Goal: Task Accomplishment & Management: Manage account settings

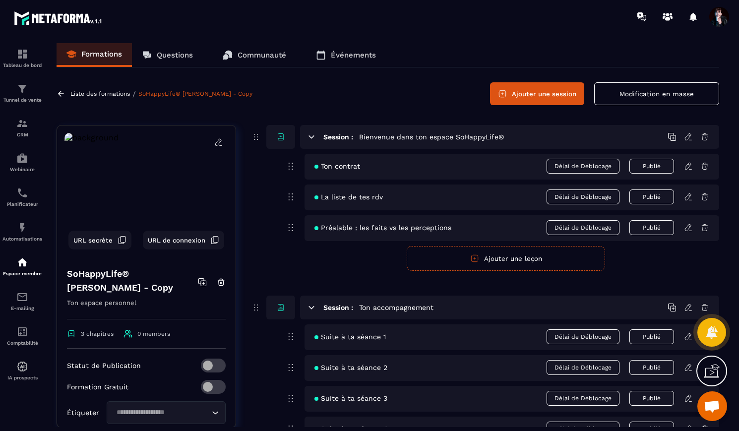
scroll to position [7002, 0]
click at [610, 94] on button "Modification en masse" at bounding box center [656, 93] width 125 height 23
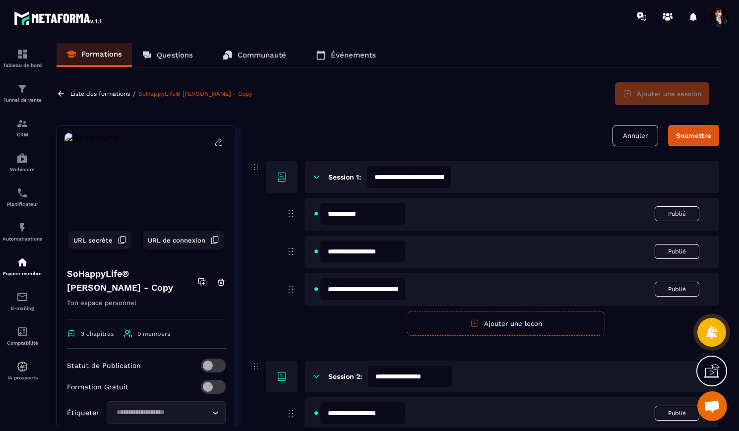
click at [642, 138] on button "Annuler" at bounding box center [635, 135] width 46 height 21
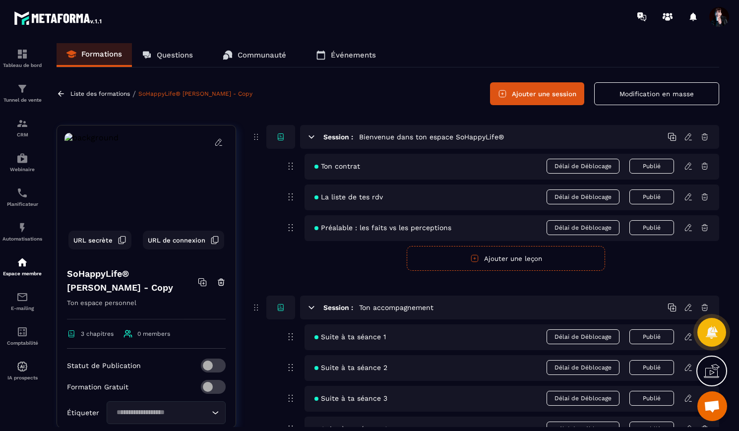
click at [218, 141] on icon at bounding box center [218, 142] width 9 height 9
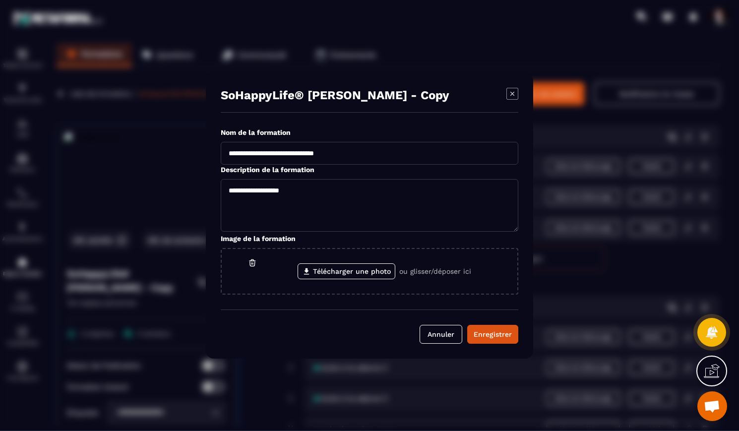
click at [356, 154] on input "**********" at bounding box center [369, 153] width 297 height 23
drag, startPoint x: 356, startPoint y: 154, endPoint x: 280, endPoint y: 153, distance: 76.4
click at [280, 153] on input "**********" at bounding box center [369, 153] width 297 height 23
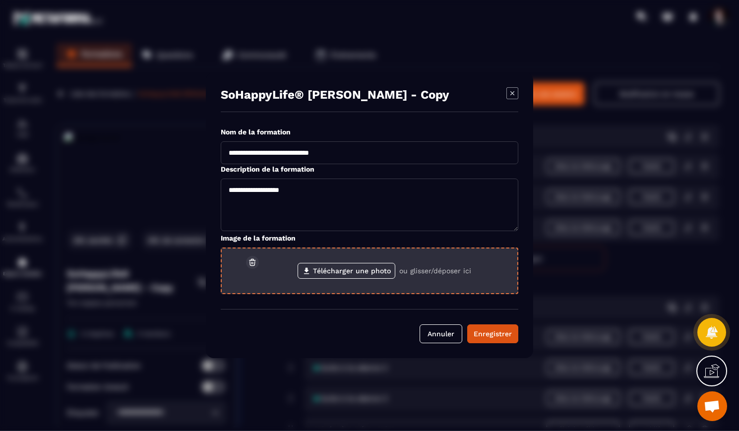
type input "**********"
click at [253, 263] on icon "Modal window" at bounding box center [252, 262] width 9 height 9
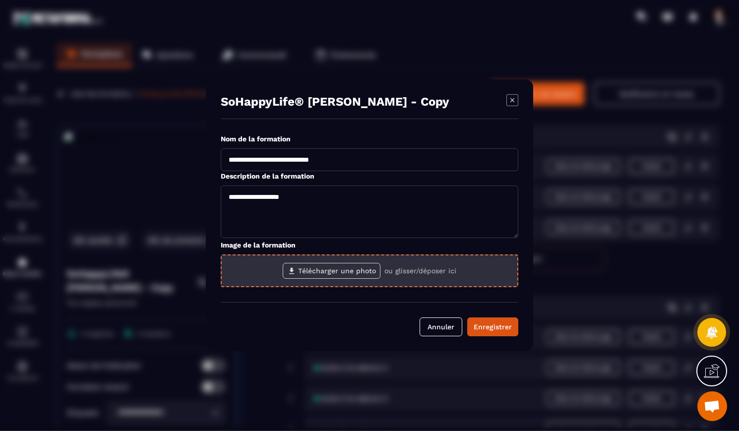
click at [304, 272] on label "Télécharger une photo" at bounding box center [332, 271] width 98 height 16
click at [0, 0] on input "Télécharger une photo" at bounding box center [0, 0] width 0 height 0
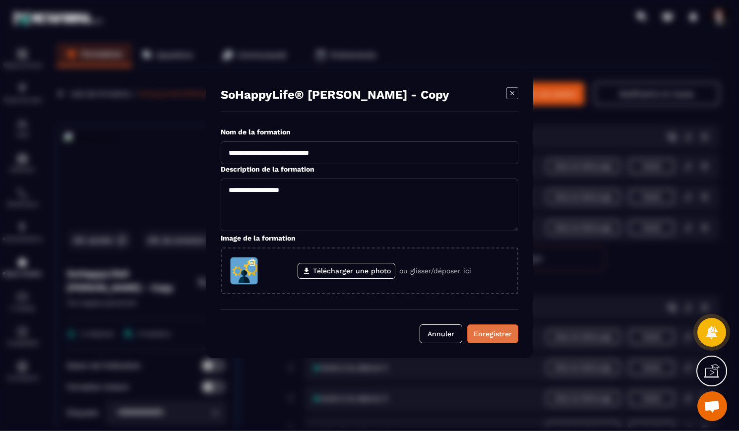
click at [493, 334] on div "Enregistrer" at bounding box center [492, 334] width 38 height 10
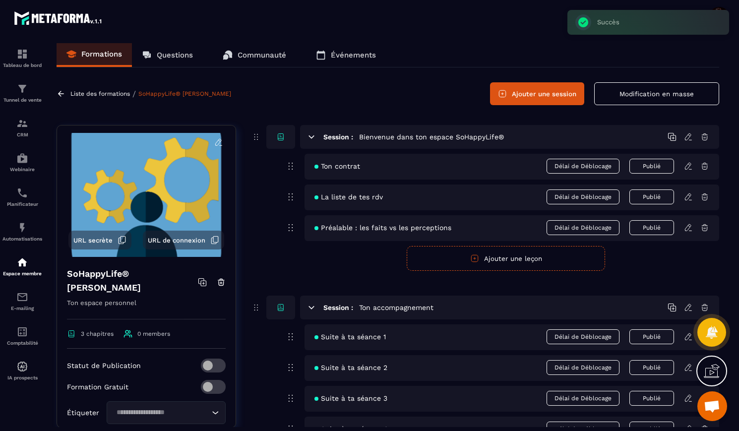
scroll to position [0, 0]
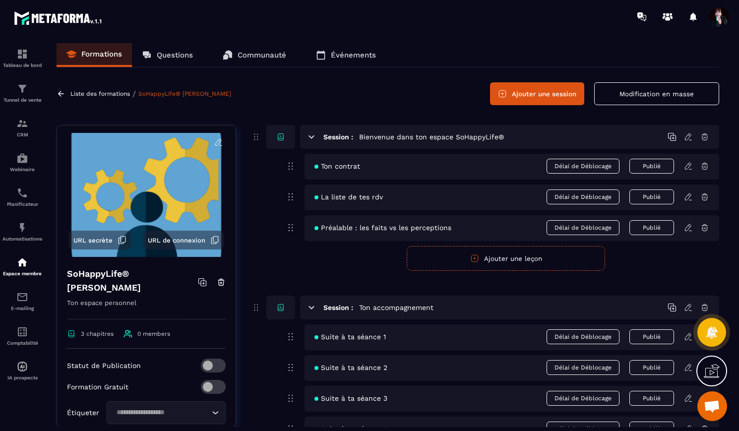
click at [687, 167] on icon at bounding box center [688, 166] width 9 height 9
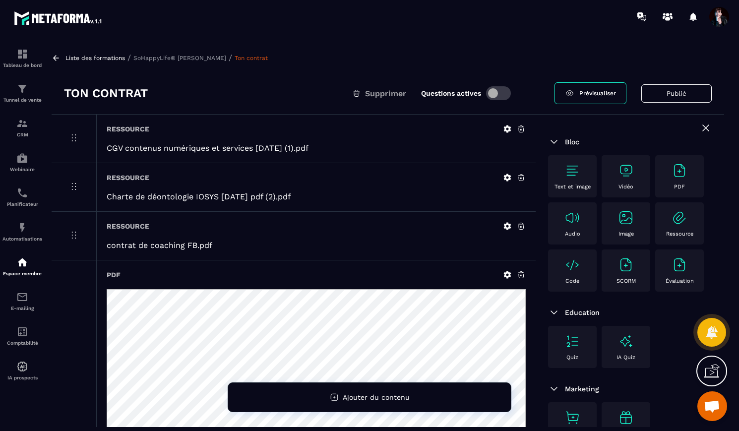
click at [520, 223] on icon at bounding box center [521, 226] width 9 height 9
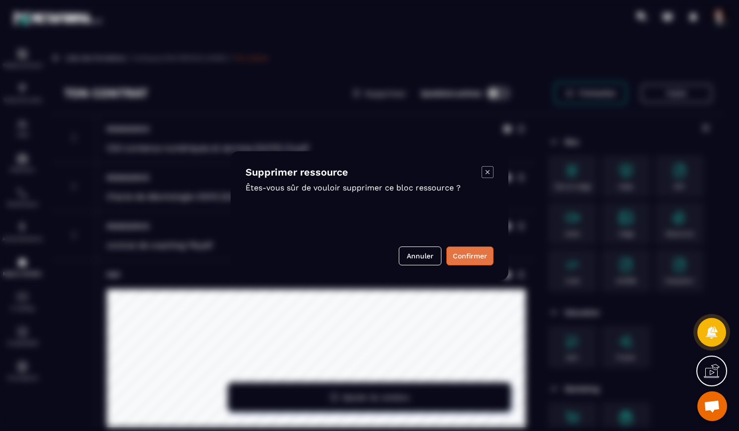
click at [481, 255] on button "Confirmer" at bounding box center [469, 255] width 47 height 19
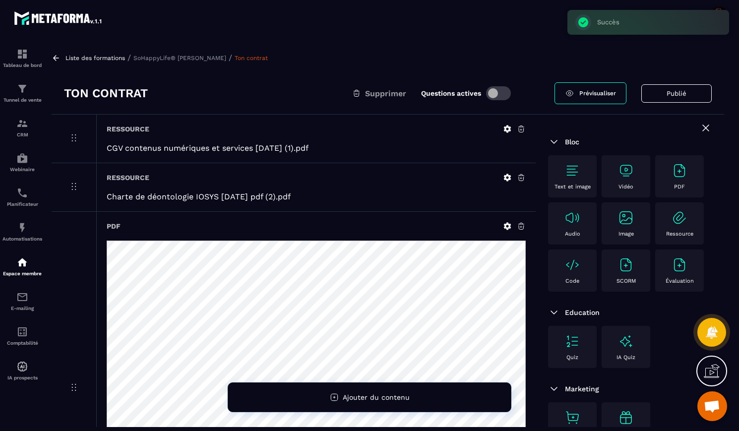
click at [522, 226] on icon at bounding box center [521, 226] width 9 height 9
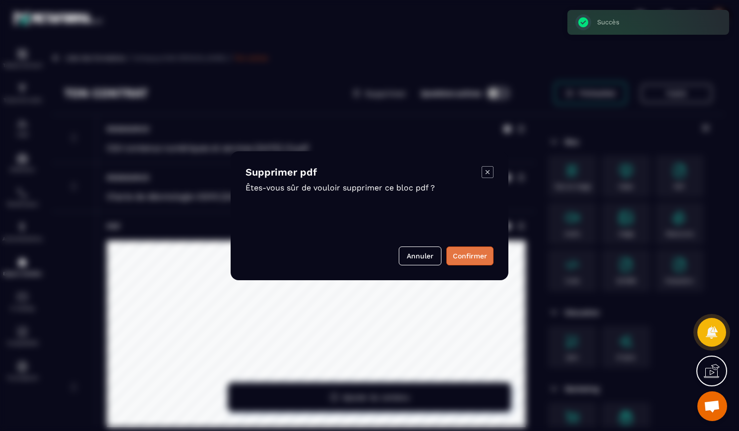
click at [472, 257] on button "Confirmer" at bounding box center [469, 255] width 47 height 19
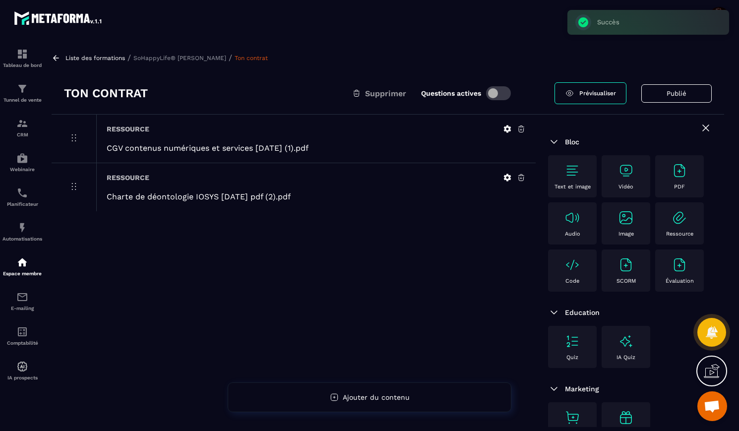
click at [191, 59] on p "SoHappyLife® [PERSON_NAME]" at bounding box center [179, 58] width 93 height 7
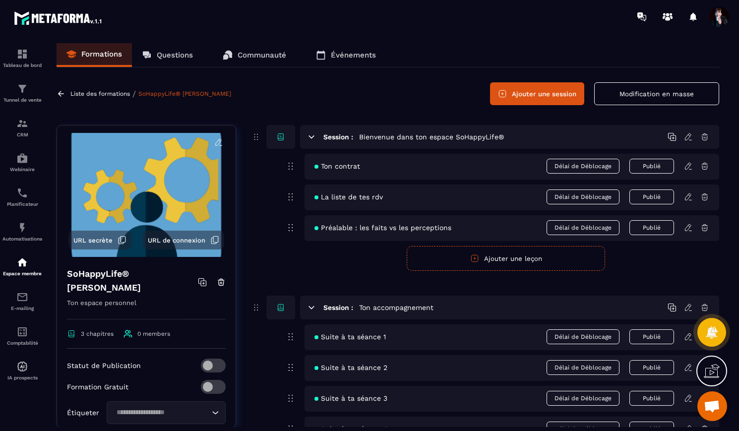
click at [688, 199] on icon at bounding box center [688, 196] width 9 height 9
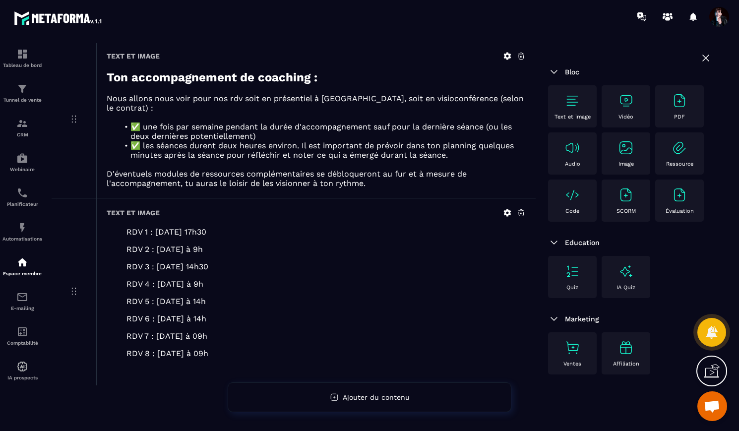
scroll to position [83, 0]
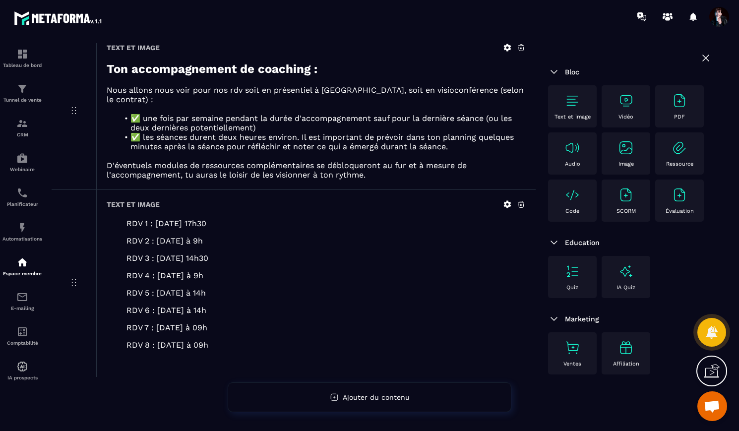
click at [506, 206] on icon at bounding box center [507, 204] width 7 height 7
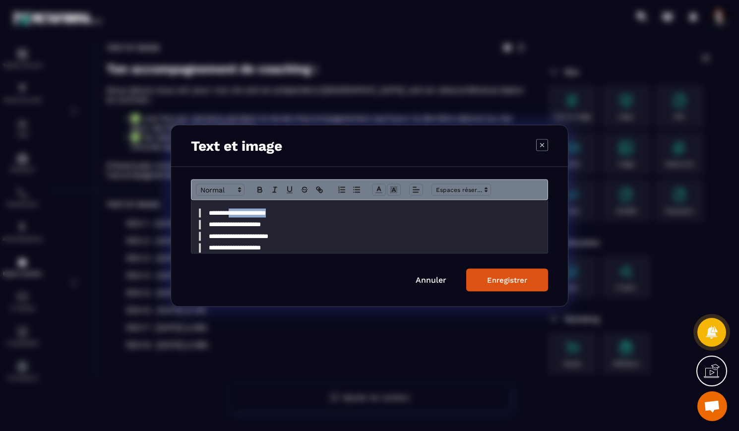
drag, startPoint x: 282, startPoint y: 212, endPoint x: 235, endPoint y: 213, distance: 46.6
click at [235, 213] on blockquote "**********" at bounding box center [369, 212] width 341 height 9
click at [259, 216] on blockquote "**********" at bounding box center [369, 212] width 341 height 9
drag, startPoint x: 268, startPoint y: 225, endPoint x: 234, endPoint y: 224, distance: 34.2
click at [234, 224] on blockquote "**********" at bounding box center [369, 224] width 341 height 9
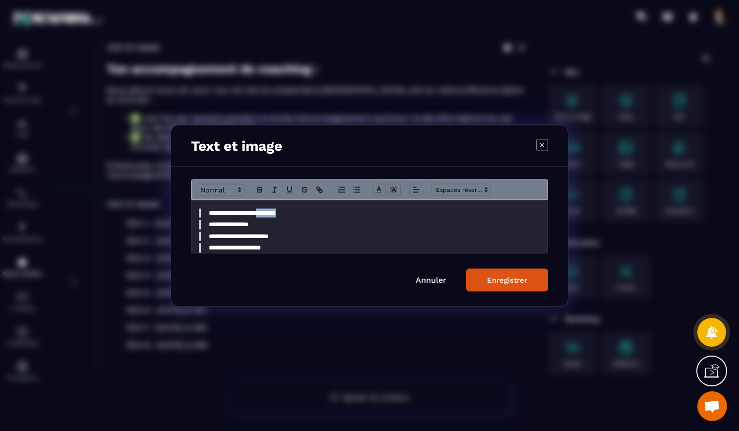
drag, startPoint x: 285, startPoint y: 212, endPoint x: 261, endPoint y: 212, distance: 23.3
click at [261, 212] on blockquote "**********" at bounding box center [369, 212] width 341 height 9
copy blockquote "********"
click at [263, 226] on blockquote "**********" at bounding box center [369, 224] width 341 height 9
drag, startPoint x: 279, startPoint y: 237, endPoint x: 234, endPoint y: 237, distance: 44.6
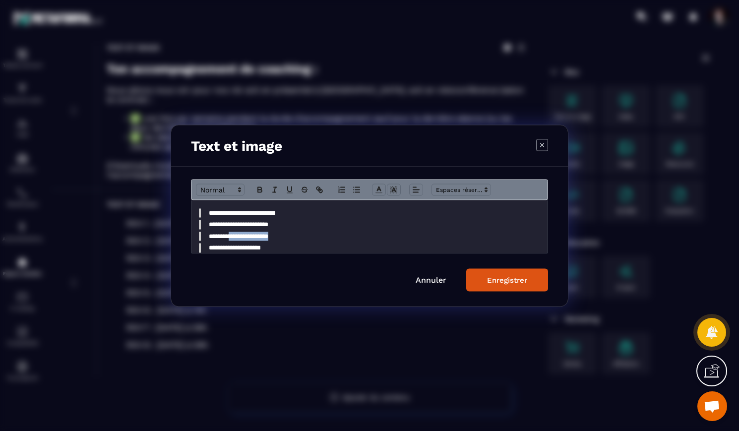
click at [234, 237] on blockquote "**********" at bounding box center [369, 236] width 341 height 9
drag, startPoint x: 267, startPoint y: 227, endPoint x: 234, endPoint y: 225, distance: 33.3
click at [234, 225] on blockquote "**********" at bounding box center [369, 224] width 341 height 9
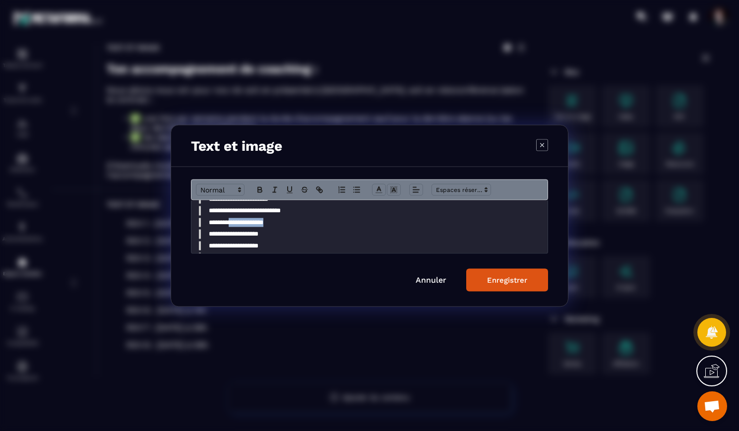
drag, startPoint x: 271, startPoint y: 224, endPoint x: 235, endPoint y: 224, distance: 36.7
click at [235, 224] on blockquote "**********" at bounding box center [369, 222] width 341 height 9
click at [277, 224] on blockquote "**********" at bounding box center [369, 222] width 341 height 9
click at [301, 224] on blockquote "**********" at bounding box center [369, 222] width 341 height 9
click at [275, 236] on blockquote "**********" at bounding box center [369, 233] width 341 height 9
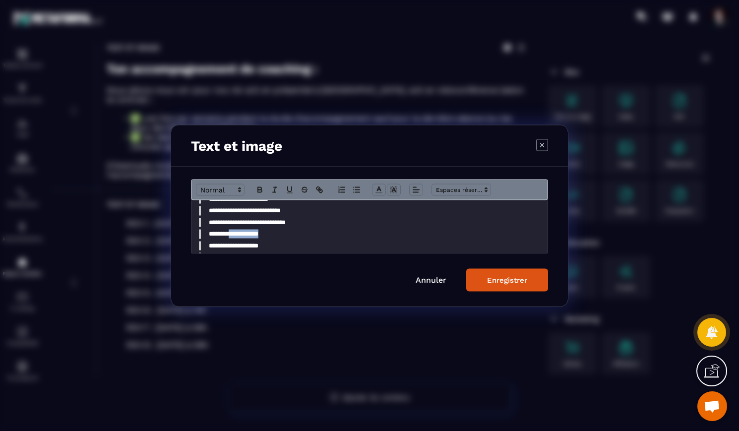
drag, startPoint x: 274, startPoint y: 235, endPoint x: 234, endPoint y: 234, distance: 40.2
click at [234, 234] on blockquote "**********" at bounding box center [369, 233] width 341 height 9
drag, startPoint x: 271, startPoint y: 222, endPoint x: 235, endPoint y: 221, distance: 36.2
click at [235, 221] on blockquote "**********" at bounding box center [369, 220] width 341 height 9
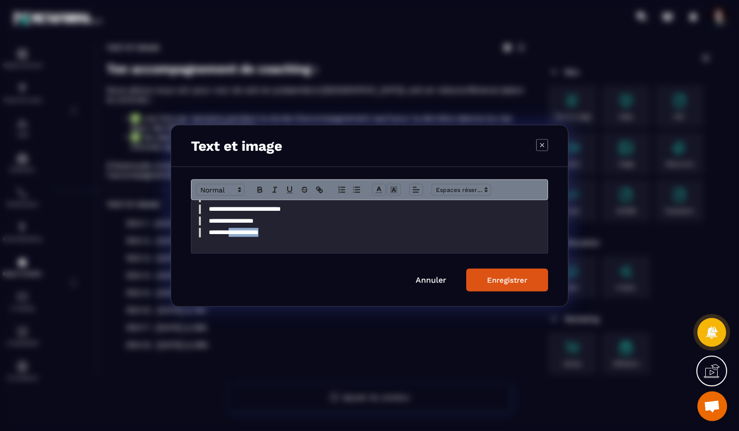
drag, startPoint x: 271, startPoint y: 232, endPoint x: 235, endPoint y: 232, distance: 36.7
click at [235, 232] on blockquote "**********" at bounding box center [369, 232] width 341 height 9
click at [489, 279] on div "Enregistrer" at bounding box center [507, 279] width 40 height 9
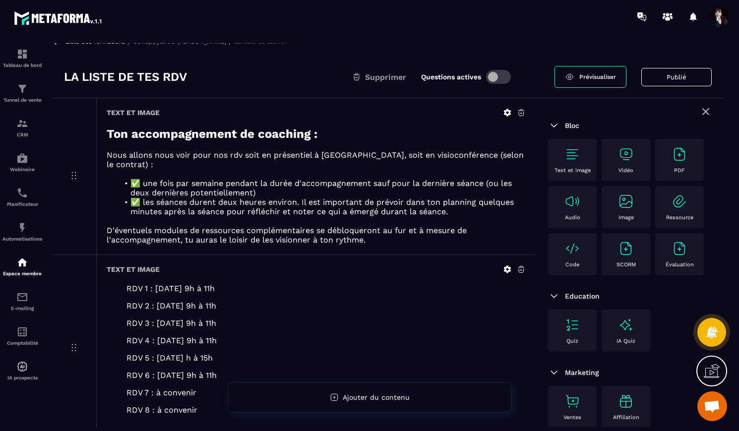
scroll to position [5, 0]
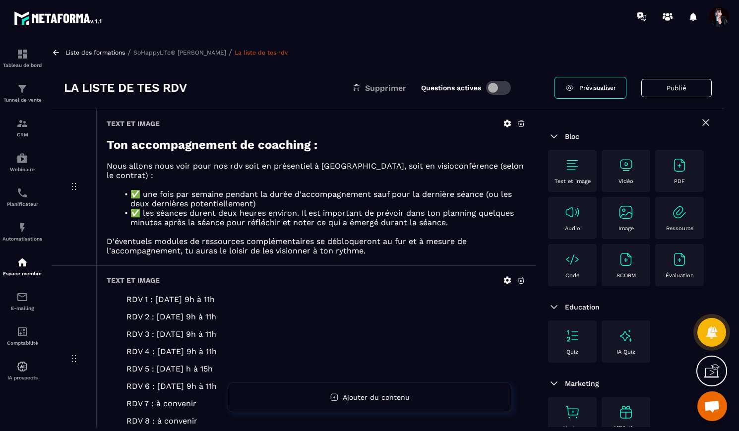
click at [220, 54] on p "SoHappyLife® [PERSON_NAME]" at bounding box center [179, 52] width 93 height 7
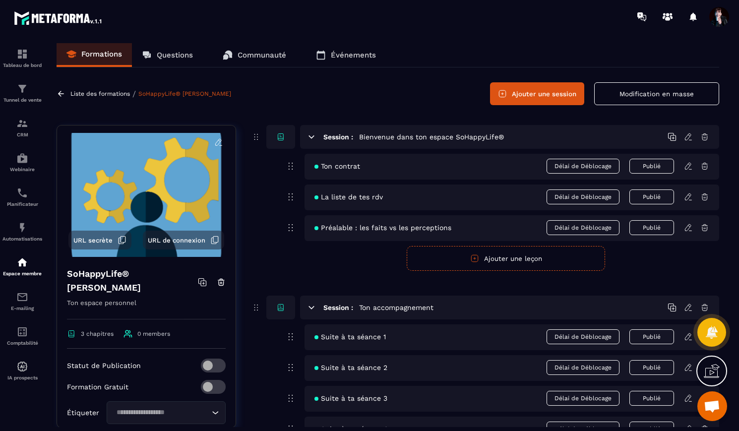
click at [687, 228] on icon at bounding box center [688, 227] width 9 height 9
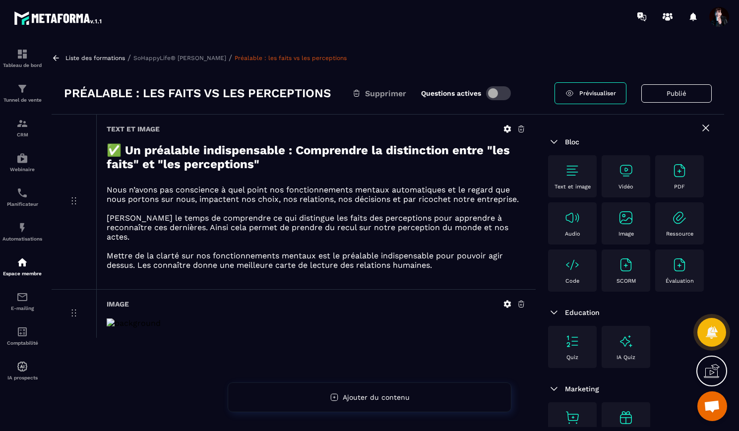
click at [508, 299] on icon at bounding box center [507, 303] width 9 height 9
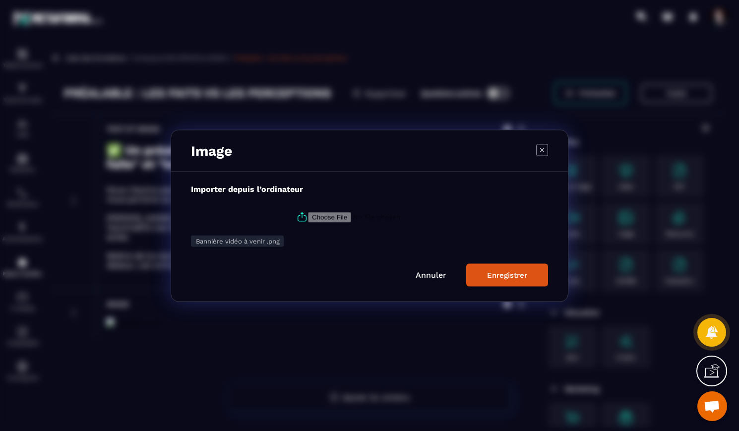
click at [301, 216] on icon "Modal window" at bounding box center [302, 217] width 12 height 12
click at [308, 216] on input "Modal window" at bounding box center [375, 217] width 135 height 10
type input "**********"
click at [522, 274] on div "Enregistrer" at bounding box center [507, 274] width 40 height 9
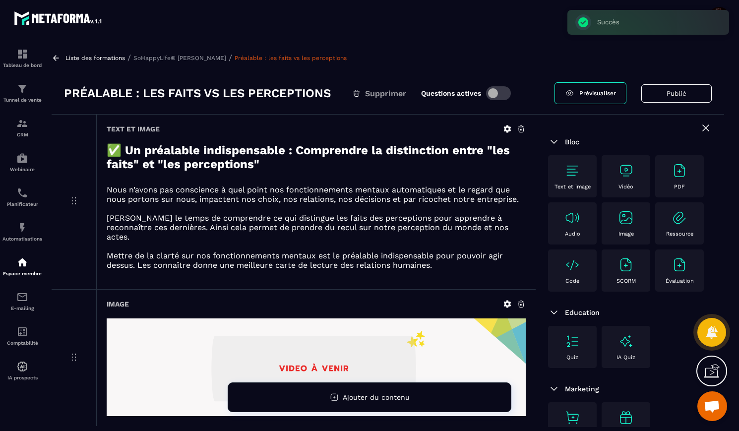
click at [210, 58] on p "SoHappyLife® [PERSON_NAME]" at bounding box center [179, 58] width 93 height 7
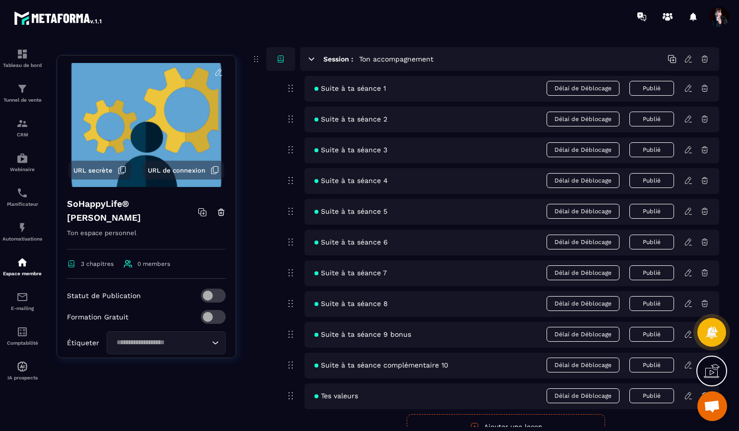
scroll to position [252, 0]
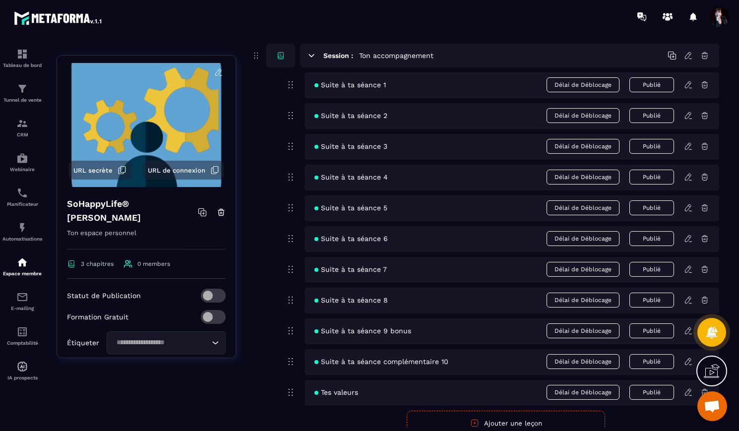
click at [653, 392] on button "Publié" at bounding box center [651, 392] width 45 height 15
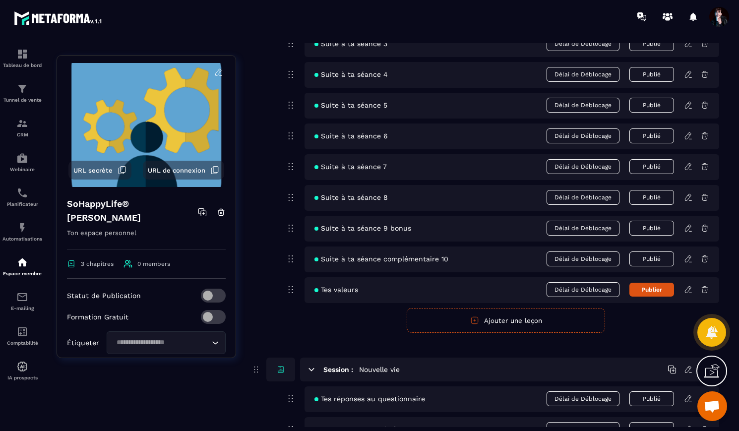
scroll to position [365, 0]
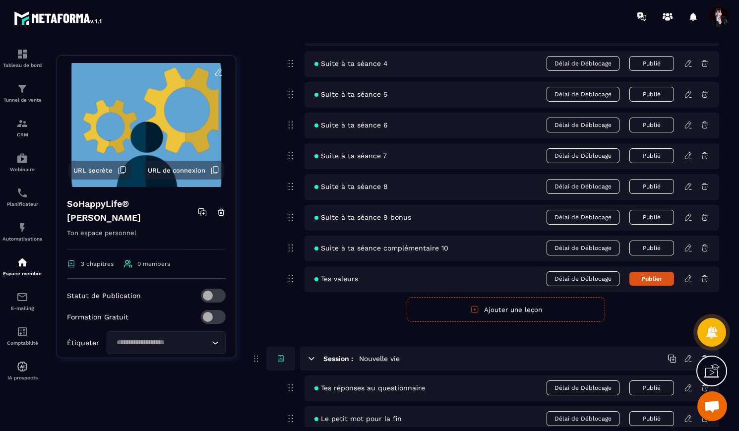
click at [705, 246] on icon at bounding box center [704, 247] width 9 height 9
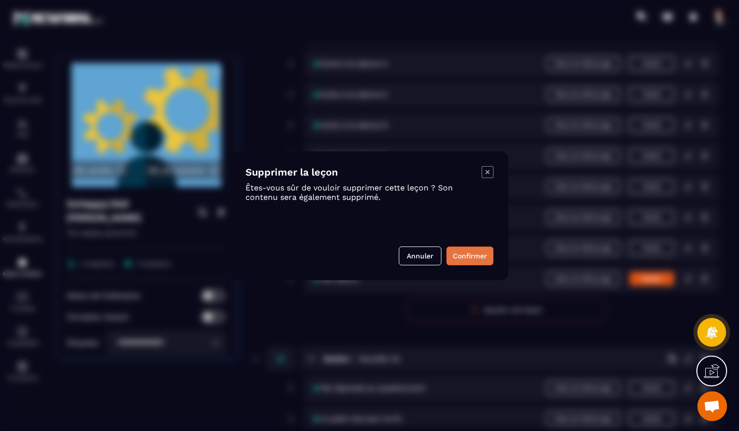
click at [478, 257] on button "Confirmer" at bounding box center [469, 255] width 47 height 19
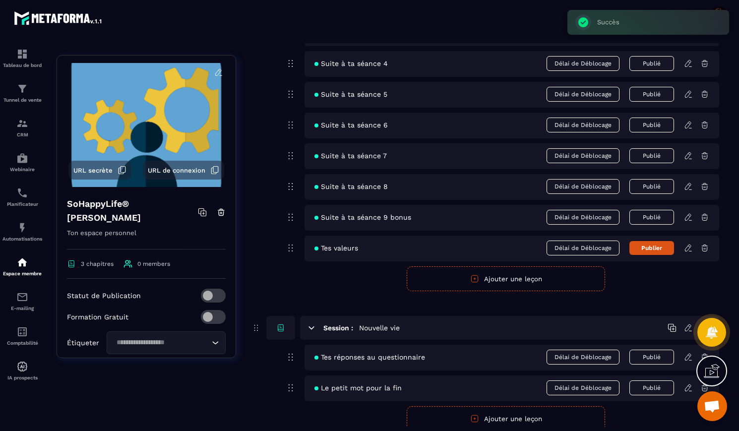
click at [705, 217] on icon at bounding box center [704, 217] width 9 height 9
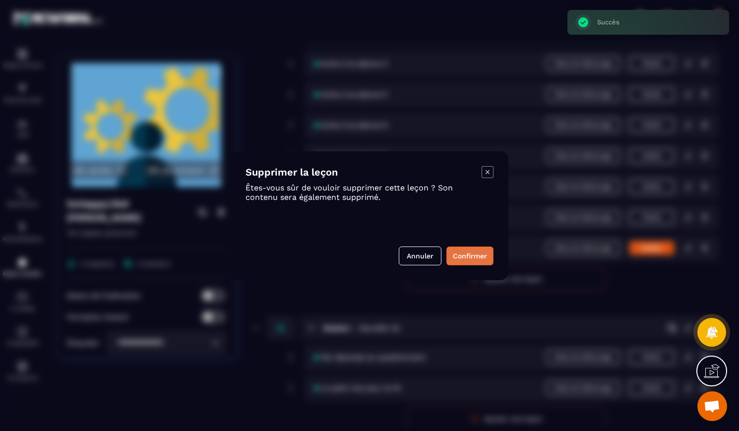
click at [461, 259] on button "Confirmer" at bounding box center [469, 255] width 47 height 19
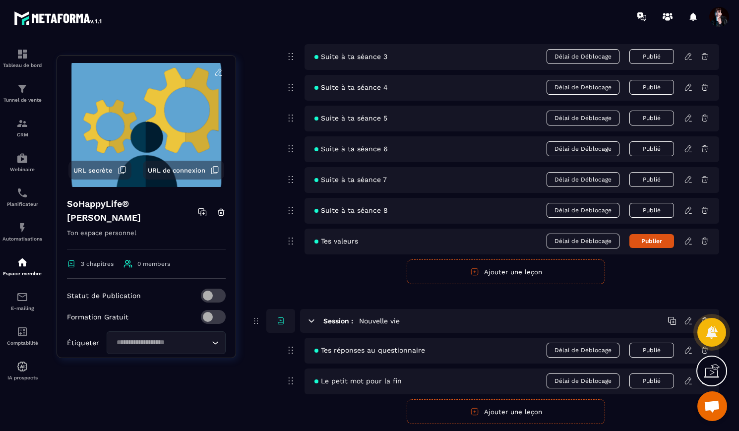
scroll to position [339, 0]
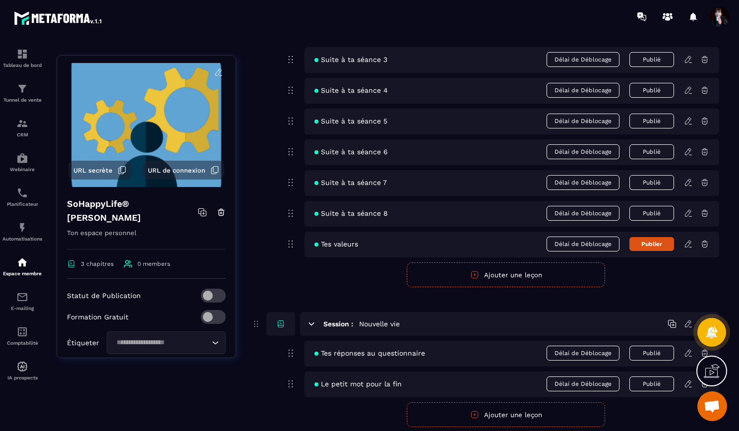
click at [650, 212] on button "Publié" at bounding box center [651, 213] width 45 height 15
click at [649, 186] on button "Publié" at bounding box center [651, 182] width 45 height 15
click at [651, 156] on button "Publié" at bounding box center [651, 151] width 45 height 15
click at [652, 120] on button "Publié" at bounding box center [651, 121] width 45 height 15
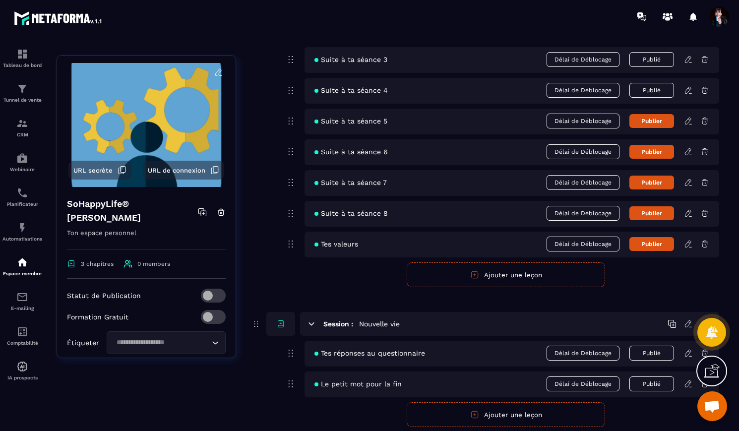
click at [653, 94] on button "Publié" at bounding box center [651, 90] width 45 height 15
click at [653, 60] on button "Publié" at bounding box center [651, 59] width 45 height 15
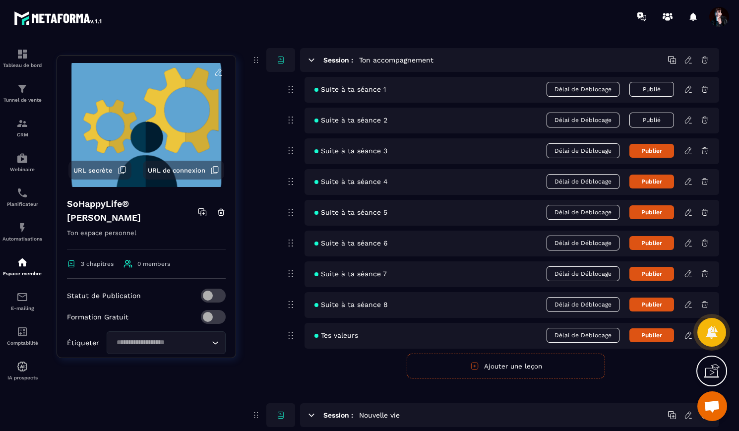
scroll to position [244, 0]
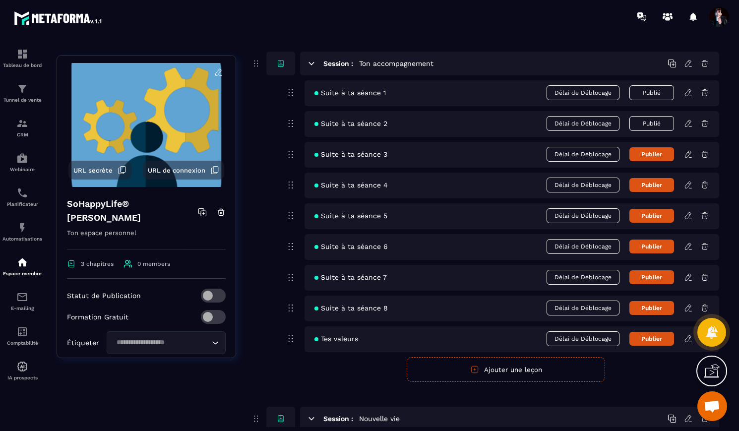
click at [646, 122] on button "Publié" at bounding box center [651, 123] width 45 height 15
click at [687, 91] on icon at bounding box center [688, 92] width 9 height 9
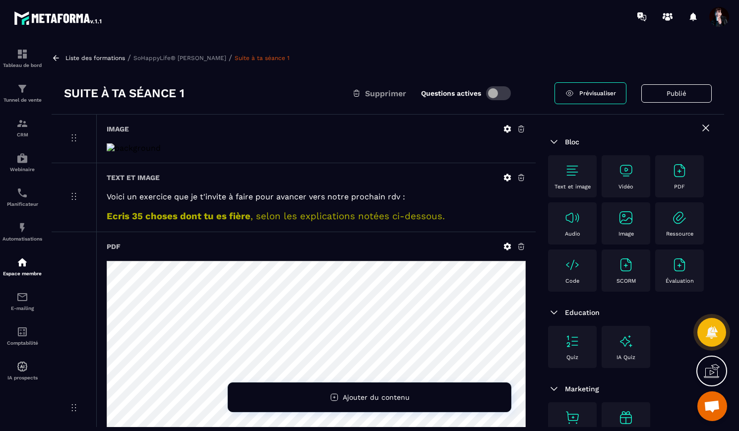
click at [118, 55] on p "Liste des formations" at bounding box center [94, 58] width 59 height 7
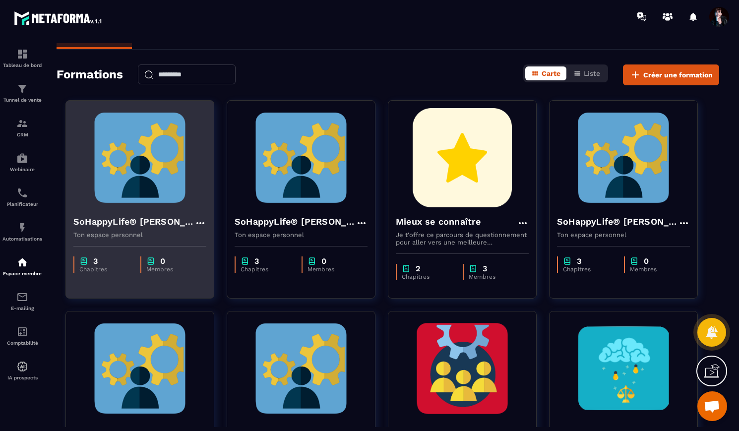
scroll to position [9, 0]
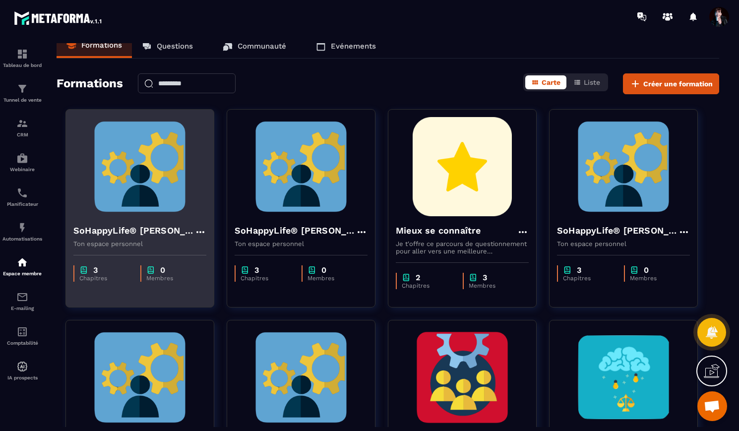
click at [195, 171] on img at bounding box center [139, 166] width 133 height 99
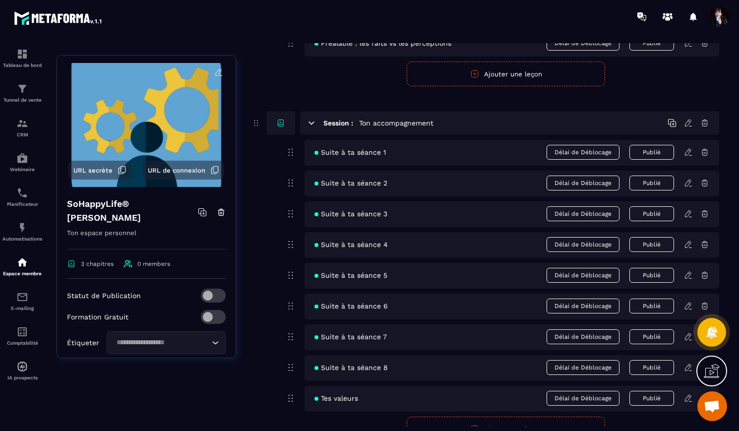
scroll to position [184, 0]
click at [687, 156] on icon at bounding box center [688, 152] width 9 height 9
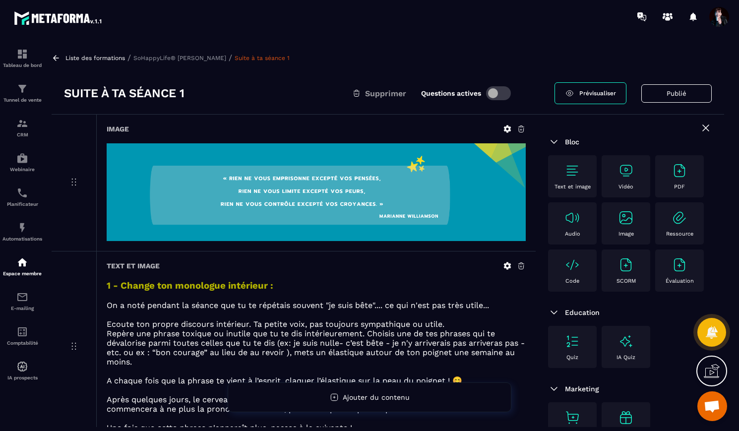
click at [117, 59] on p "Liste des formations" at bounding box center [94, 58] width 59 height 7
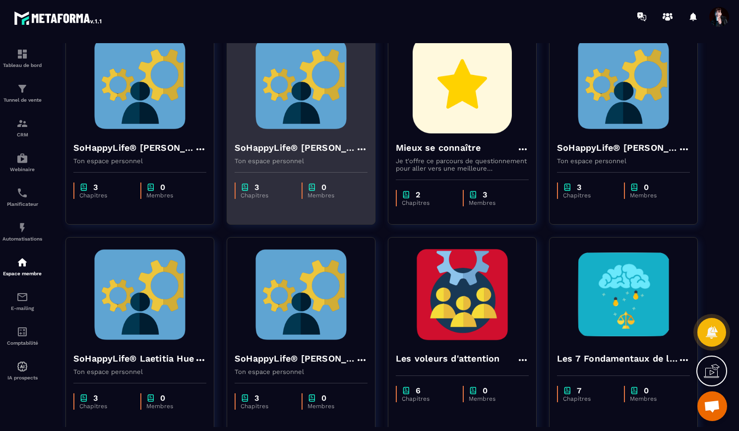
scroll to position [90, 0]
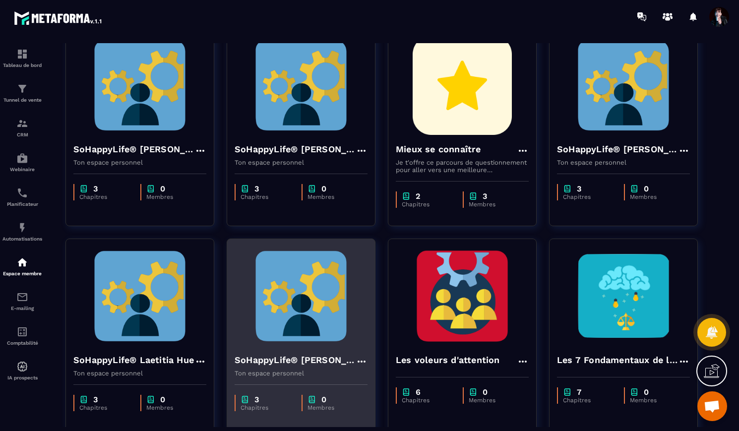
click at [316, 309] on img at bounding box center [301, 295] width 133 height 99
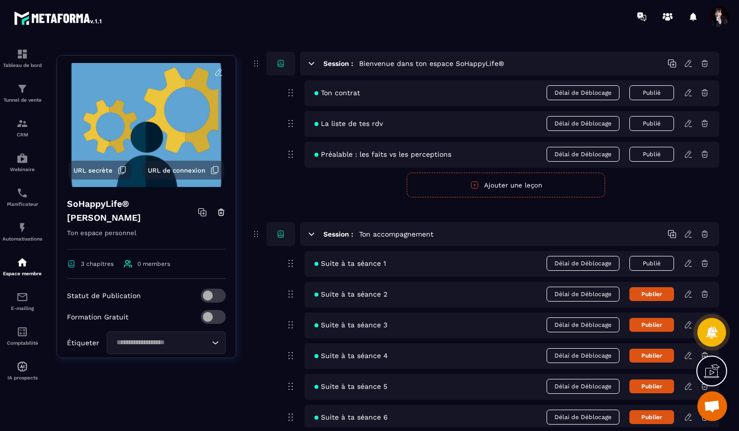
scroll to position [77, 0]
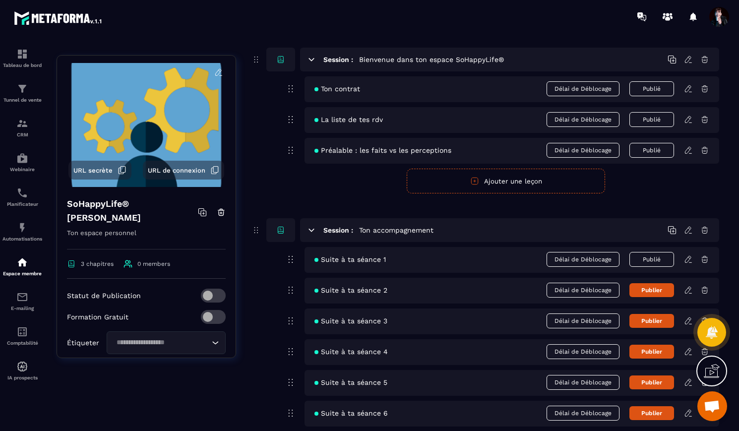
click at [688, 87] on icon at bounding box center [689, 87] width 2 height 1
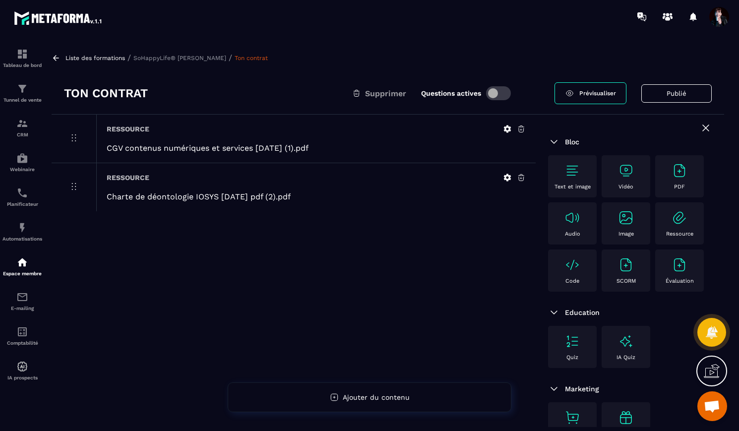
click at [223, 55] on p "SoHappyLife® [PERSON_NAME]" at bounding box center [179, 58] width 93 height 7
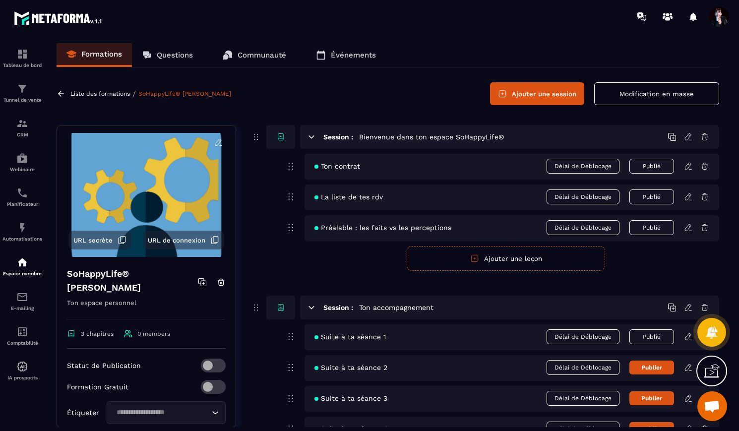
click at [687, 199] on icon at bounding box center [688, 196] width 6 height 6
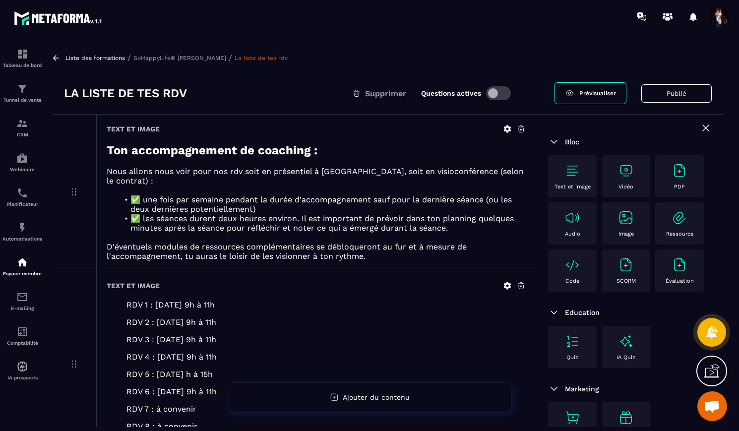
click at [207, 56] on p "SoHappyLife® [PERSON_NAME]" at bounding box center [179, 58] width 93 height 7
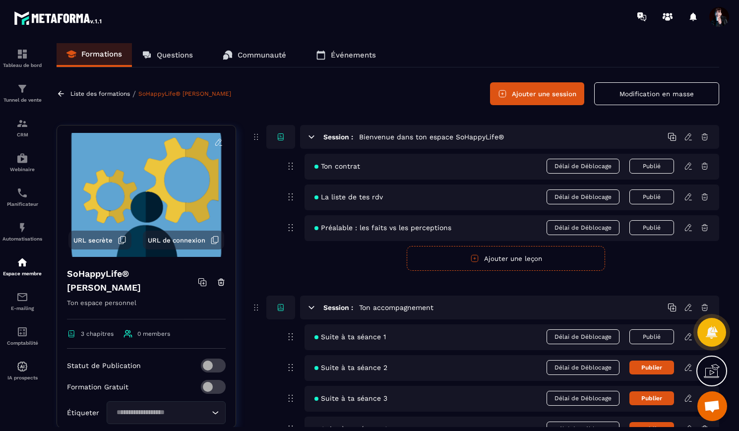
click at [686, 231] on icon at bounding box center [688, 227] width 6 height 6
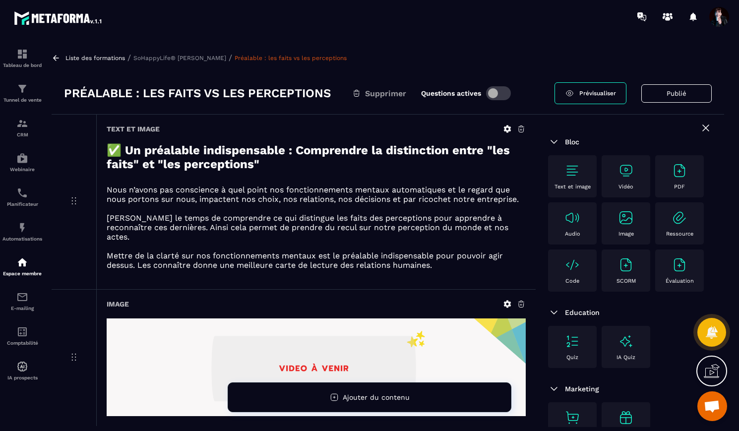
click at [220, 57] on p "SoHappyLife® [PERSON_NAME]" at bounding box center [179, 58] width 93 height 7
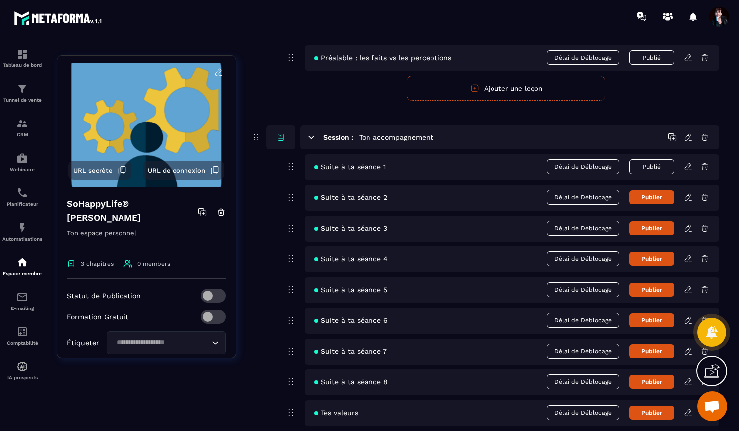
scroll to position [173, 0]
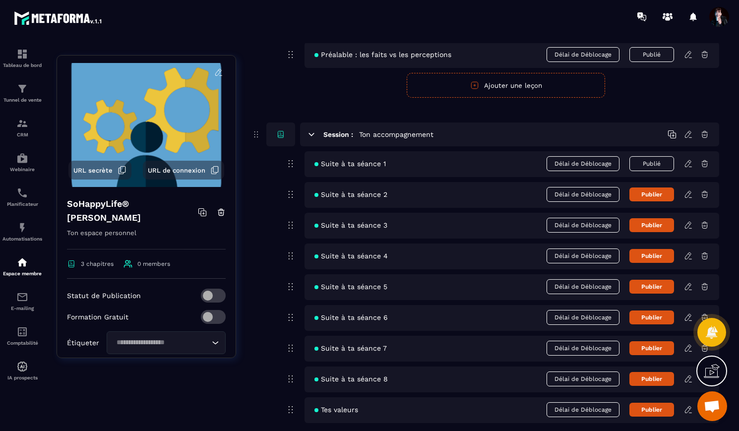
click at [687, 164] on icon at bounding box center [688, 163] width 9 height 9
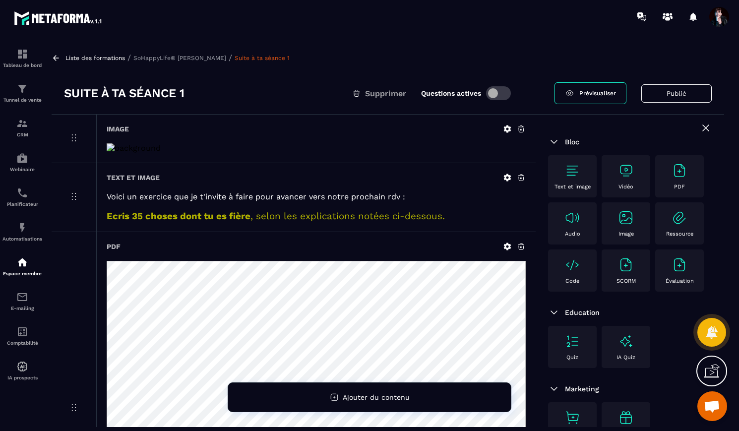
click at [507, 130] on icon at bounding box center [507, 128] width 7 height 7
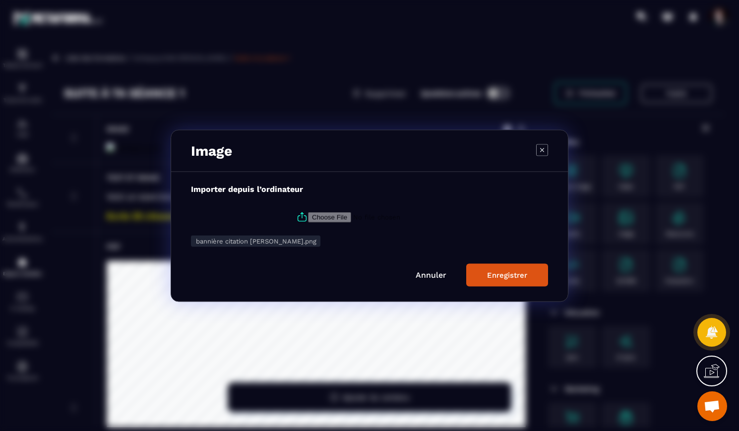
click at [302, 216] on icon "Modal window" at bounding box center [302, 217] width 12 height 12
click at [308, 216] on input "Modal window" at bounding box center [375, 217] width 135 height 10
type input "**********"
click at [526, 279] on button "Enregistrer" at bounding box center [507, 274] width 82 height 23
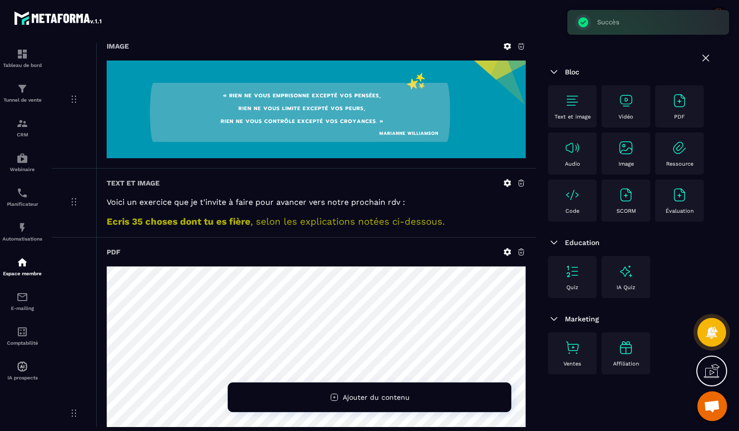
scroll to position [91, 0]
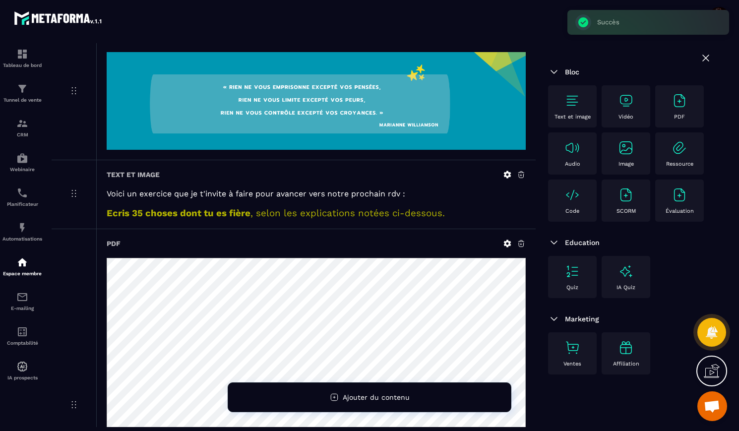
click at [507, 243] on icon at bounding box center [507, 243] width 9 height 9
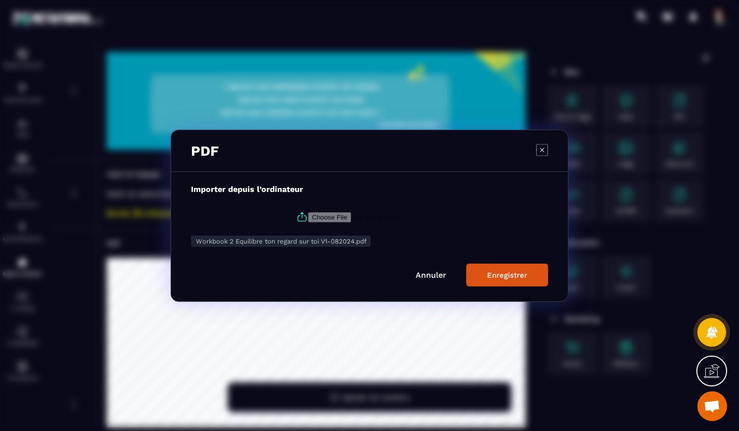
click at [302, 218] on icon "Modal window" at bounding box center [302, 217] width 12 height 12
click at [308, 218] on input "Modal window" at bounding box center [375, 217] width 135 height 10
type input "**********"
click at [525, 273] on div "Enregistrer" at bounding box center [507, 274] width 40 height 9
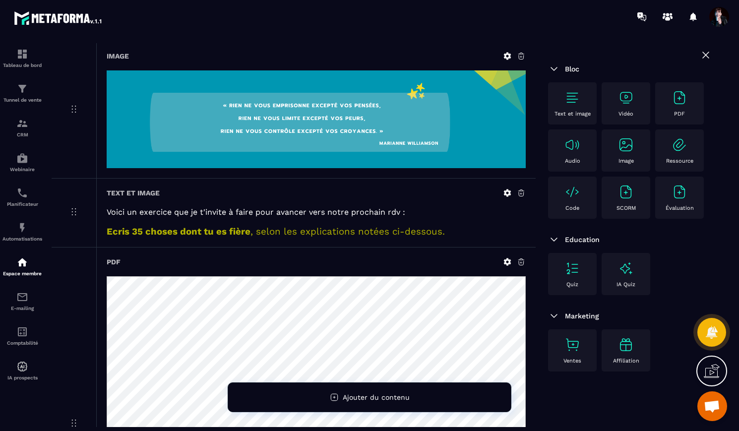
scroll to position [0, 0]
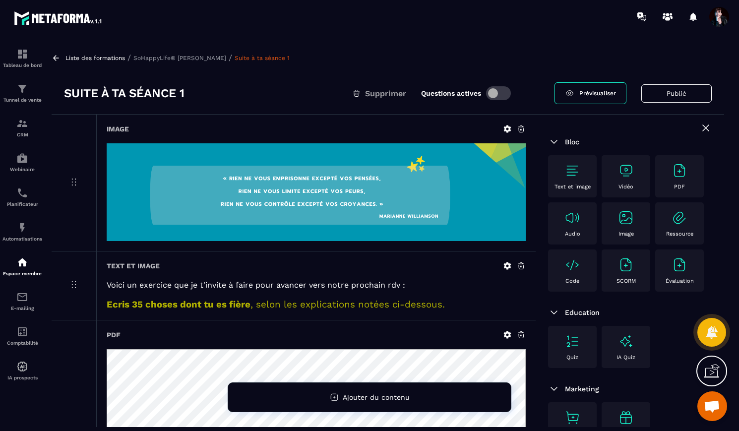
click at [204, 58] on p "SoHappyLife® [PERSON_NAME]" at bounding box center [179, 58] width 93 height 7
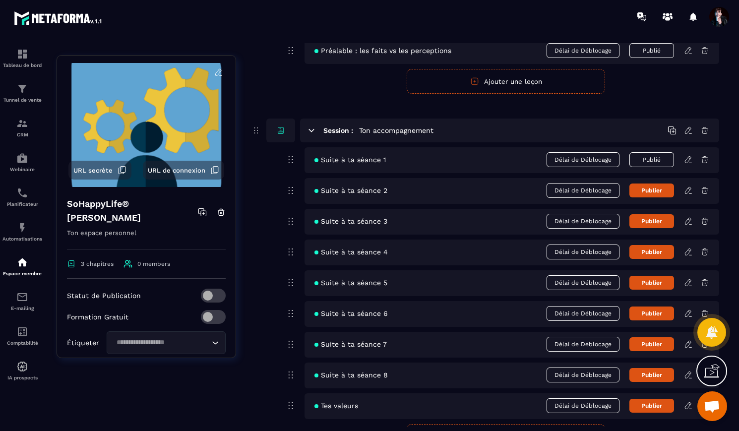
scroll to position [177, 0]
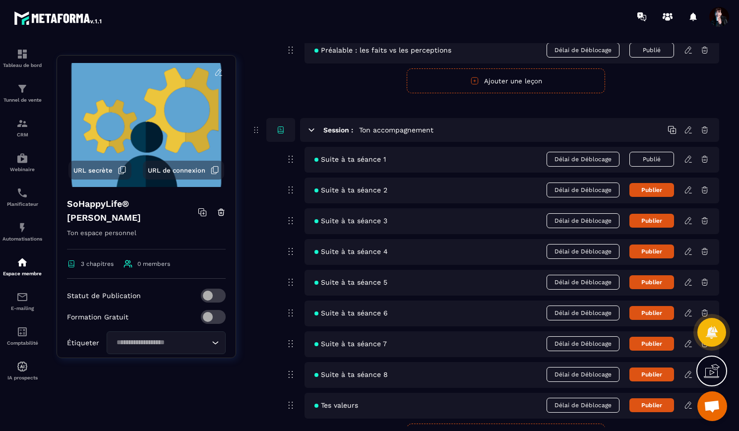
click at [686, 190] on icon at bounding box center [688, 189] width 6 height 6
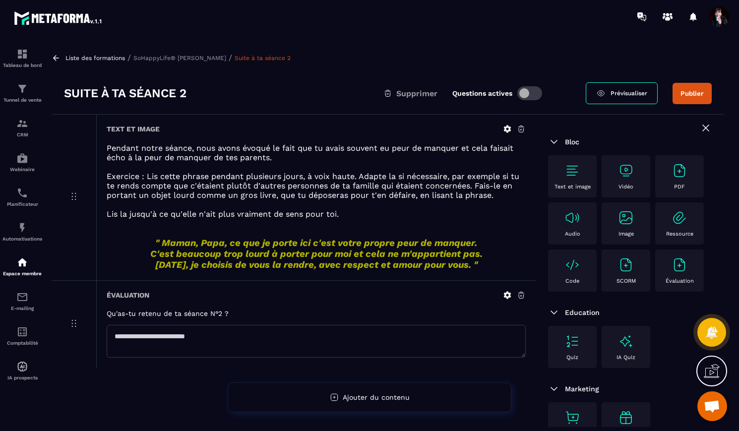
click at [523, 130] on icon at bounding box center [521, 128] width 9 height 9
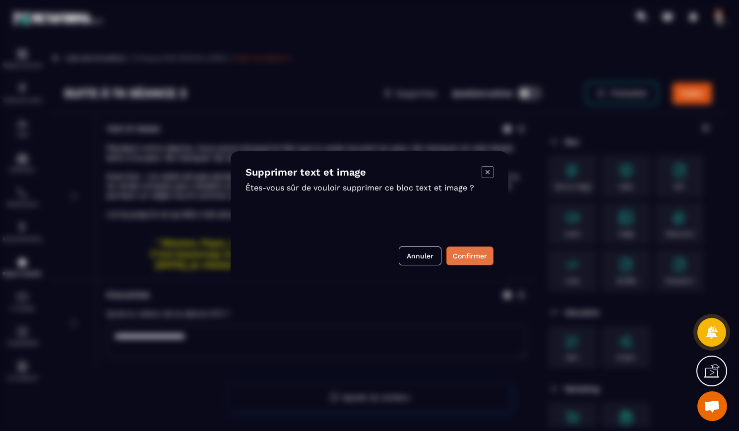
click at [470, 254] on button "Confirmer" at bounding box center [469, 255] width 47 height 19
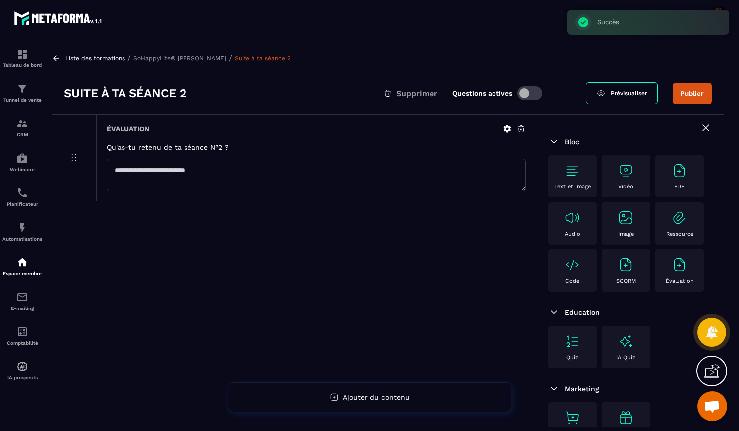
click at [197, 60] on p "SoHappyLife® [PERSON_NAME]" at bounding box center [179, 58] width 93 height 7
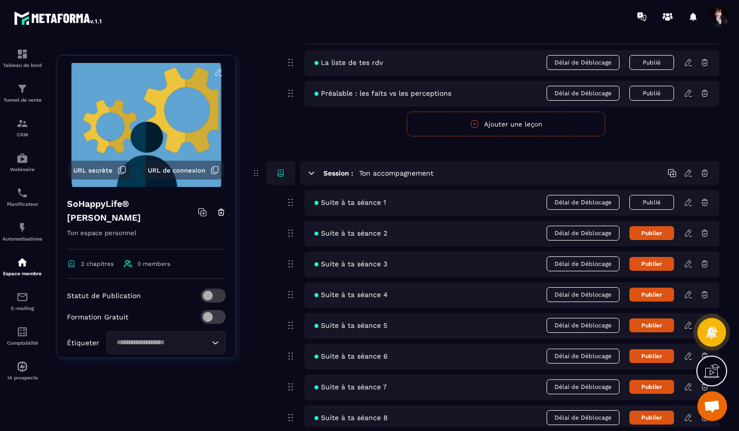
scroll to position [141, 0]
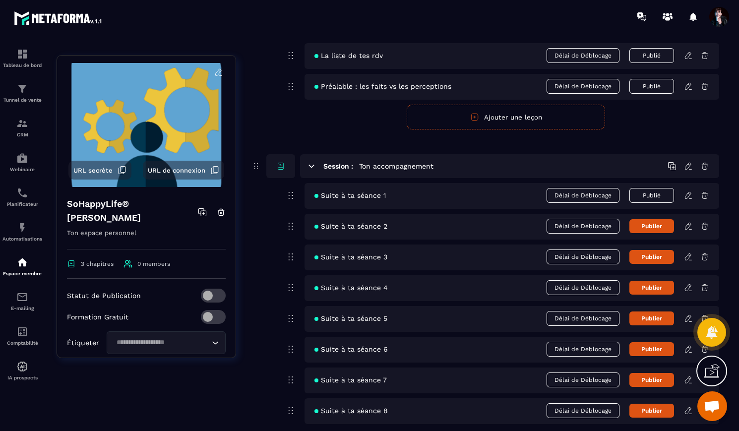
click at [688, 257] on icon at bounding box center [688, 256] width 9 height 9
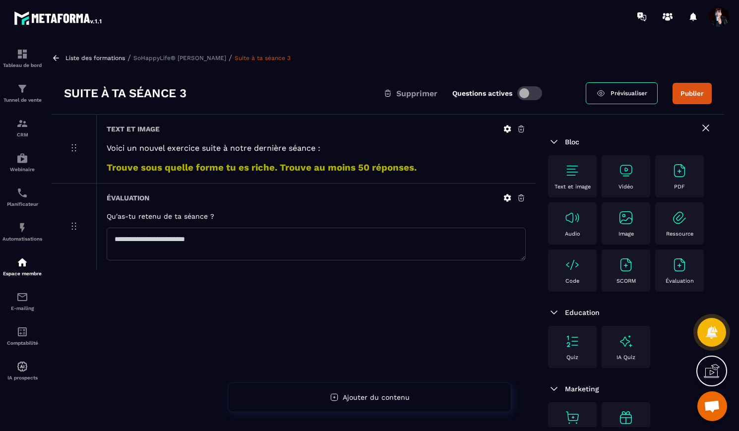
click at [521, 131] on icon at bounding box center [521, 128] width 9 height 9
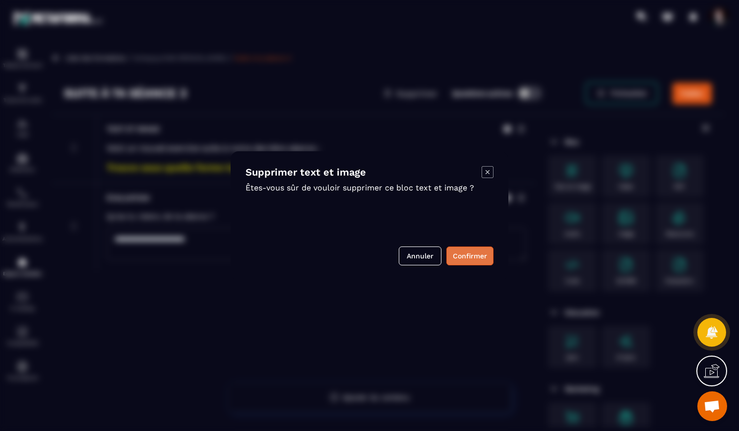
click at [473, 253] on button "Confirmer" at bounding box center [469, 255] width 47 height 19
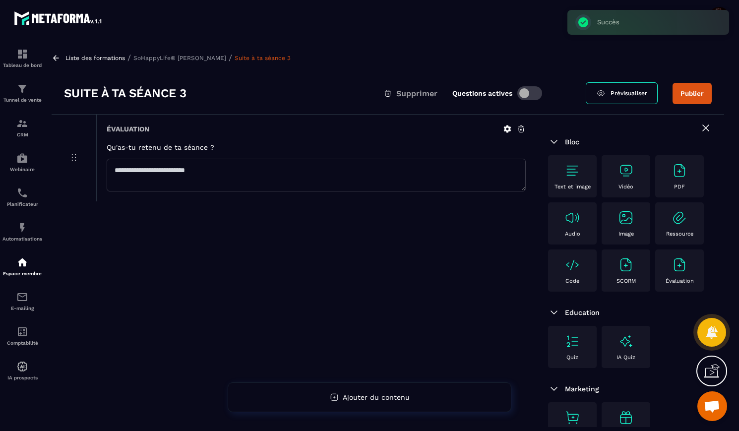
click at [219, 60] on p "SoHappyLife® [PERSON_NAME]" at bounding box center [179, 58] width 93 height 7
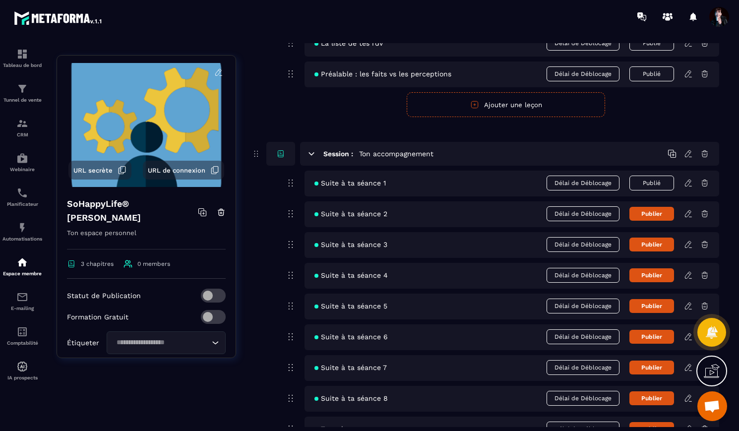
scroll to position [156, 0]
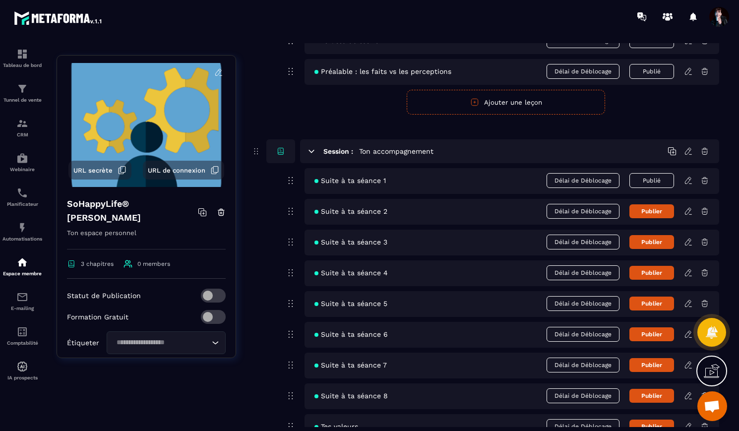
click at [688, 240] on icon at bounding box center [688, 241] width 9 height 9
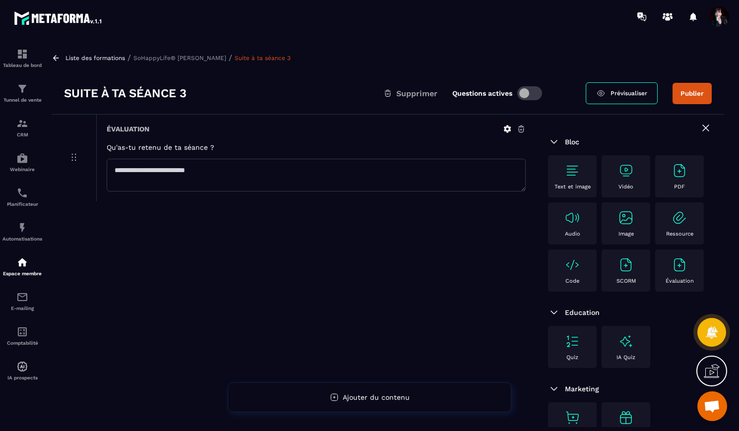
click at [226, 59] on p "SoHappyLife® [PERSON_NAME]" at bounding box center [179, 58] width 93 height 7
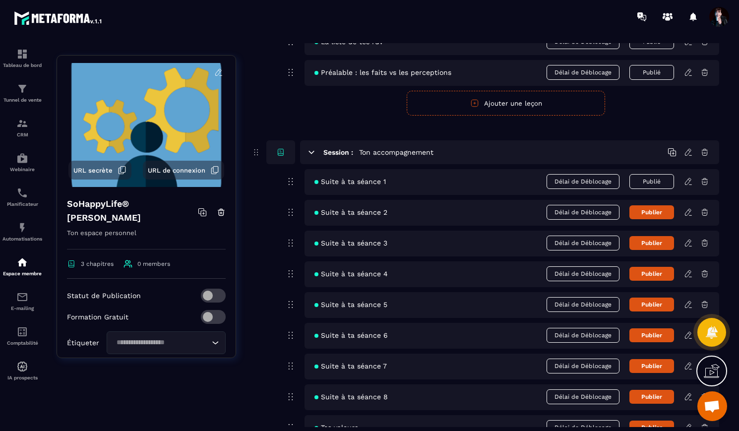
scroll to position [174, 0]
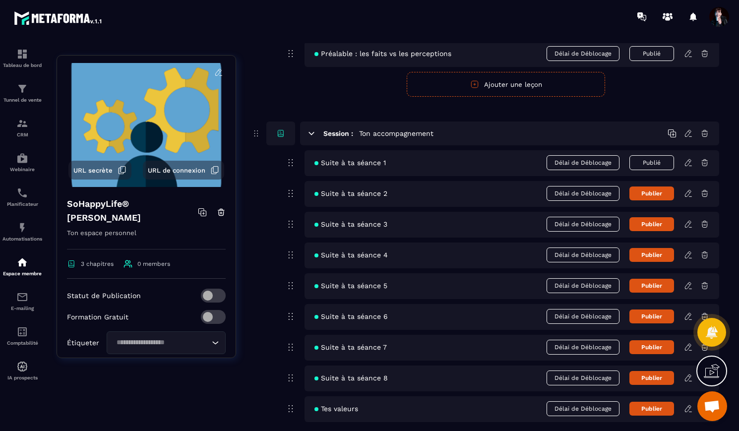
click at [690, 257] on icon at bounding box center [688, 254] width 9 height 9
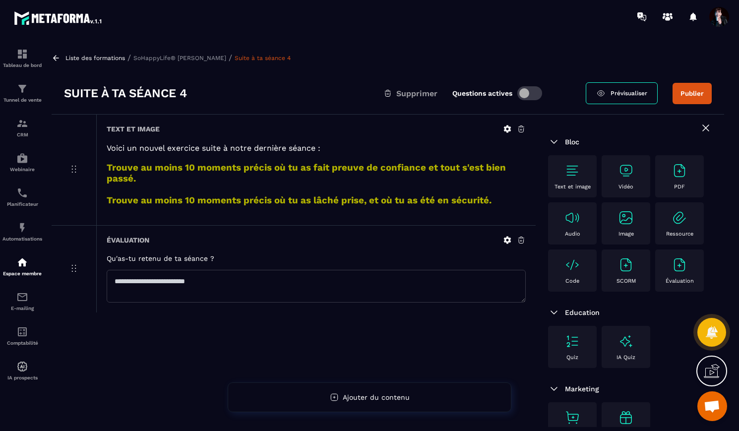
click at [519, 129] on icon at bounding box center [521, 128] width 9 height 9
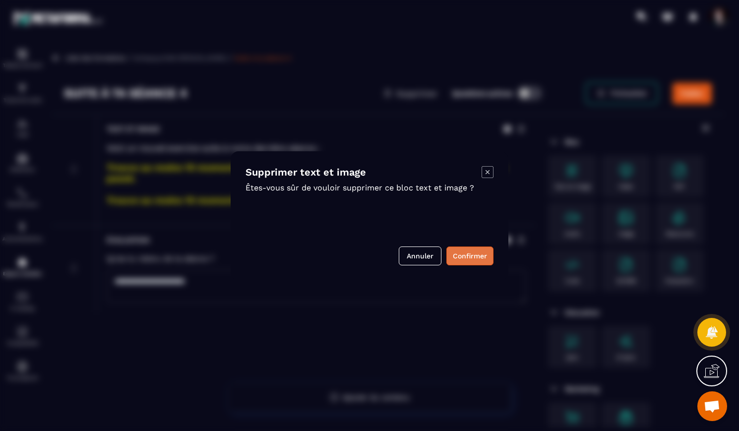
click at [475, 262] on button "Confirmer" at bounding box center [469, 255] width 47 height 19
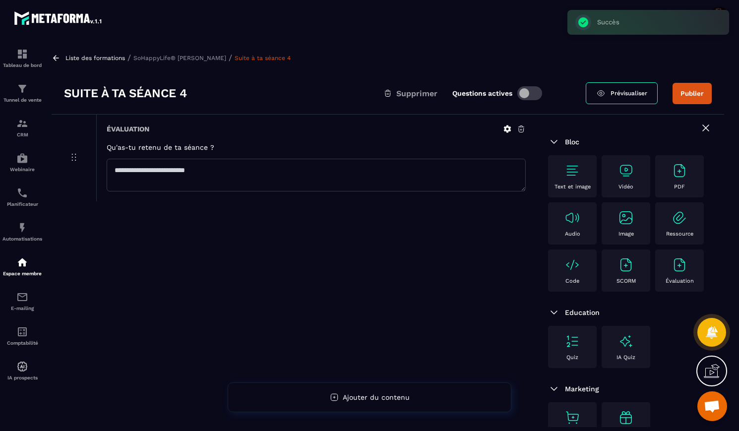
click at [180, 59] on p "SoHappyLife® [PERSON_NAME]" at bounding box center [179, 58] width 93 height 7
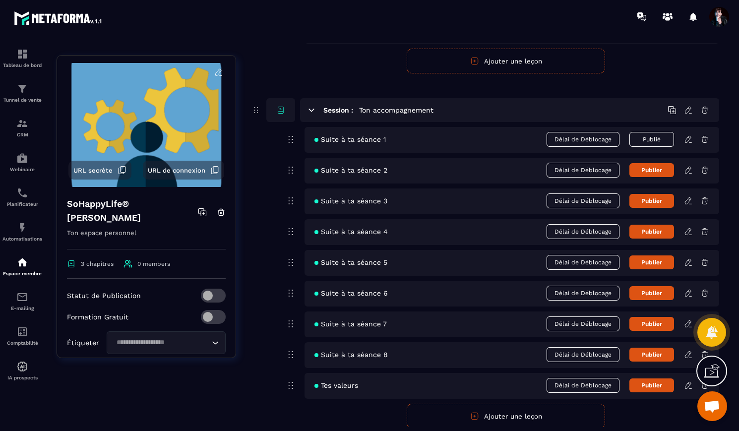
scroll to position [200, 0]
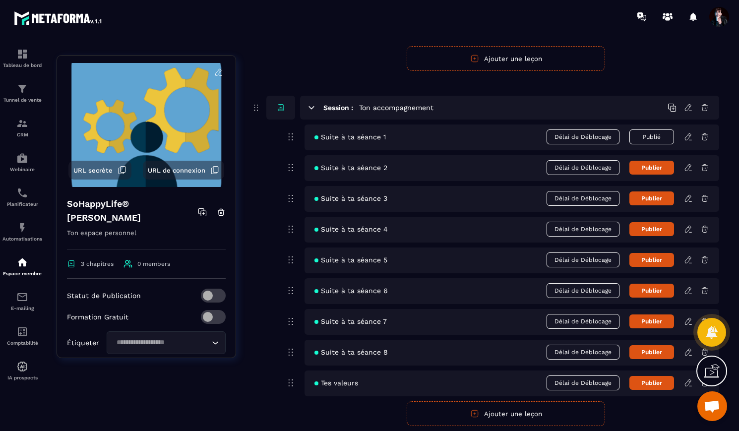
click at [689, 227] on icon at bounding box center [688, 229] width 9 height 9
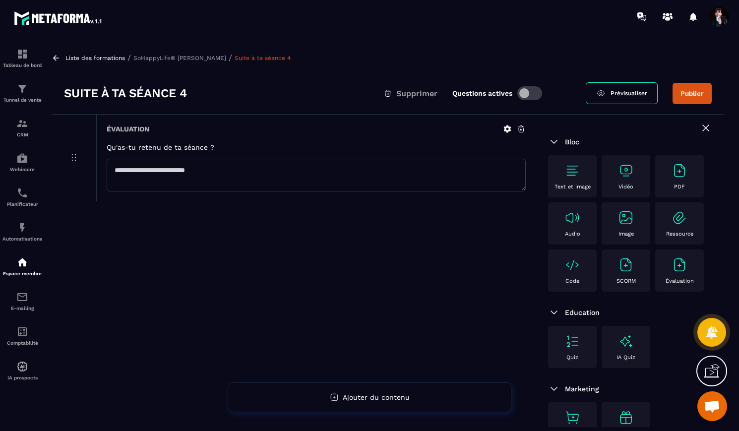
click at [223, 59] on p "SoHappyLife® [PERSON_NAME]" at bounding box center [179, 58] width 93 height 7
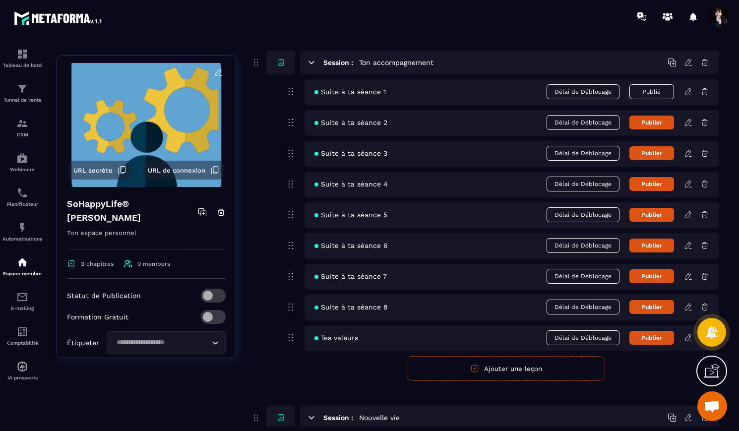
scroll to position [246, 0]
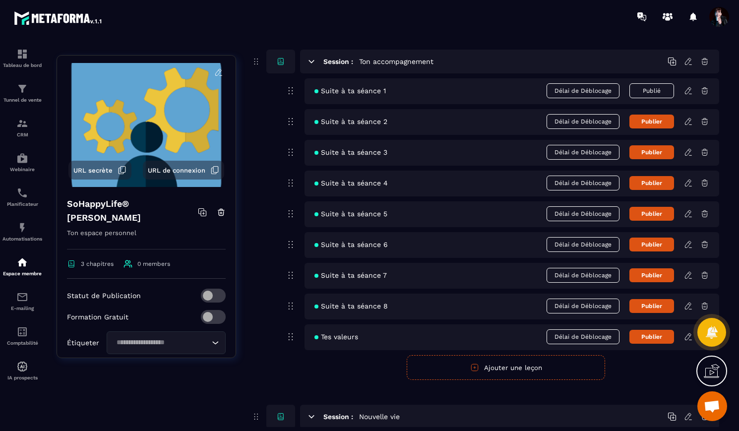
click at [688, 215] on icon at bounding box center [688, 213] width 6 height 6
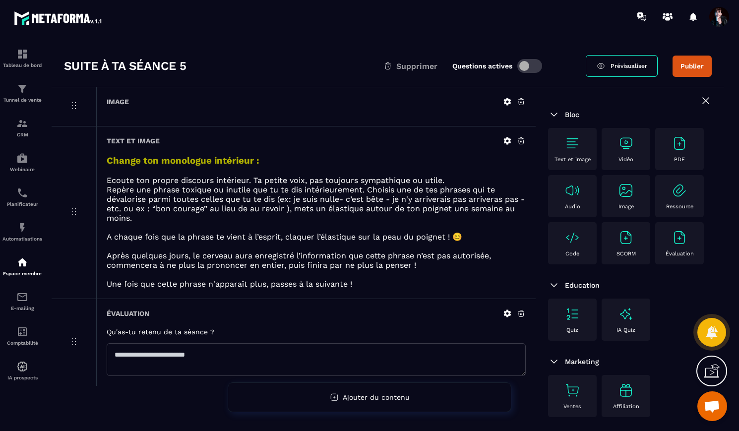
scroll to position [30, 0]
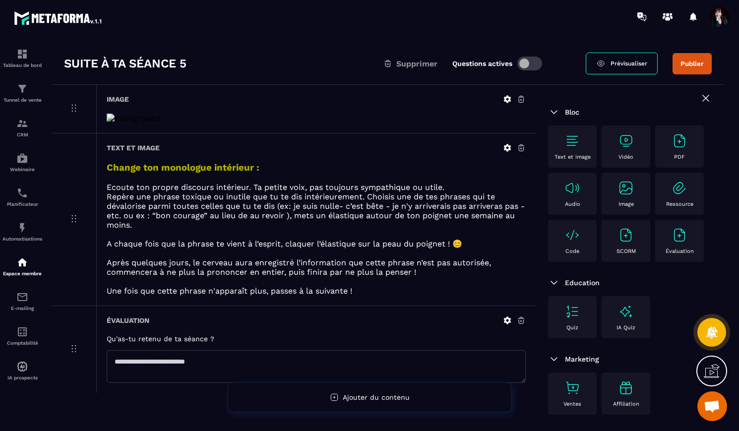
click at [521, 150] on icon at bounding box center [521, 147] width 9 height 9
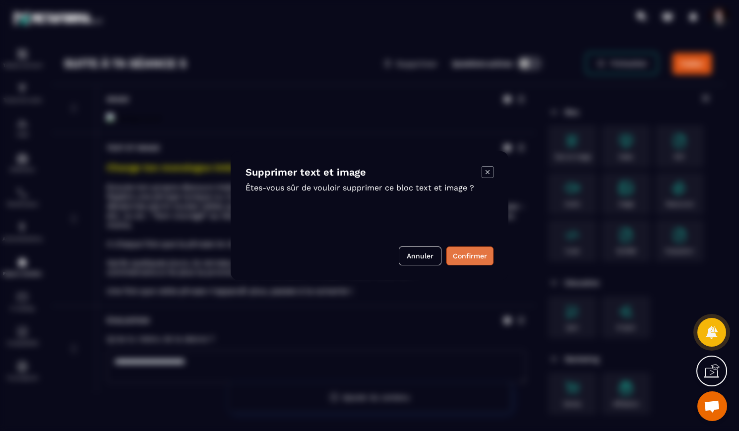
click at [477, 257] on button "Confirmer" at bounding box center [469, 255] width 47 height 19
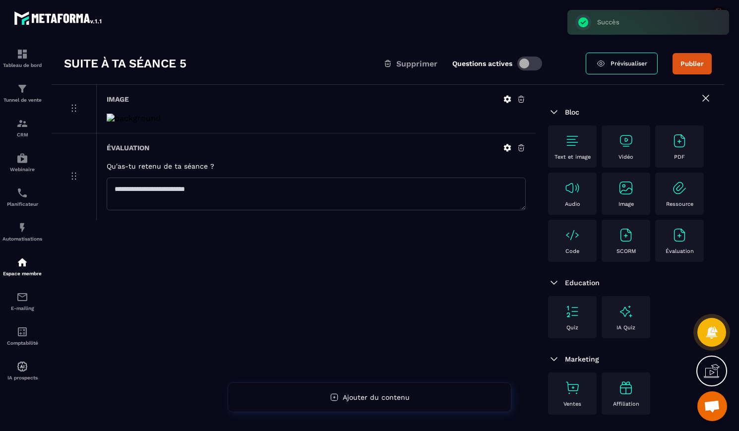
click at [507, 99] on icon at bounding box center [507, 99] width 9 height 9
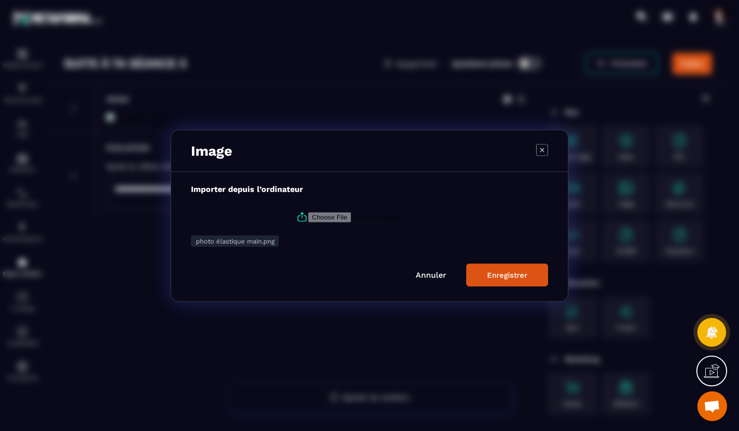
click at [431, 272] on link "Annuler" at bounding box center [430, 274] width 31 height 9
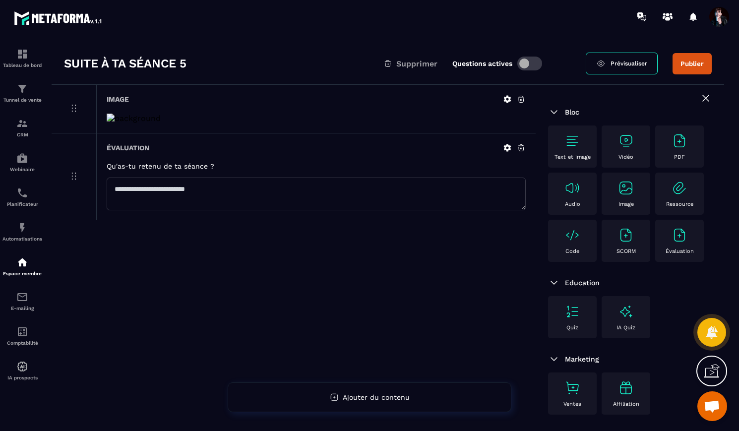
click at [521, 102] on icon at bounding box center [521, 99] width 6 height 6
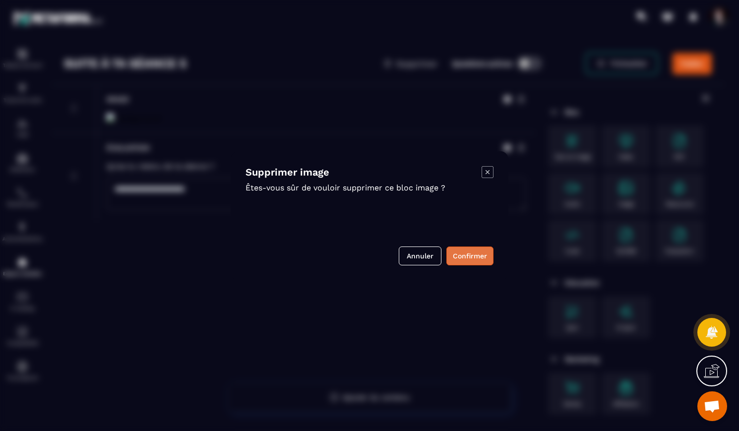
click at [459, 254] on button "Confirmer" at bounding box center [469, 255] width 47 height 19
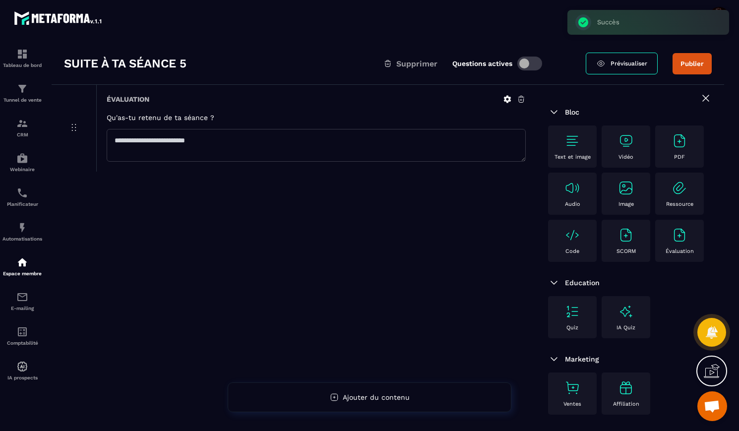
scroll to position [0, 0]
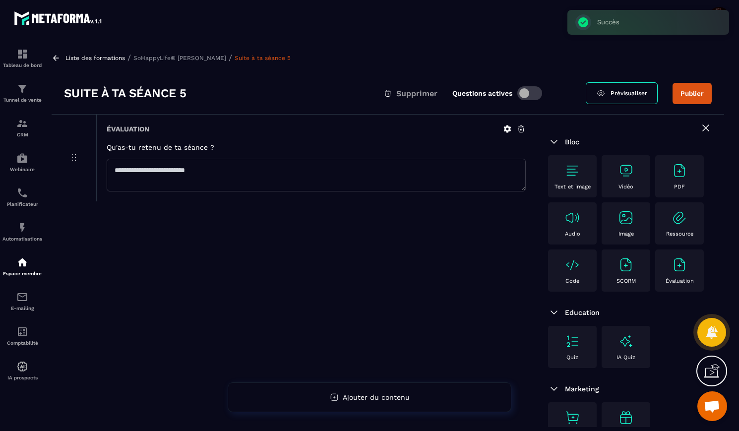
click at [212, 58] on p "SoHappyLife® [PERSON_NAME]" at bounding box center [179, 58] width 93 height 7
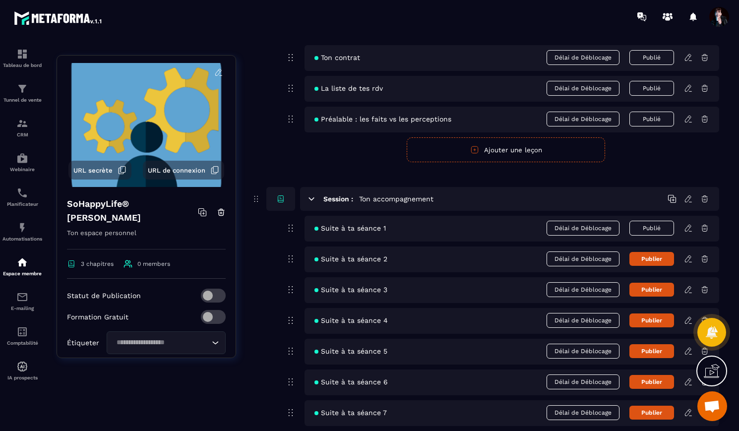
scroll to position [121, 0]
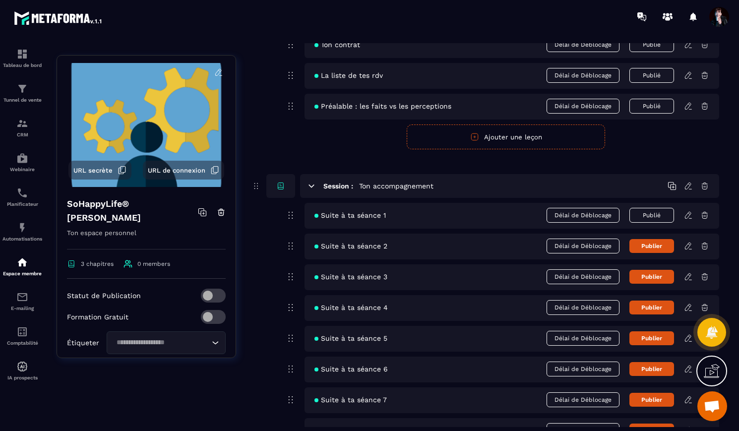
click at [689, 245] on icon at bounding box center [688, 245] width 6 height 6
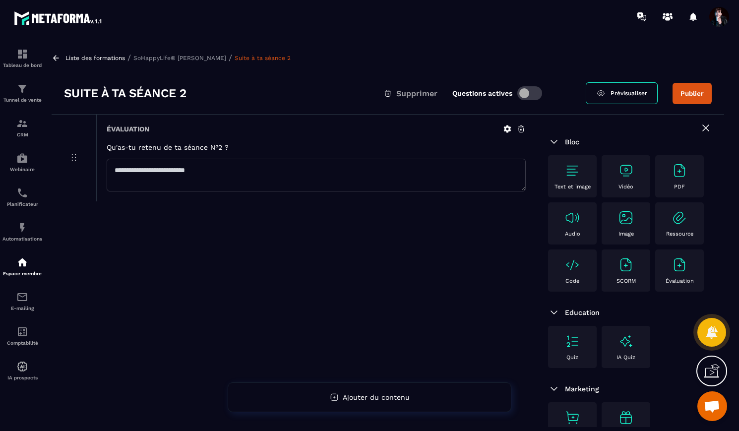
click at [226, 56] on p "SoHappyLife® [PERSON_NAME]" at bounding box center [179, 58] width 93 height 7
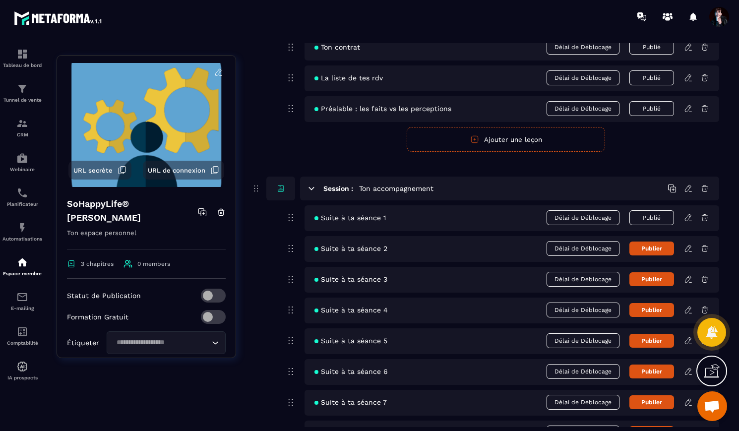
scroll to position [125, 0]
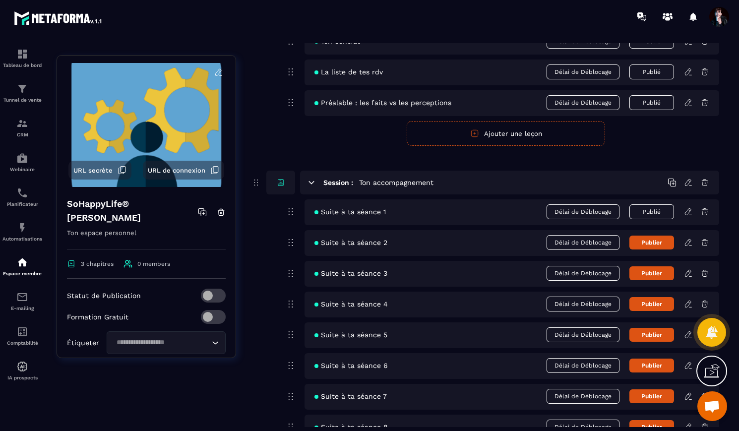
click at [690, 275] on icon at bounding box center [688, 273] width 9 height 9
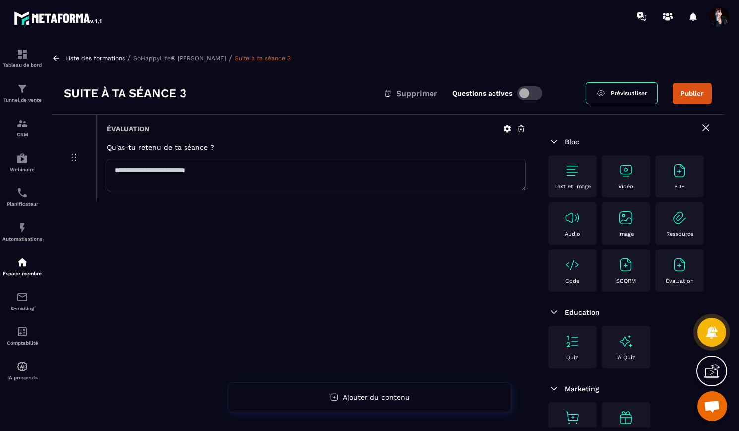
click at [221, 56] on p "SoHappyLife® [PERSON_NAME]" at bounding box center [179, 58] width 93 height 7
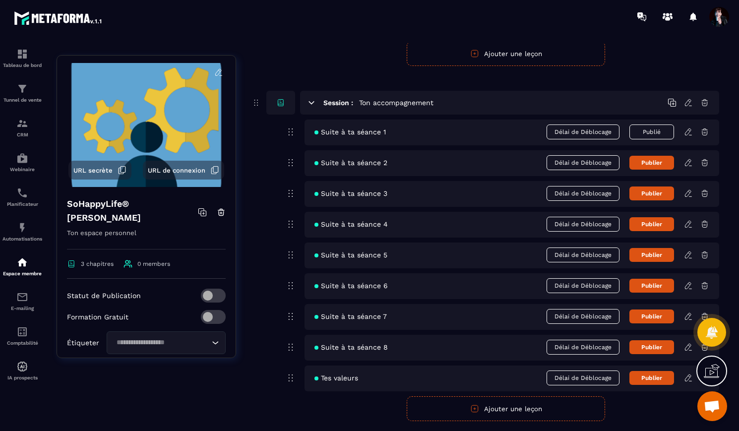
scroll to position [206, 0]
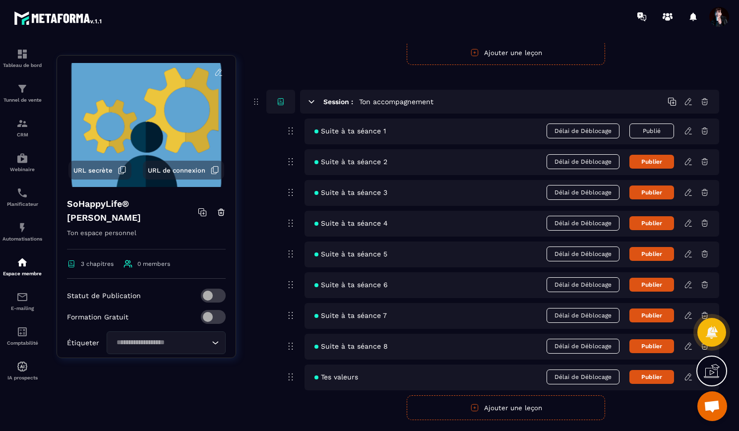
click at [691, 224] on icon at bounding box center [688, 223] width 9 height 9
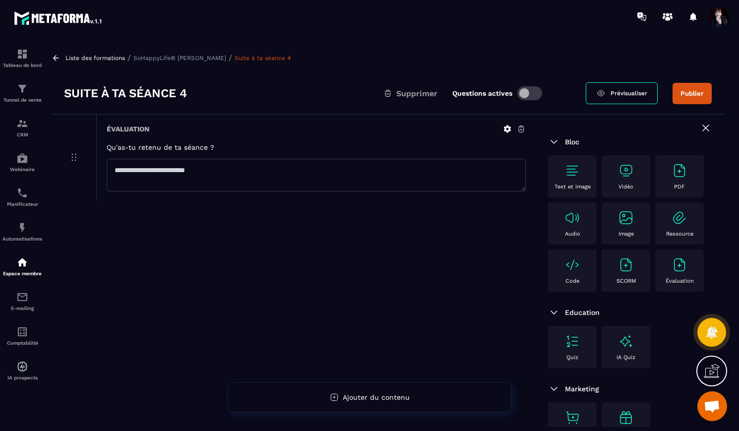
click at [219, 56] on p "SoHappyLife® [PERSON_NAME]" at bounding box center [179, 58] width 93 height 7
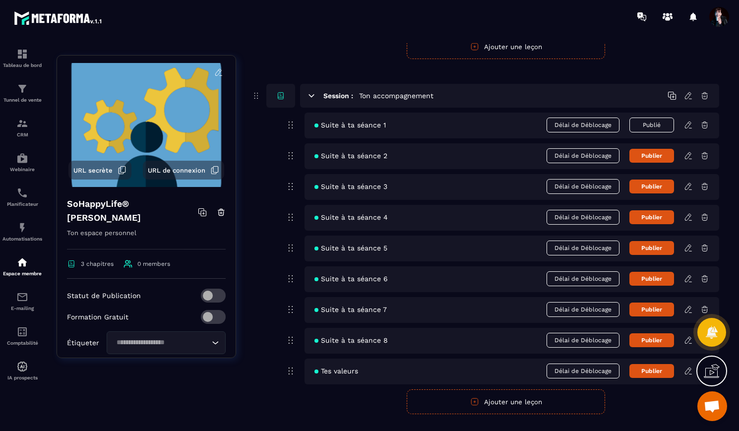
scroll to position [220, 0]
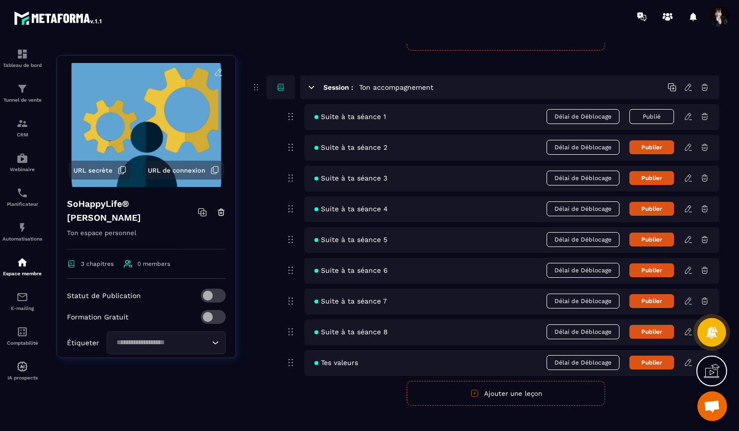
click at [689, 238] on icon at bounding box center [689, 237] width 2 height 1
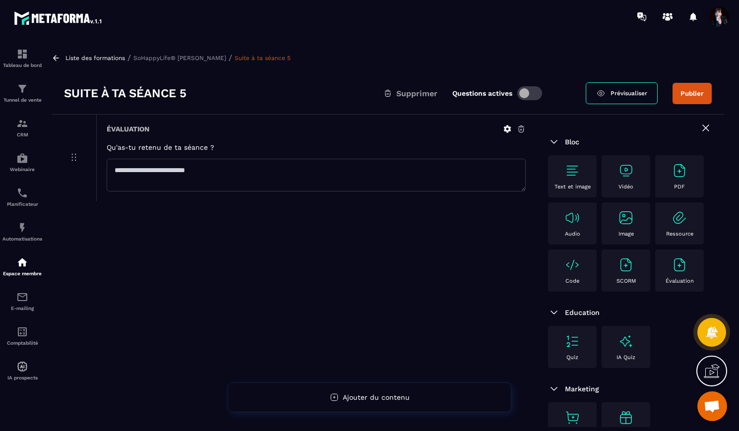
click at [225, 56] on p "SoHappyLife® [PERSON_NAME]" at bounding box center [179, 58] width 93 height 7
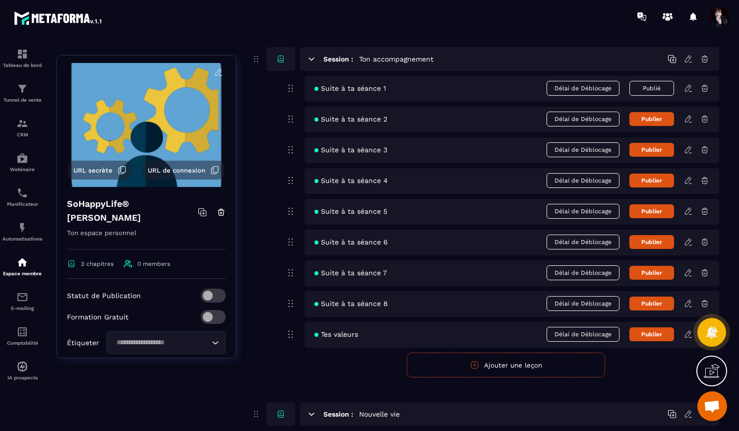
scroll to position [250, 0]
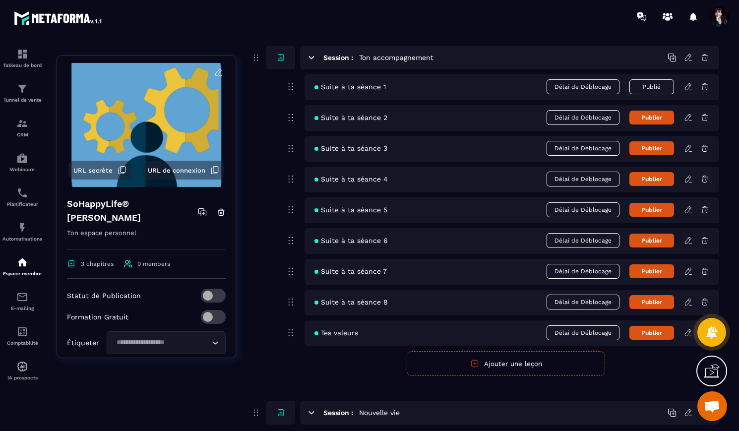
click at [687, 242] on icon at bounding box center [688, 240] width 9 height 9
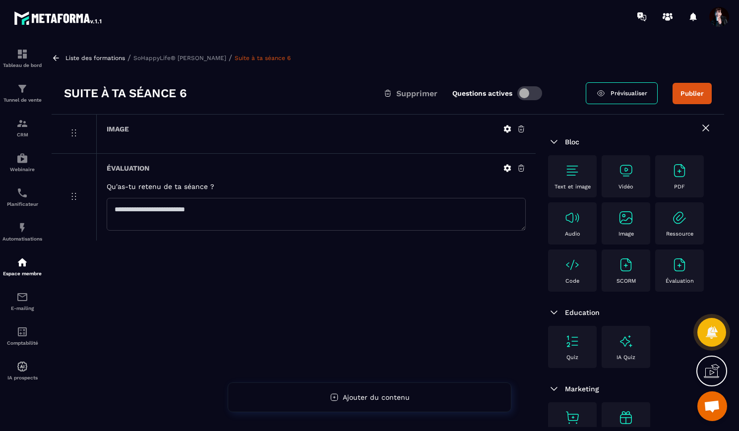
click at [520, 127] on icon at bounding box center [521, 128] width 9 height 9
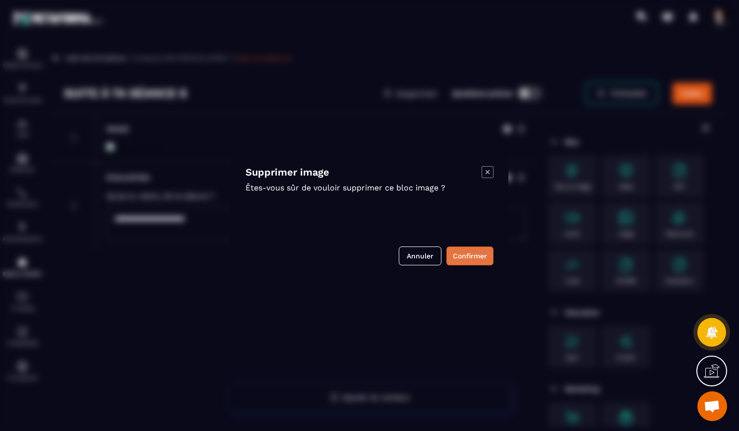
click at [463, 253] on button "Confirmer" at bounding box center [469, 255] width 47 height 19
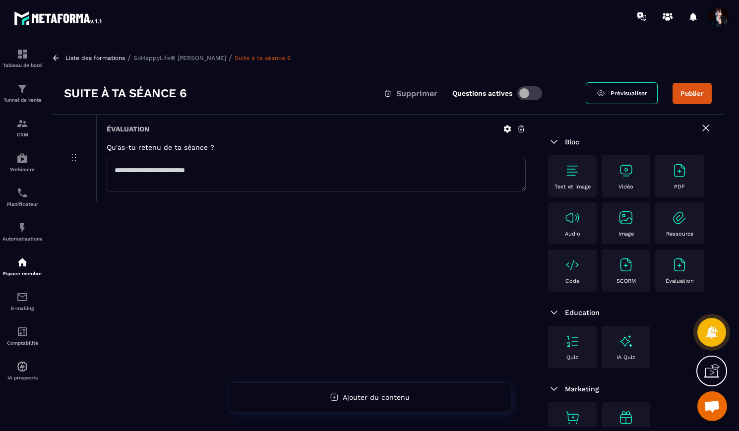
click at [205, 56] on p "SoHappyLife® [PERSON_NAME]" at bounding box center [179, 58] width 93 height 7
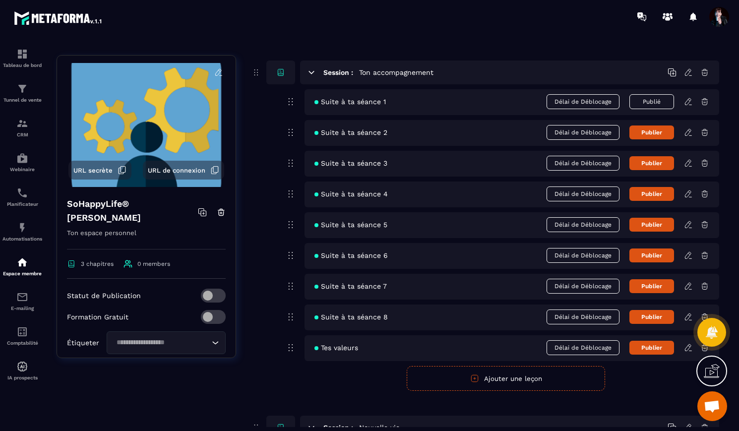
scroll to position [237, 0]
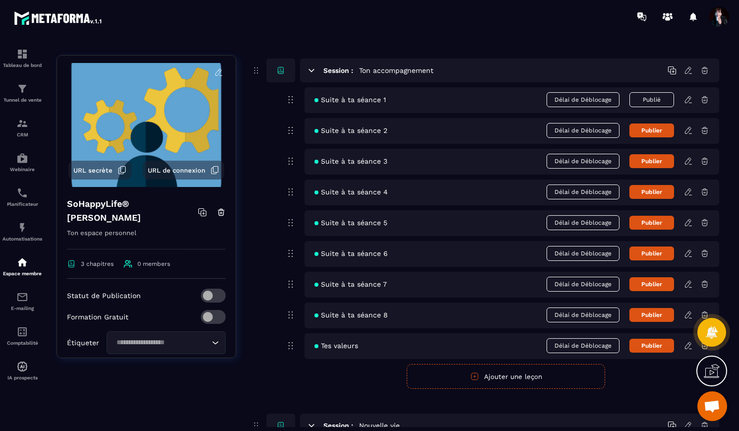
click at [688, 288] on icon at bounding box center [688, 284] width 9 height 9
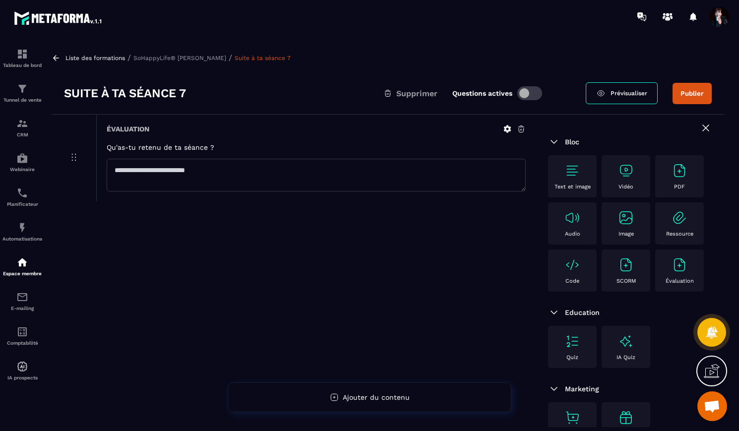
click at [210, 58] on p "SoHappyLife® [PERSON_NAME]" at bounding box center [179, 58] width 93 height 7
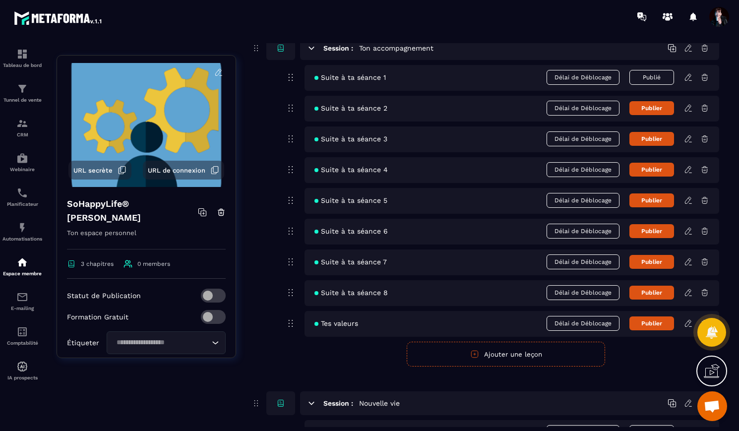
scroll to position [271, 0]
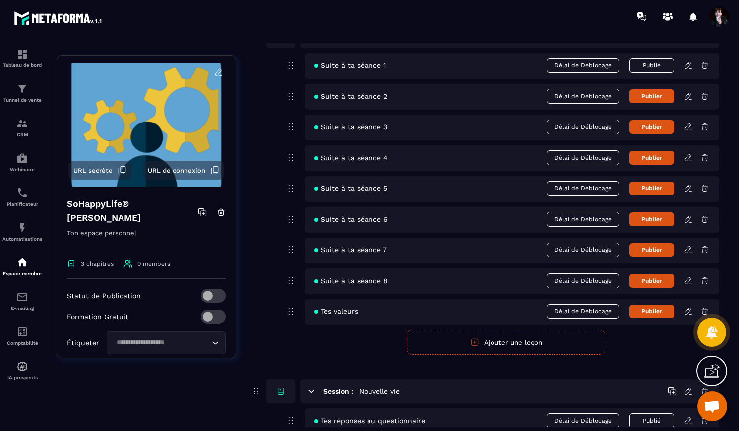
click at [690, 279] on icon at bounding box center [688, 280] width 6 height 6
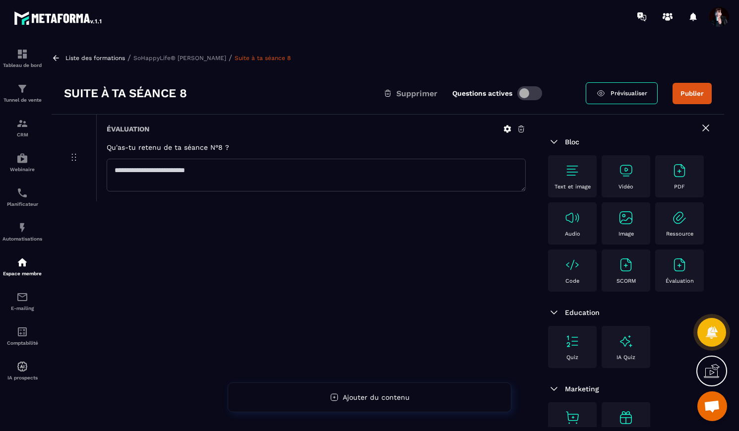
click at [224, 59] on p "SoHappyLife® [PERSON_NAME]" at bounding box center [179, 58] width 93 height 7
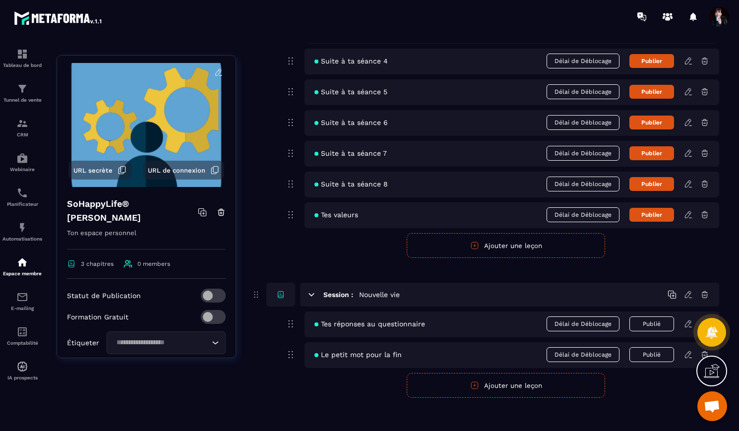
scroll to position [373, 0]
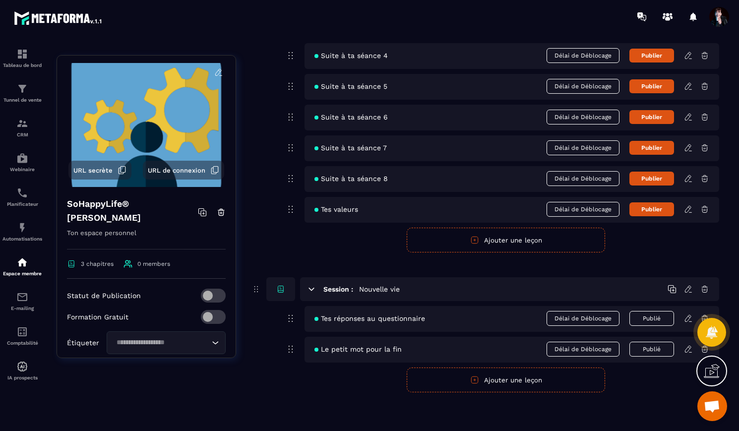
click at [644, 321] on button "Publié" at bounding box center [651, 318] width 45 height 15
click at [646, 349] on button "Publié" at bounding box center [651, 349] width 45 height 15
click at [688, 317] on icon at bounding box center [688, 318] width 9 height 9
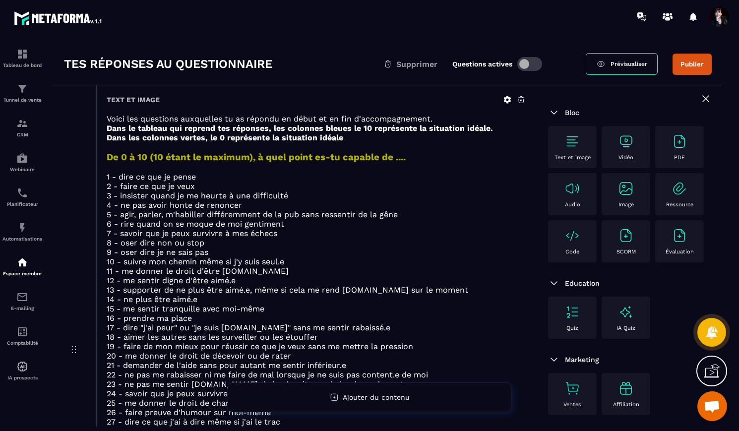
scroll to position [27, 0]
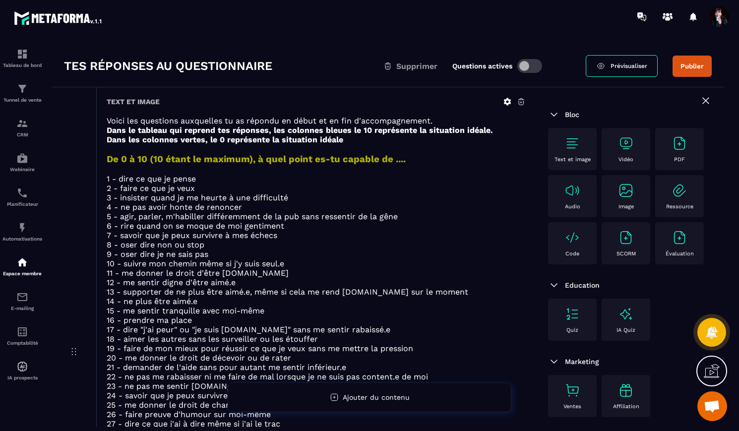
click at [508, 101] on icon at bounding box center [507, 101] width 7 height 7
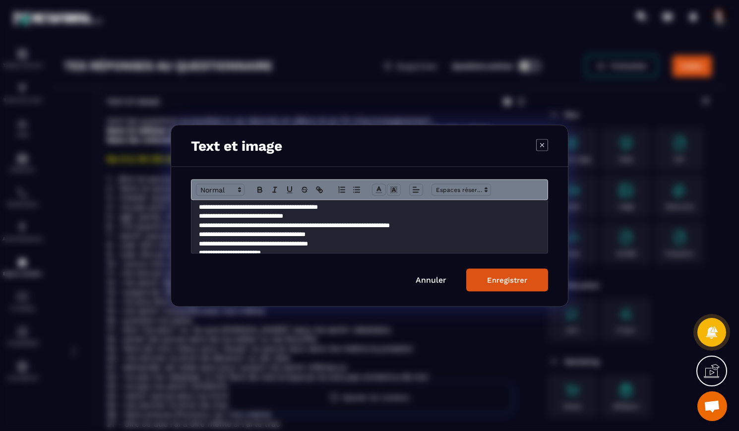
scroll to position [79, 0]
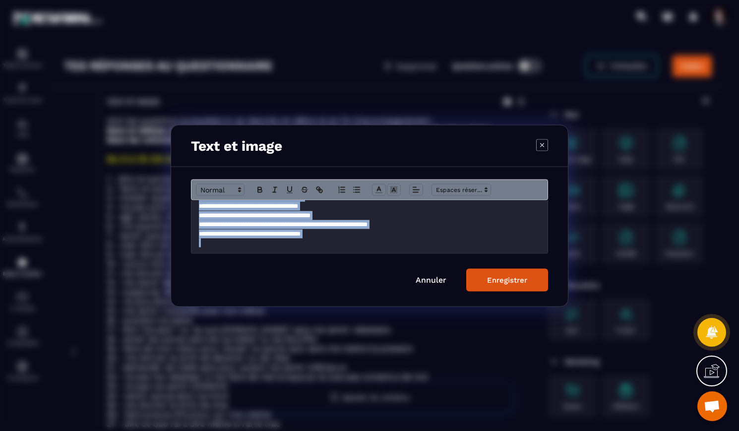
drag, startPoint x: 200, startPoint y: 216, endPoint x: 318, endPoint y: 268, distance: 129.0
click at [318, 269] on form "**********" at bounding box center [369, 235] width 357 height 112
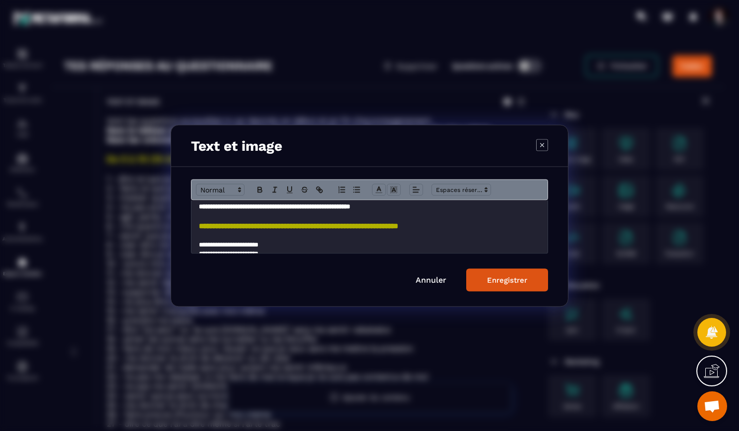
scroll to position [0, 0]
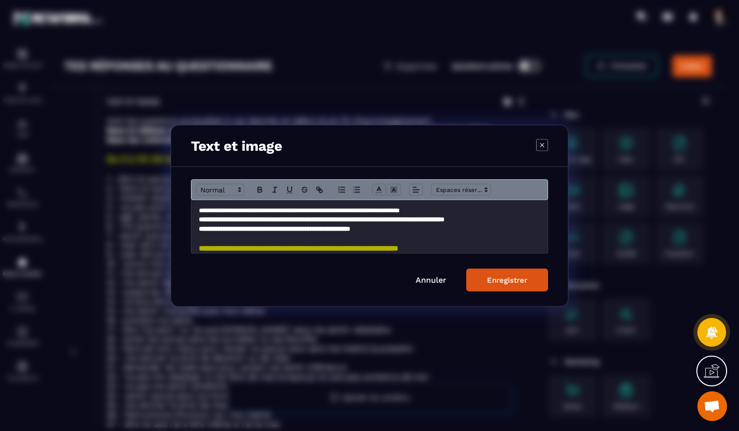
click at [486, 279] on button "Enregistrer" at bounding box center [507, 279] width 82 height 23
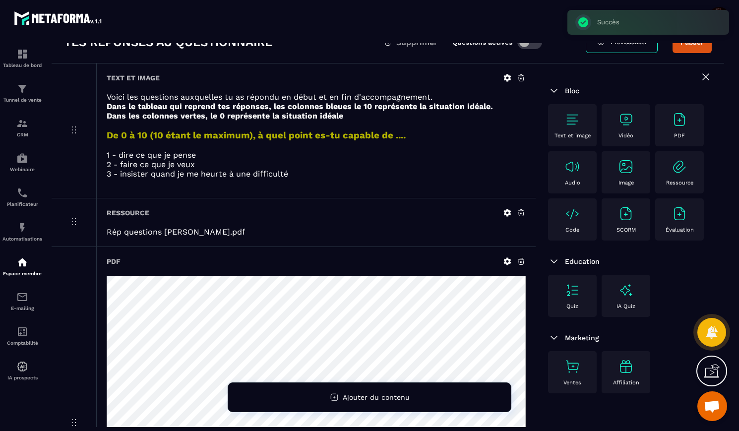
scroll to position [70, 0]
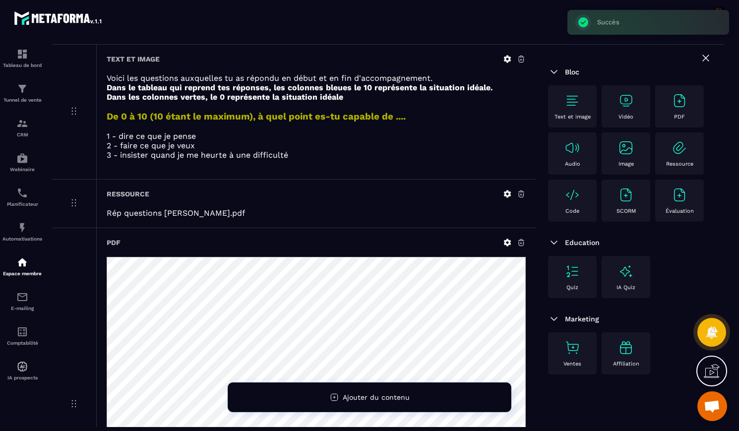
click at [523, 191] on icon at bounding box center [521, 193] width 9 height 9
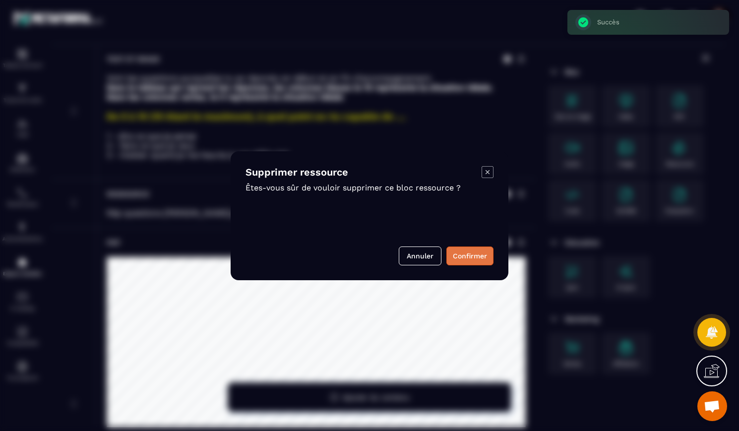
click at [468, 252] on button "Confirmer" at bounding box center [469, 255] width 47 height 19
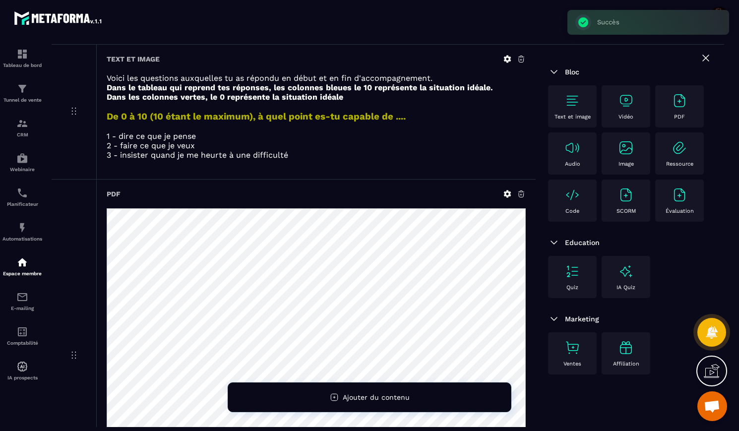
click at [521, 196] on icon at bounding box center [521, 193] width 9 height 9
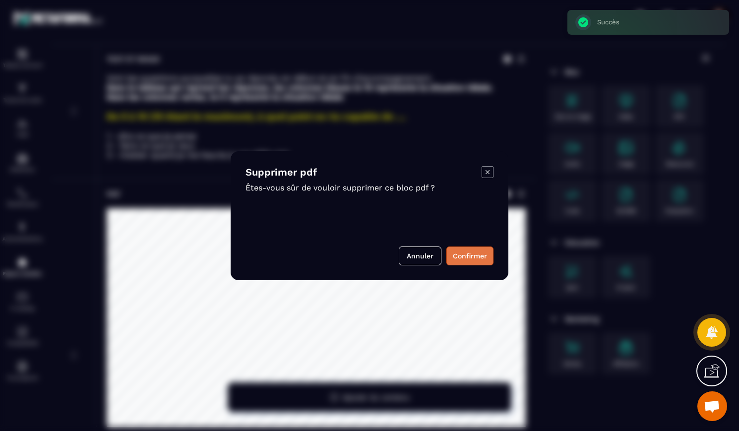
click at [470, 254] on button "Confirmer" at bounding box center [469, 255] width 47 height 19
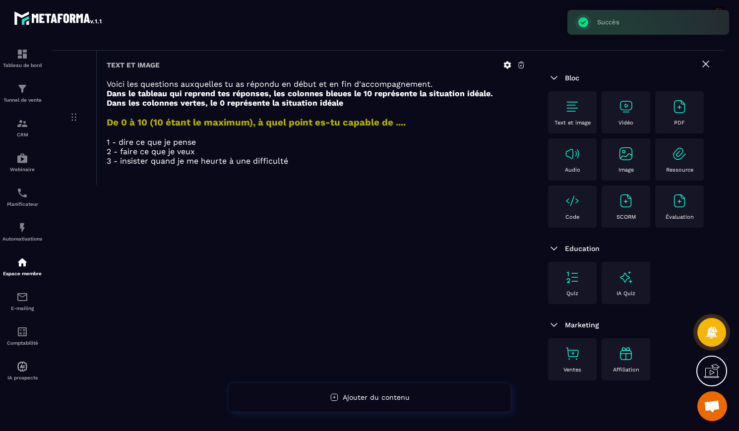
scroll to position [0, 0]
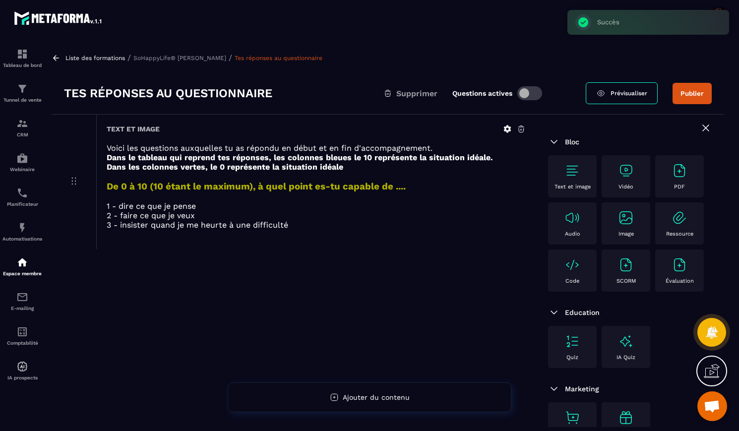
click at [211, 57] on p "SoHappyLife® [PERSON_NAME]" at bounding box center [179, 58] width 93 height 7
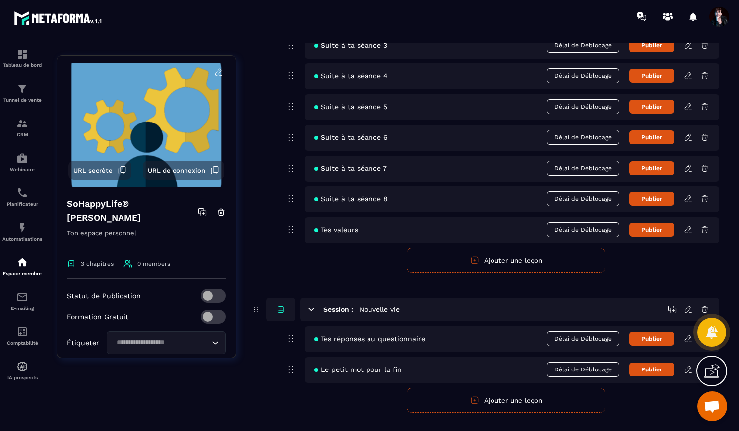
scroll to position [373, 0]
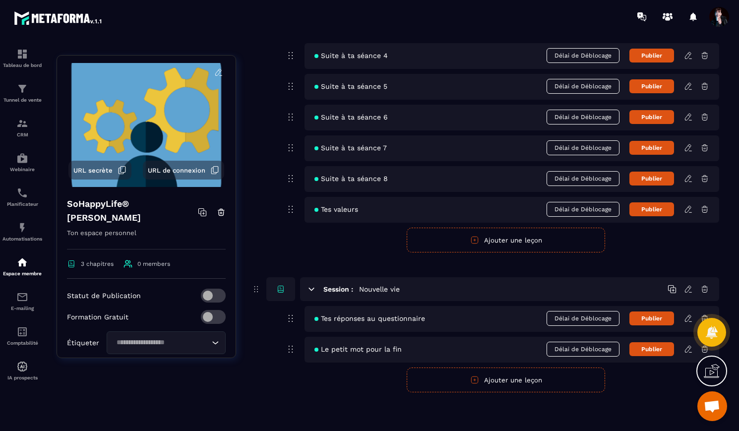
click at [687, 350] on icon at bounding box center [688, 349] width 9 height 9
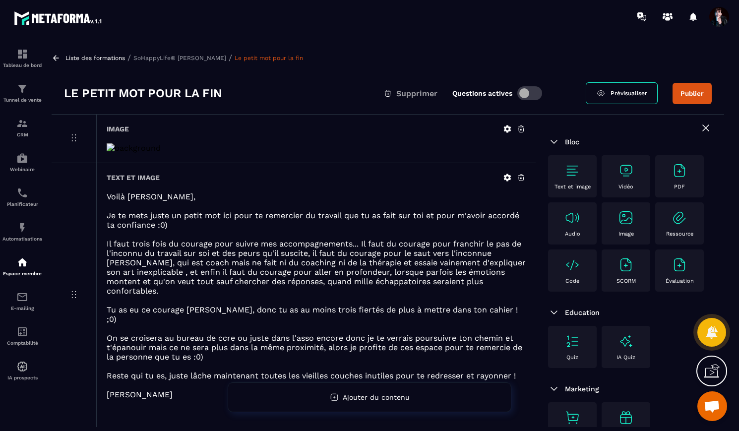
click at [625, 91] on span "Prévisualiser" at bounding box center [628, 93] width 37 height 7
click at [521, 129] on icon at bounding box center [521, 128] width 9 height 9
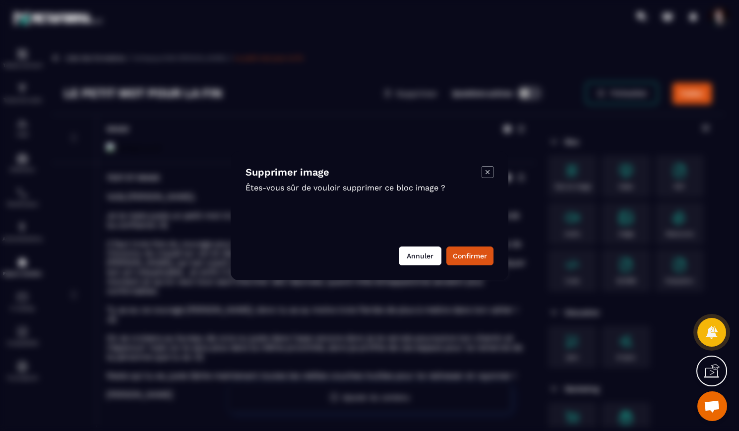
click at [428, 254] on button "Annuler" at bounding box center [420, 255] width 43 height 19
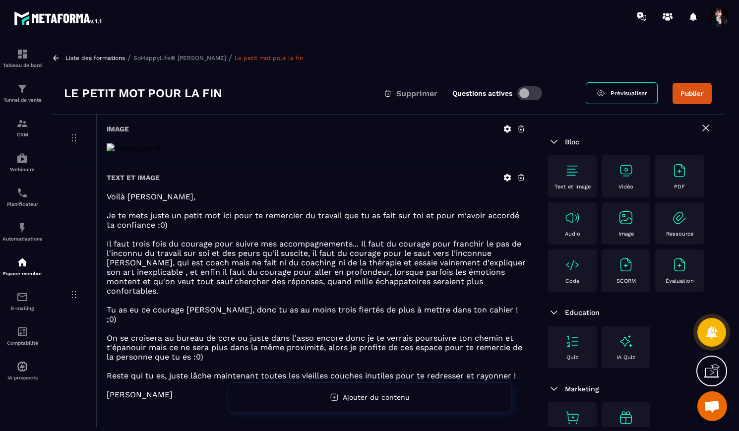
click at [508, 131] on icon at bounding box center [507, 128] width 7 height 7
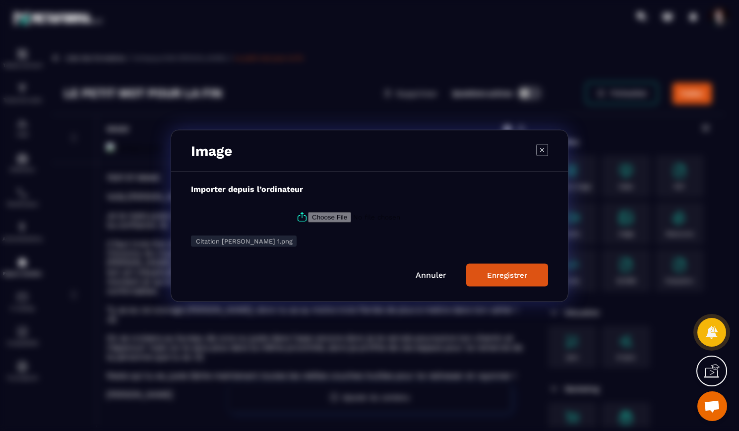
click at [316, 219] on input "Modal window" at bounding box center [375, 217] width 135 height 10
type input "**********"
click at [519, 277] on div "Enregistrer" at bounding box center [507, 274] width 40 height 9
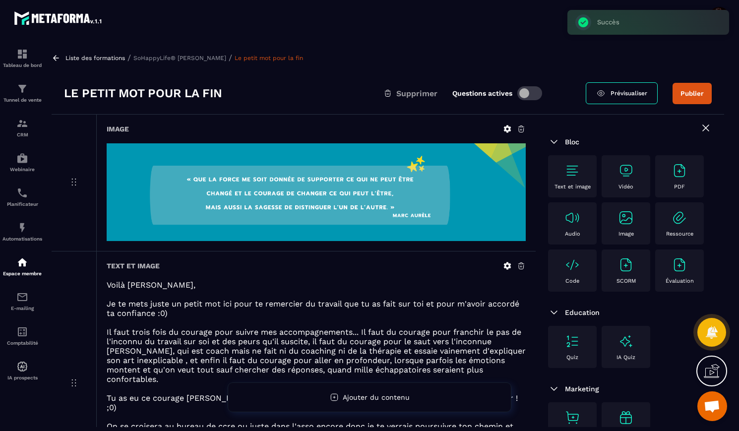
click at [508, 265] on icon at bounding box center [507, 265] width 7 height 7
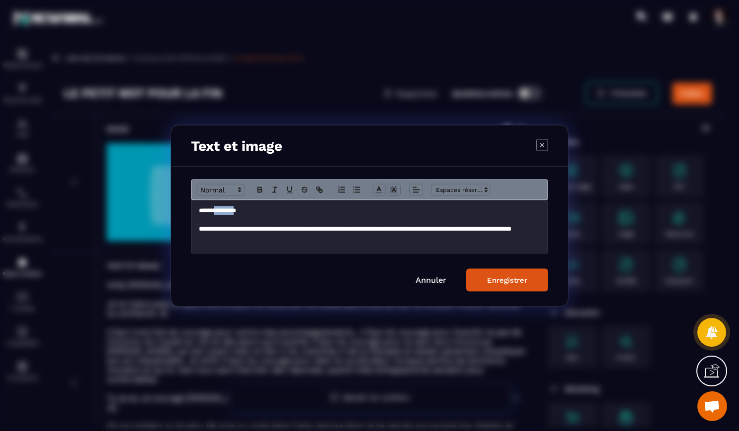
drag, startPoint x: 240, startPoint y: 211, endPoint x: 218, endPoint y: 210, distance: 22.9
click at [218, 210] on p "**********" at bounding box center [369, 210] width 341 height 9
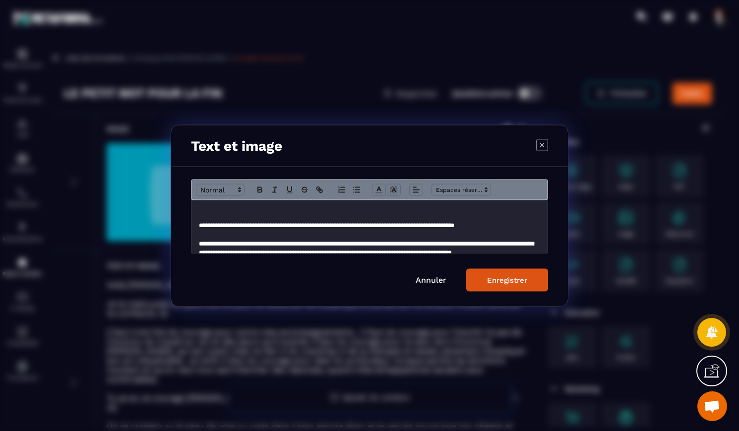
scroll to position [91, 0]
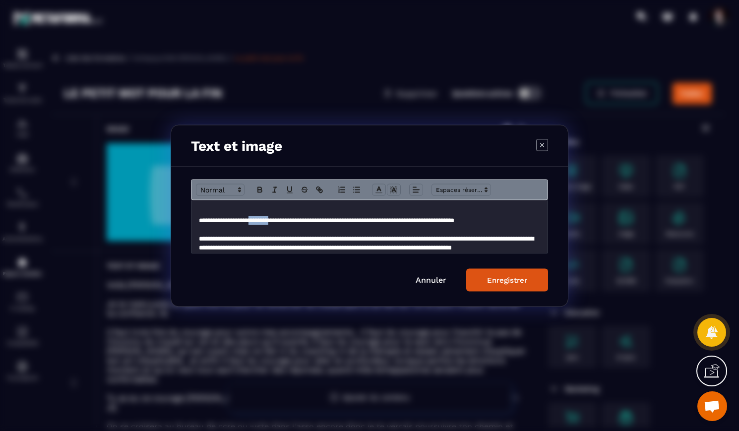
drag, startPoint x: 289, startPoint y: 221, endPoint x: 264, endPoint y: 220, distance: 24.8
click at [264, 220] on p "**********" at bounding box center [369, 220] width 341 height 9
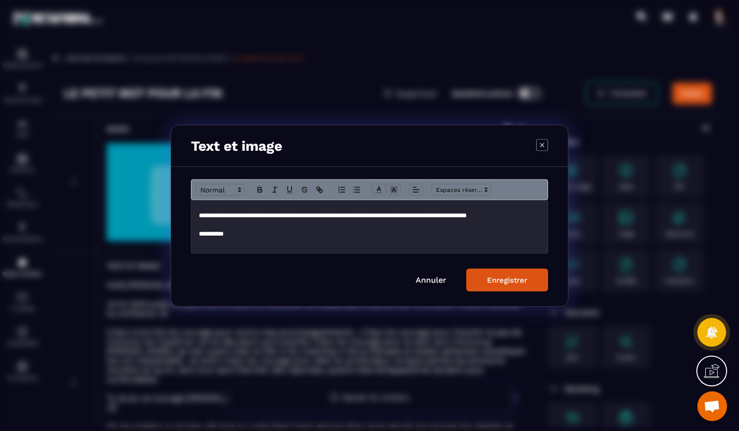
scroll to position [160, 0]
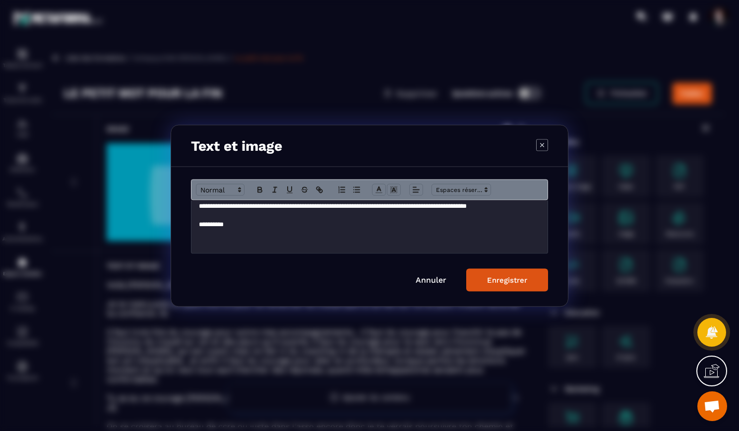
click at [483, 279] on button "Enregistrer" at bounding box center [507, 279] width 82 height 23
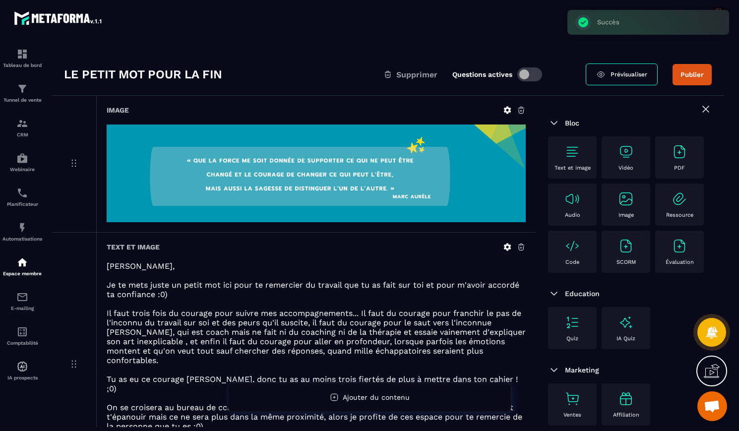
scroll to position [0, 0]
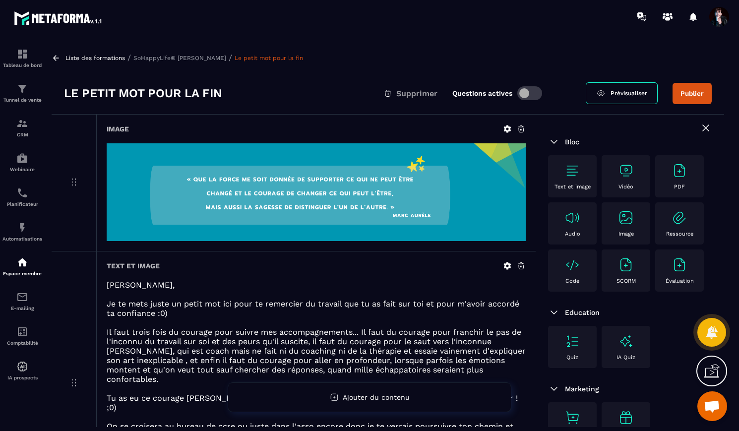
click at [186, 60] on p "SoHappyLife® [PERSON_NAME]" at bounding box center [179, 58] width 93 height 7
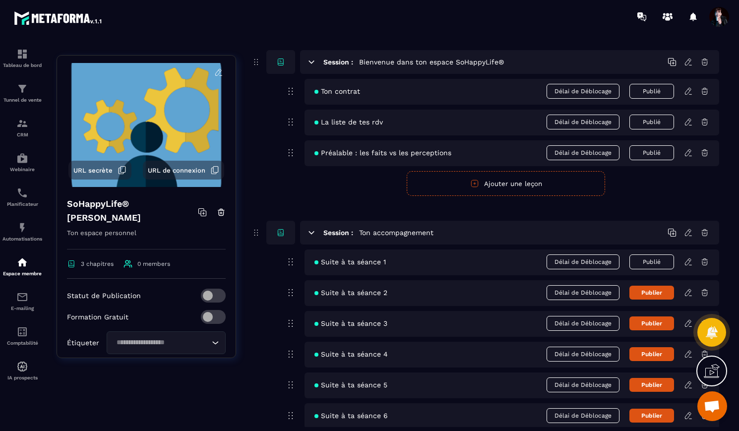
scroll to position [77, 0]
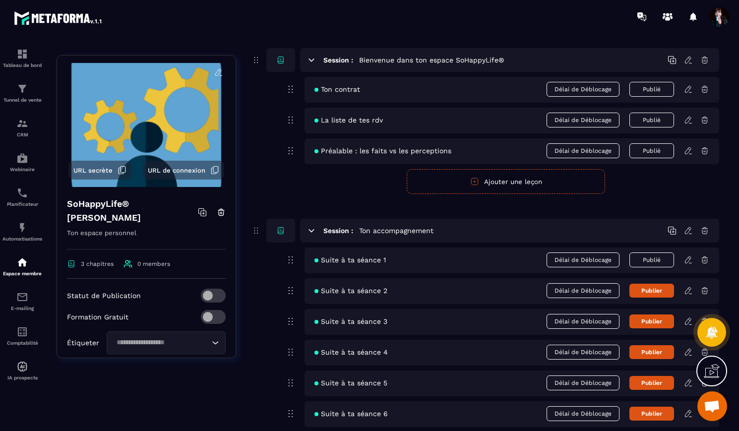
click at [217, 296] on span at bounding box center [213, 296] width 25 height 14
click at [688, 90] on icon at bounding box center [688, 89] width 6 height 6
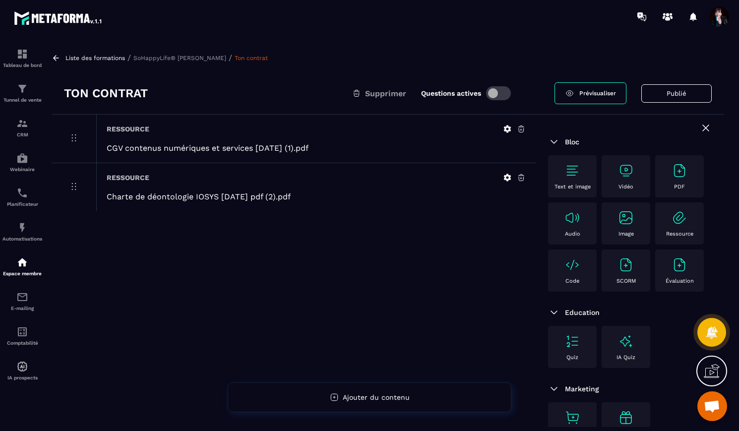
click at [223, 56] on p "SoHappyLife® [PERSON_NAME]" at bounding box center [179, 58] width 93 height 7
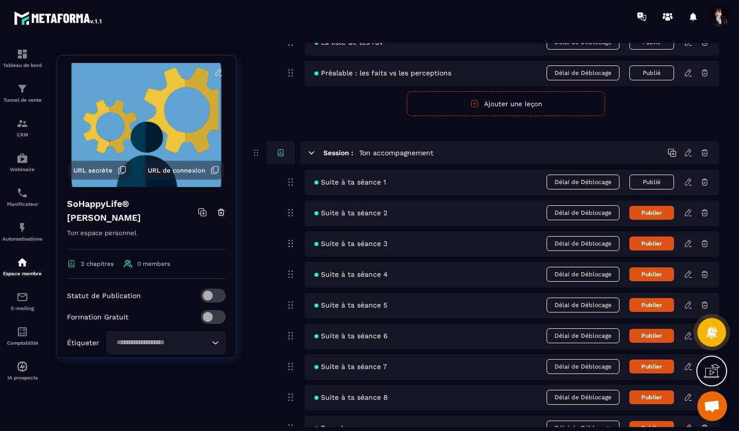
scroll to position [166, 0]
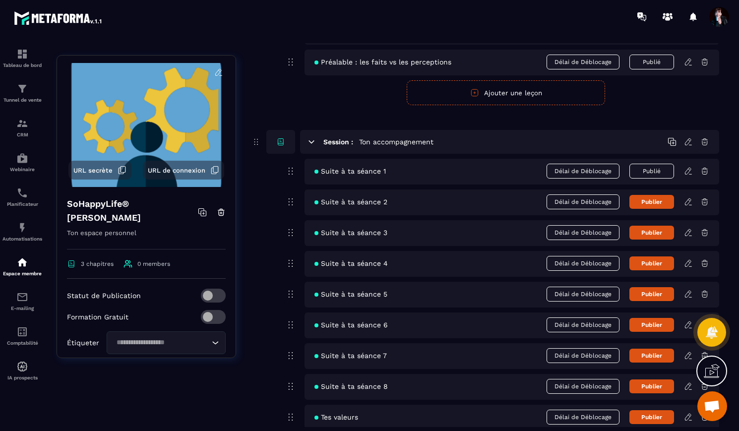
click at [687, 231] on icon at bounding box center [688, 232] width 9 height 9
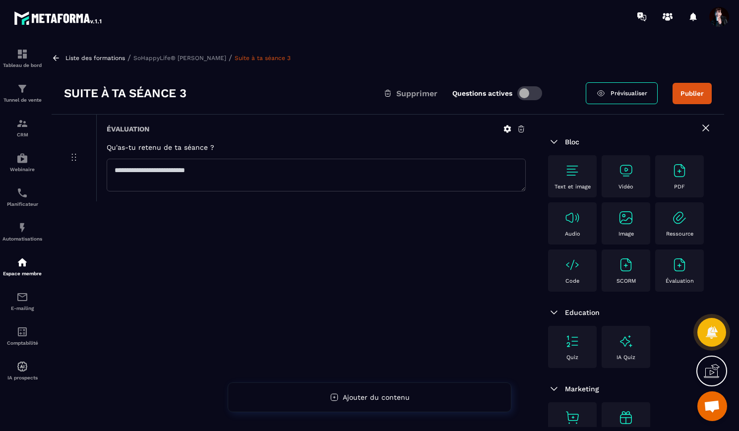
click at [221, 57] on p "SoHappyLife® [PERSON_NAME]" at bounding box center [179, 58] width 93 height 7
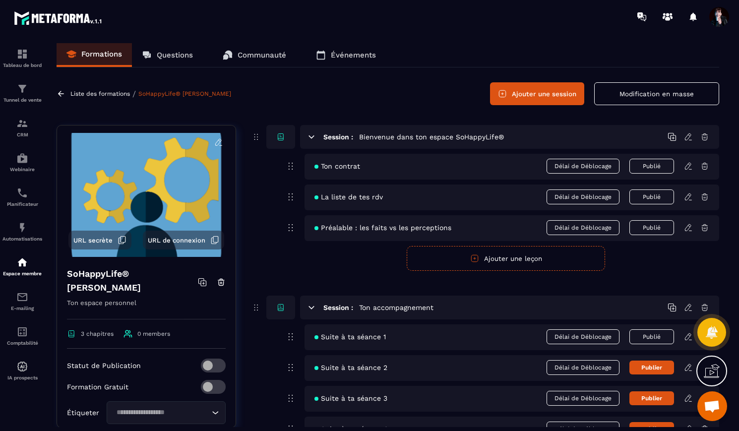
click at [686, 332] on icon at bounding box center [688, 336] width 9 height 9
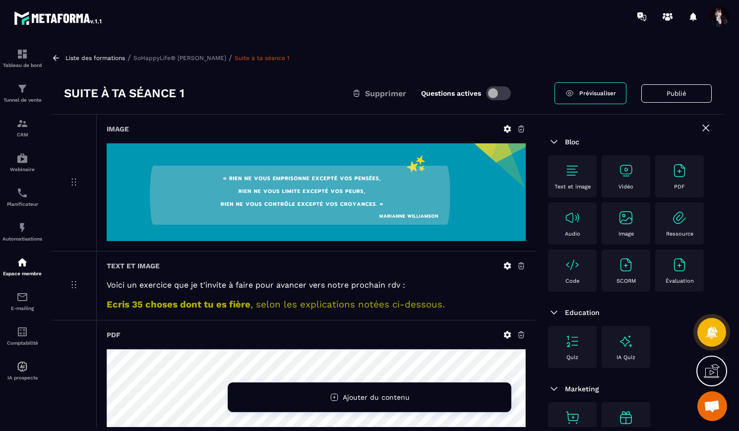
click at [226, 57] on p "SoHappyLife® [PERSON_NAME]" at bounding box center [179, 58] width 93 height 7
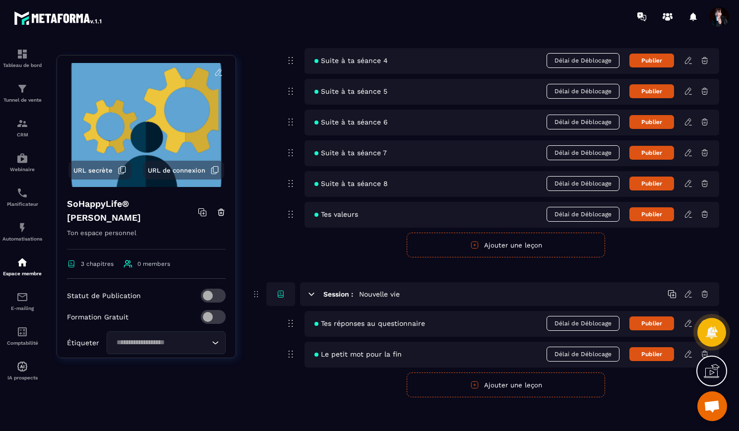
scroll to position [373, 0]
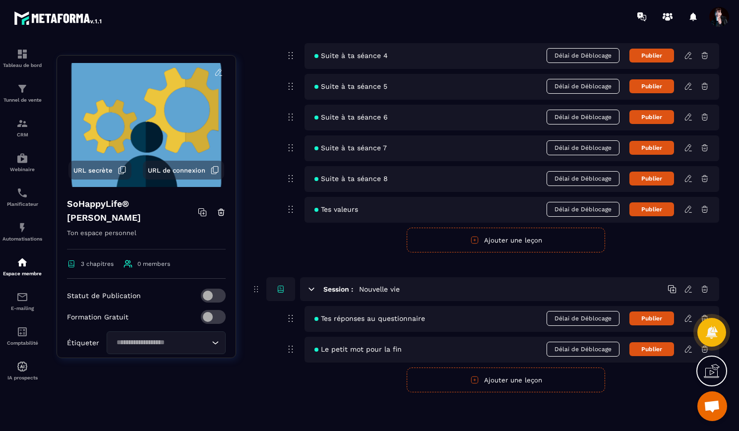
click at [687, 320] on icon at bounding box center [688, 318] width 9 height 9
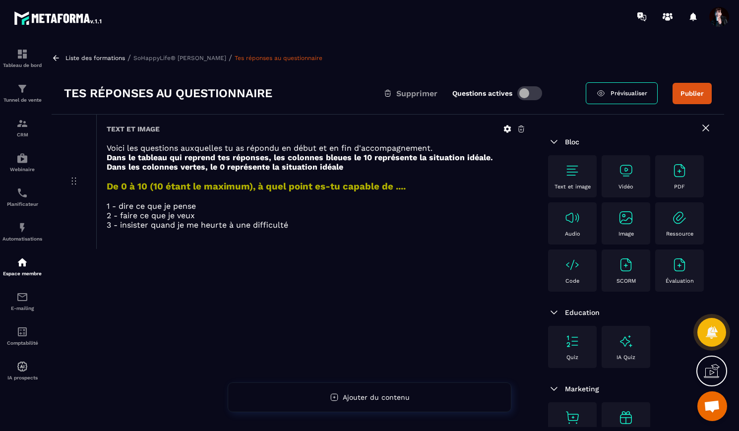
click at [211, 63] on div "Liste des formations / SoHappyLife® [PERSON_NAME] / Tes réponses au questionnai…" at bounding box center [388, 235] width 682 height 384
click at [99, 58] on p "Liste des formations" at bounding box center [94, 58] width 59 height 7
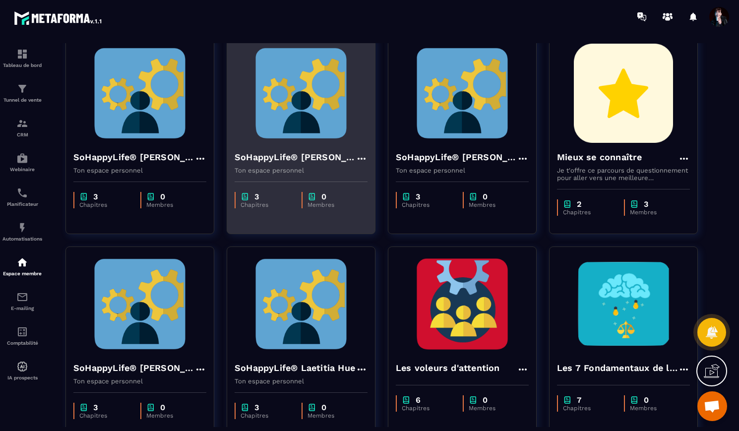
scroll to position [84, 0]
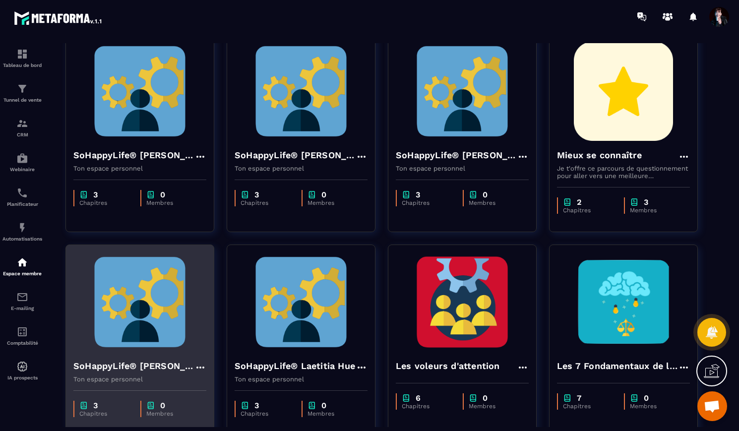
click at [179, 302] on img at bounding box center [139, 301] width 133 height 99
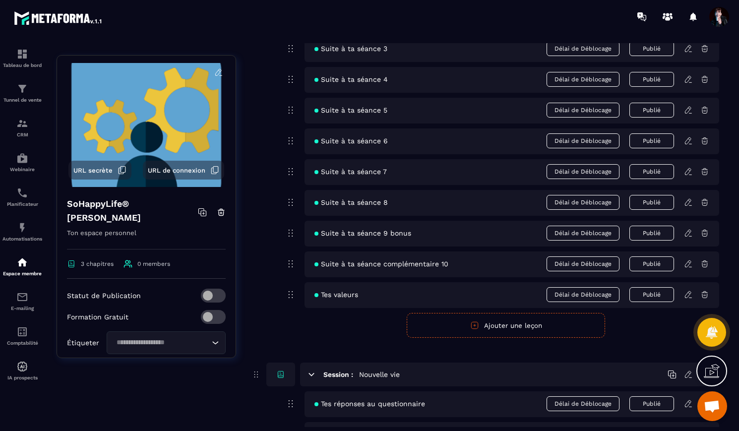
scroll to position [435, 0]
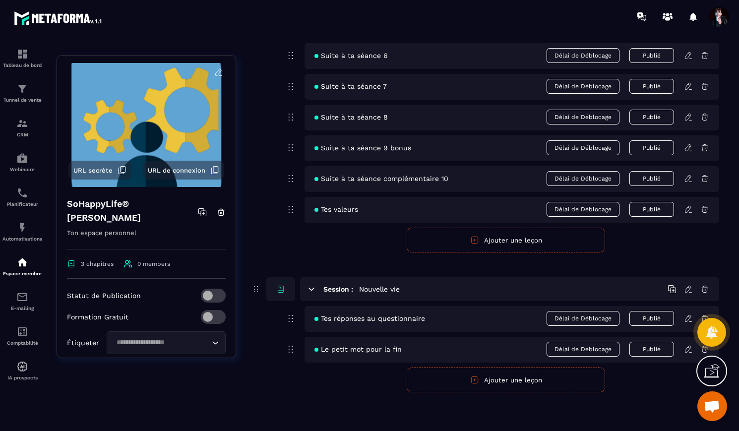
click at [687, 319] on icon at bounding box center [688, 318] width 9 height 9
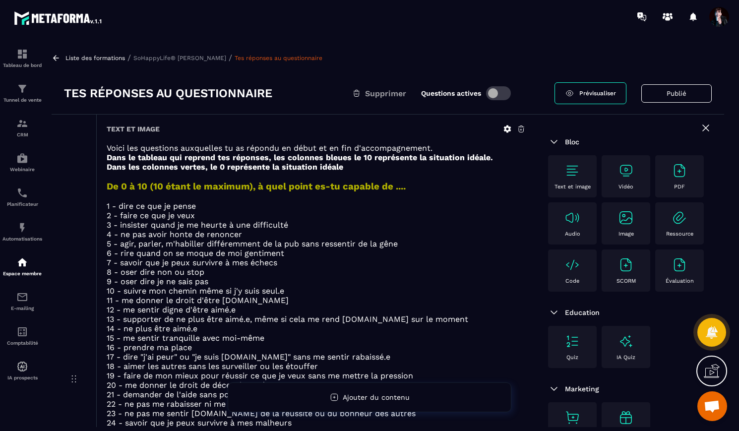
click at [509, 126] on icon at bounding box center [507, 128] width 9 height 9
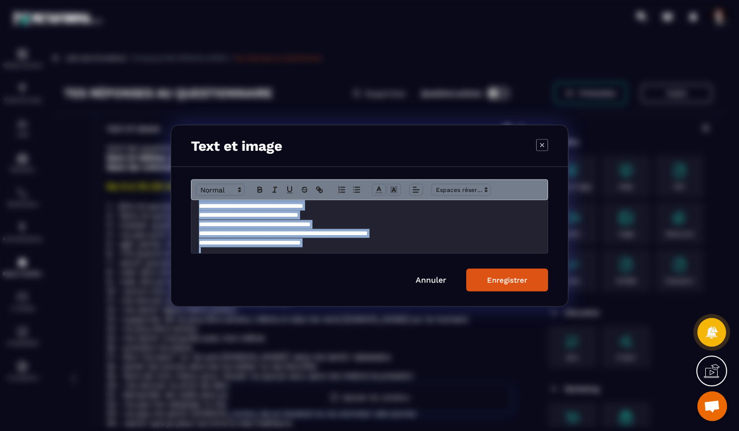
scroll to position [436, 0]
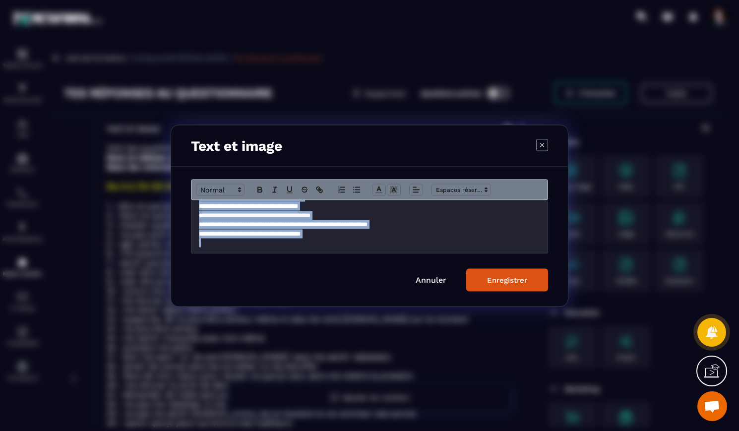
drag, startPoint x: 197, startPoint y: 210, endPoint x: 242, endPoint y: 273, distance: 78.2
click at [243, 274] on form "**********" at bounding box center [369, 235] width 357 height 112
copy div "**********"
click at [422, 279] on link "Annuler" at bounding box center [430, 279] width 31 height 9
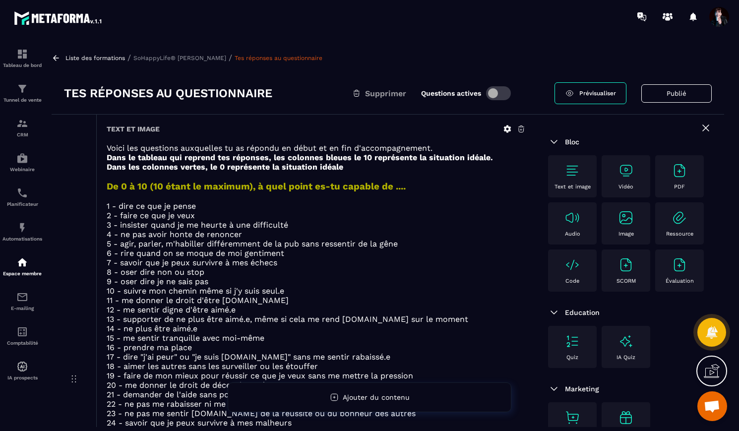
scroll to position [0, 0]
click at [82, 58] on p "Liste des formations" at bounding box center [94, 58] width 59 height 7
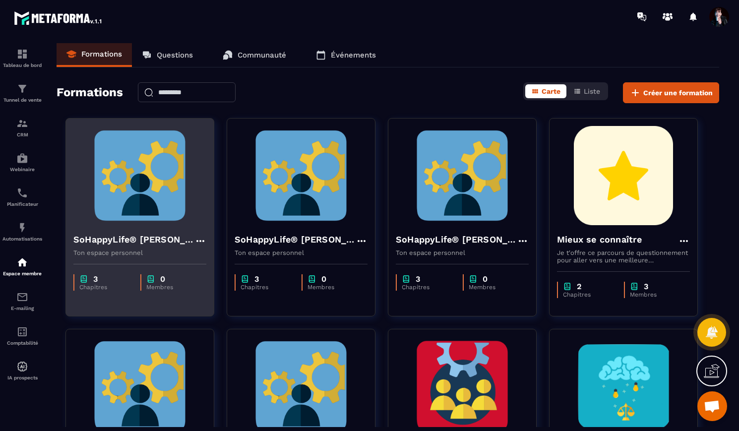
click at [138, 190] on img at bounding box center [139, 175] width 133 height 99
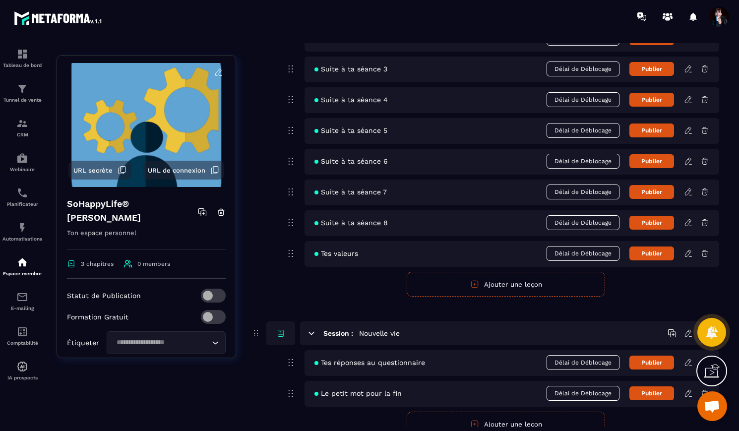
scroll to position [373, 0]
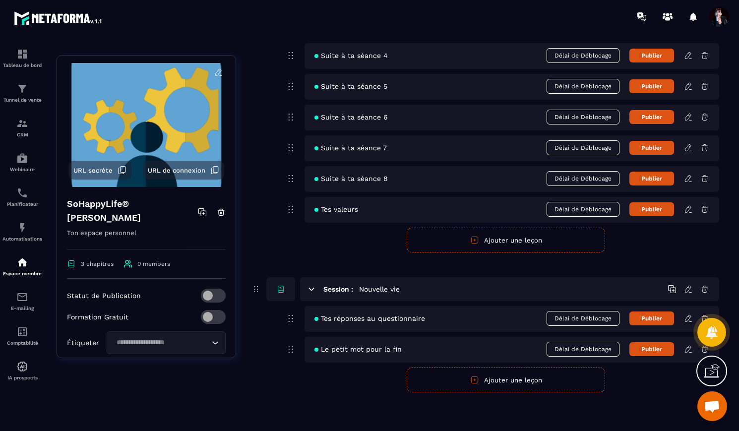
click at [689, 318] on icon at bounding box center [688, 318] width 9 height 9
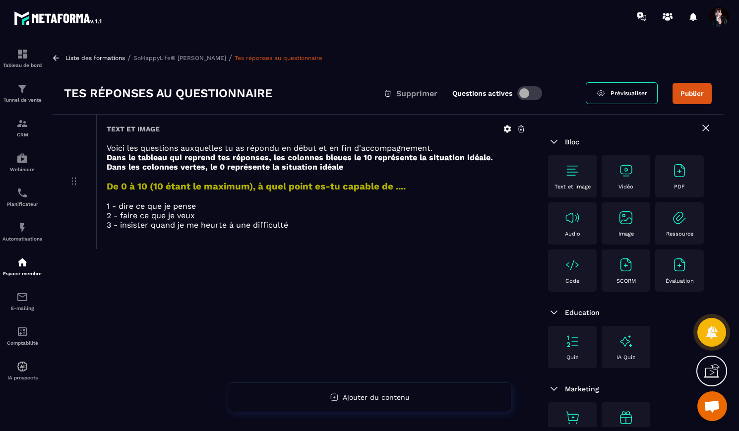
click at [508, 129] on icon at bounding box center [507, 128] width 7 height 7
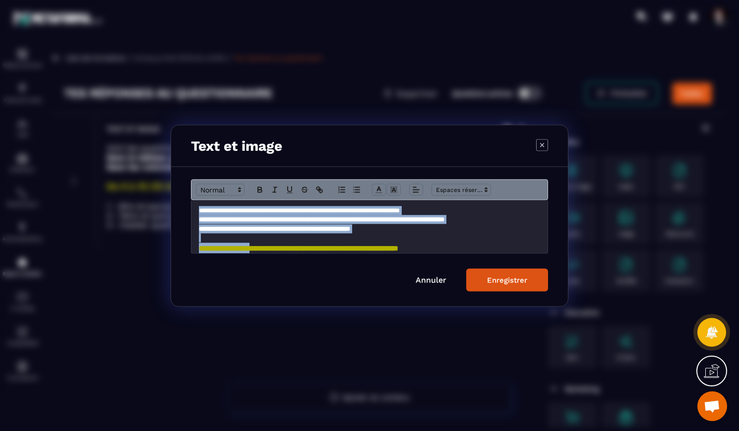
scroll to position [52, 0]
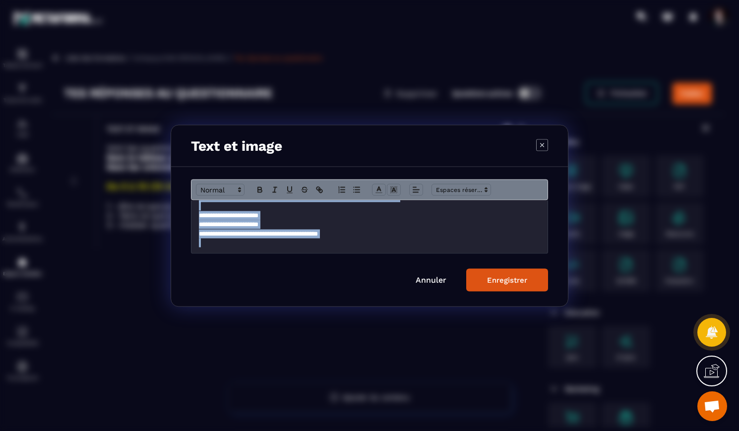
drag, startPoint x: 198, startPoint y: 209, endPoint x: 283, endPoint y: 272, distance: 105.3
click at [283, 272] on form "**********" at bounding box center [369, 235] width 357 height 112
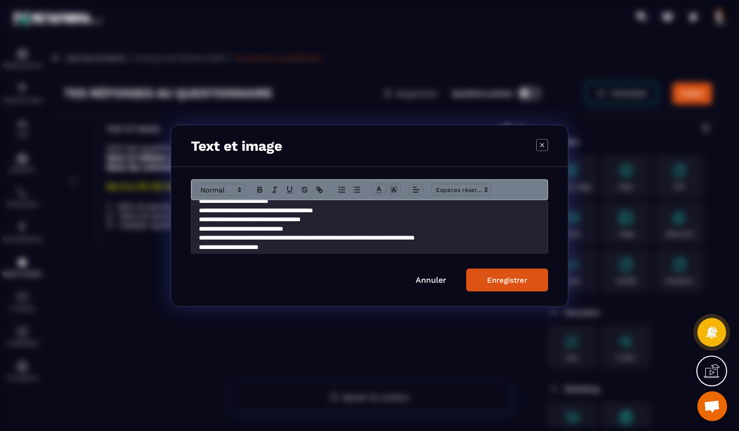
scroll to position [0, 0]
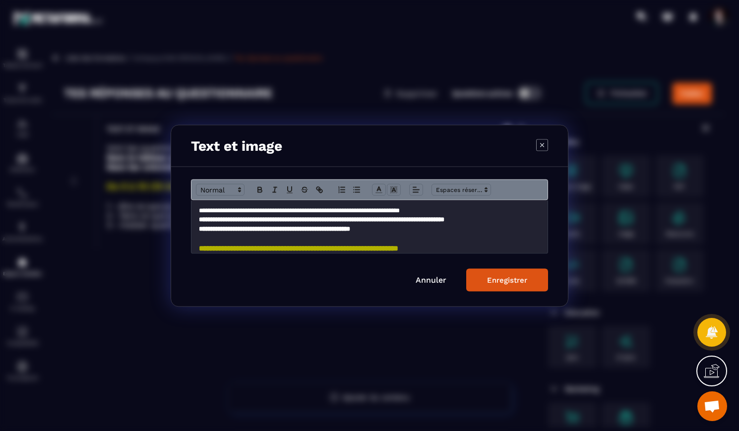
click at [516, 278] on div "Enregistrer" at bounding box center [507, 279] width 40 height 9
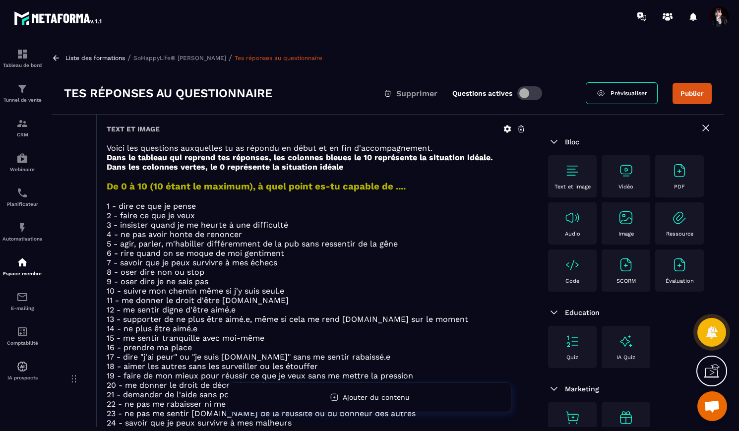
click at [114, 57] on p "Liste des formations" at bounding box center [94, 58] width 59 height 7
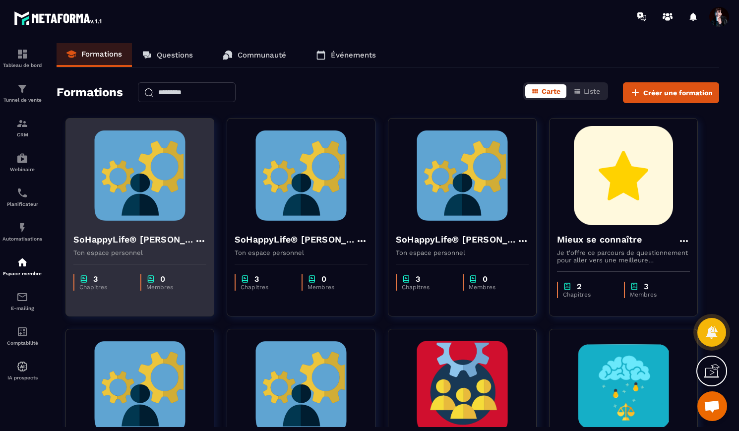
click at [159, 192] on img at bounding box center [139, 175] width 133 height 99
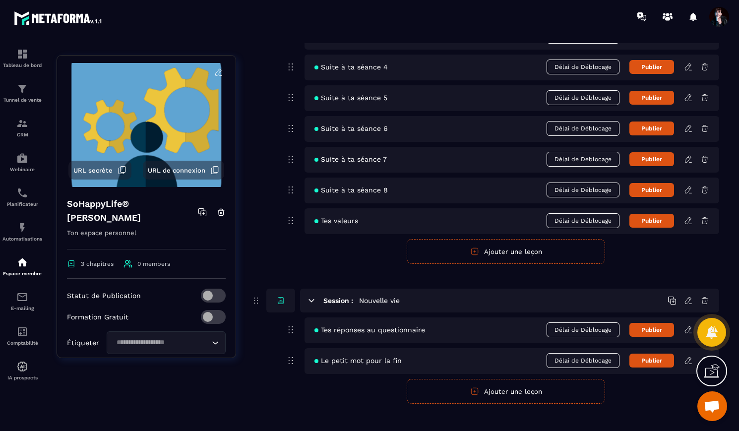
scroll to position [363, 0]
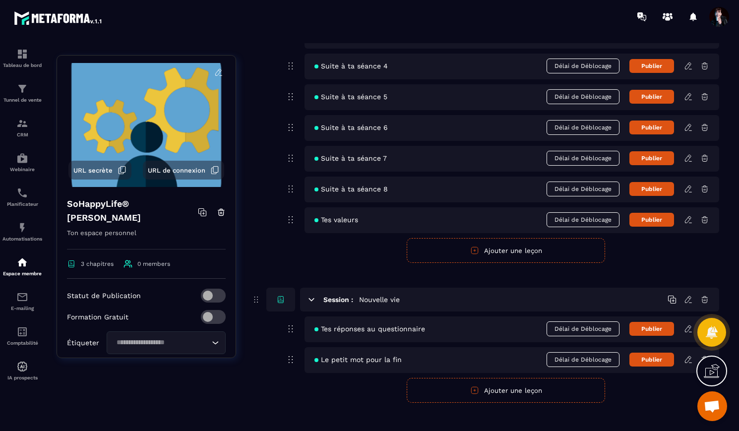
click at [687, 215] on icon at bounding box center [688, 219] width 9 height 9
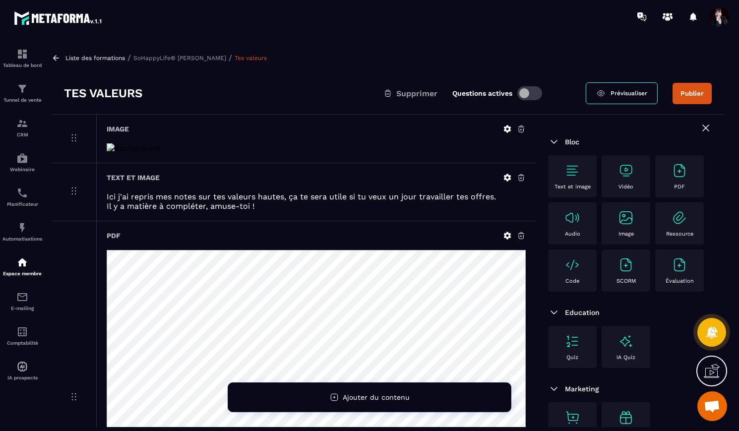
click at [508, 128] on icon at bounding box center [507, 128] width 9 height 9
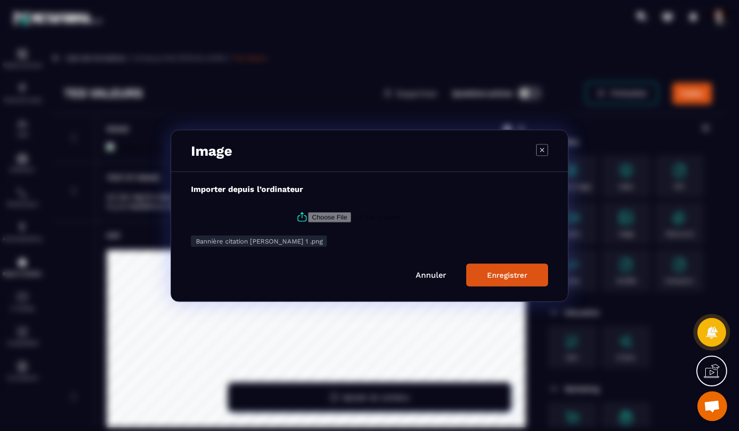
click at [308, 217] on input "Modal window" at bounding box center [375, 217] width 135 height 10
type input "**********"
click at [530, 276] on button "Enregistrer" at bounding box center [507, 274] width 82 height 23
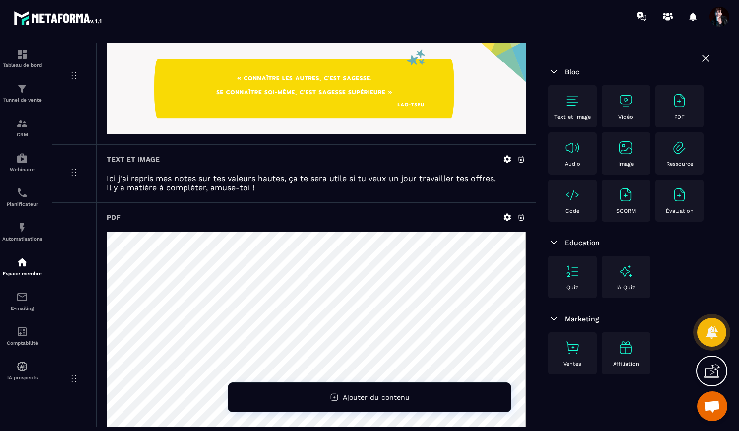
scroll to position [119, 0]
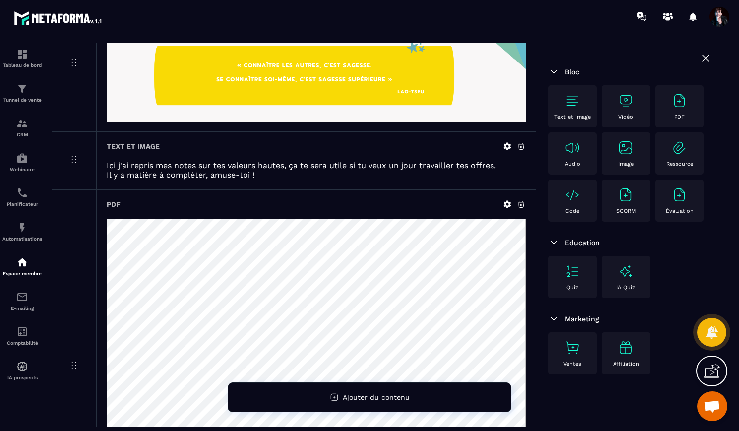
click at [523, 205] on icon at bounding box center [521, 204] width 9 height 9
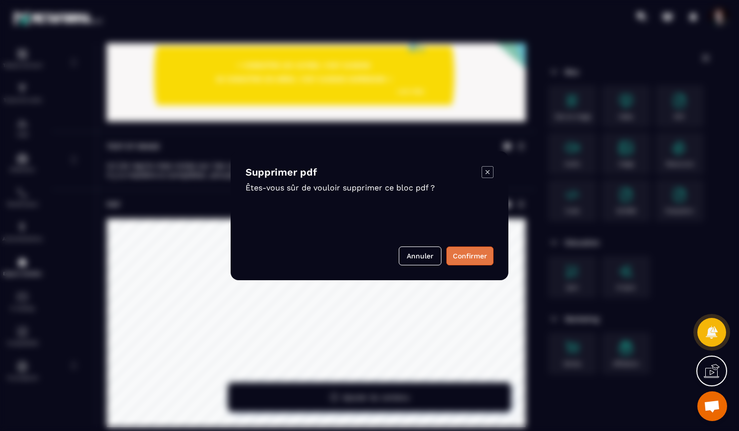
click at [473, 258] on button "Confirmer" at bounding box center [469, 255] width 47 height 19
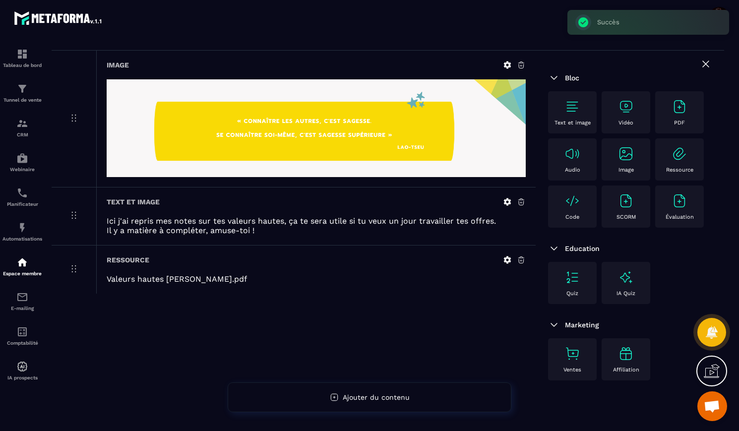
scroll to position [62, 0]
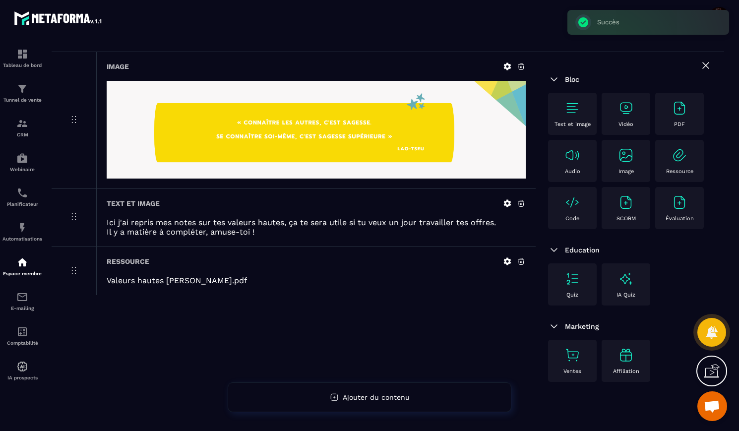
click at [521, 261] on icon at bounding box center [521, 261] width 9 height 9
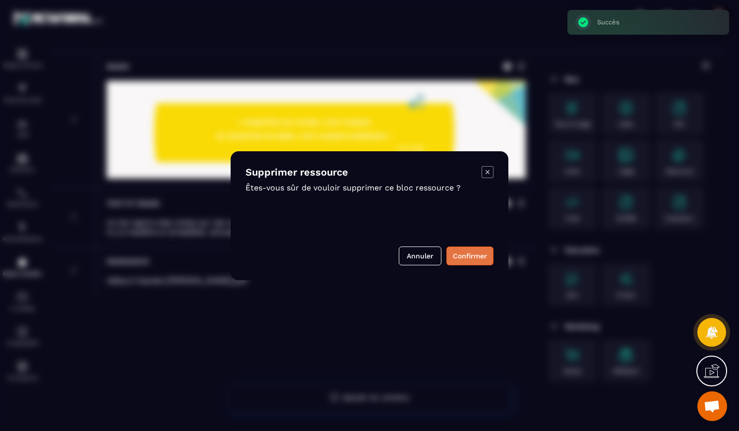
click at [469, 258] on button "Confirmer" at bounding box center [469, 255] width 47 height 19
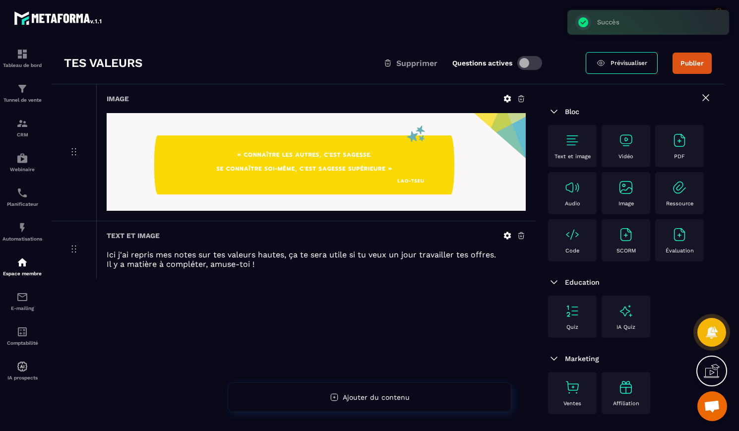
scroll to position [0, 0]
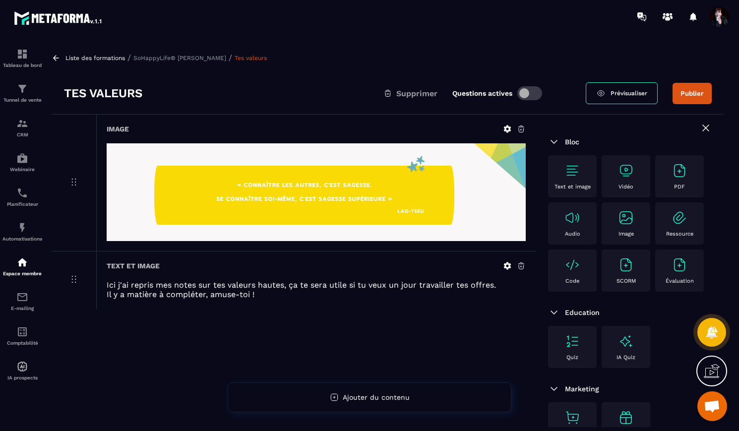
click at [141, 57] on p "SoHappyLife® [PERSON_NAME]" at bounding box center [179, 58] width 93 height 7
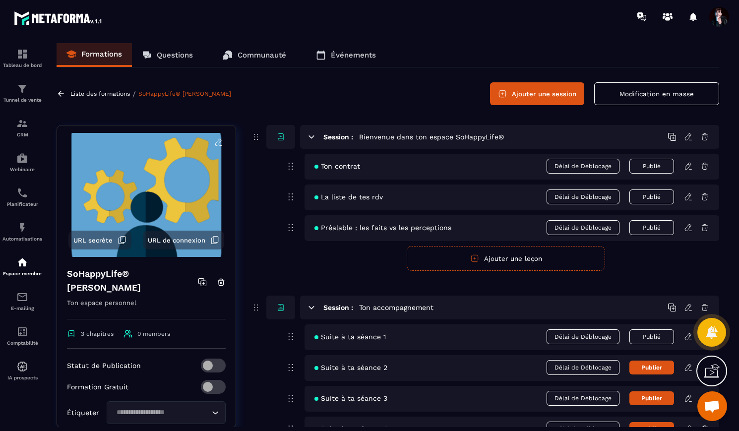
click at [114, 95] on p "Liste des formations" at bounding box center [99, 93] width 59 height 7
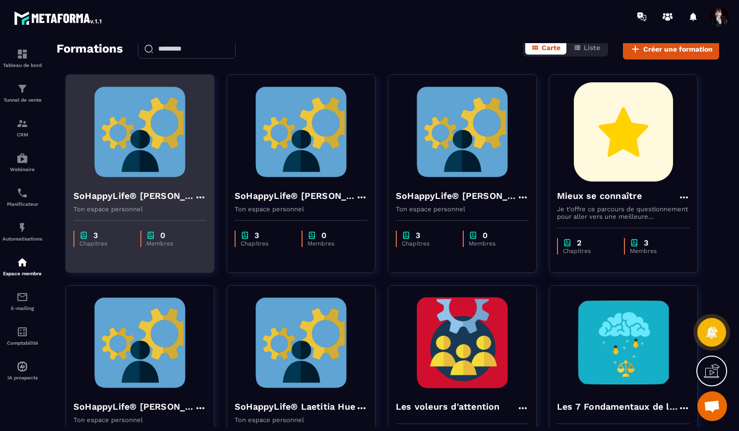
scroll to position [41, 0]
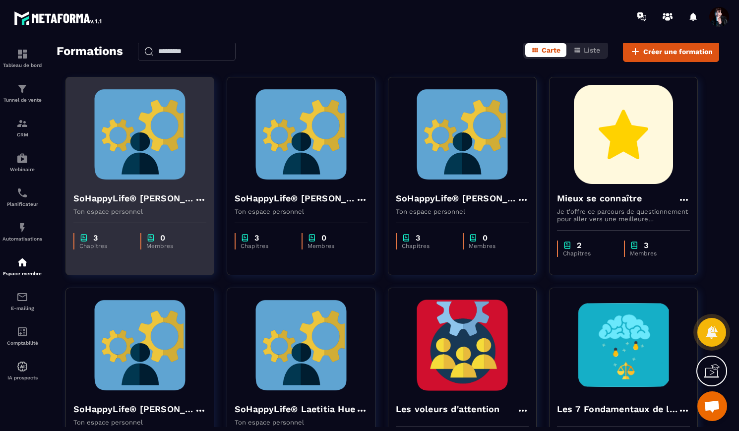
click at [175, 161] on img at bounding box center [139, 134] width 133 height 99
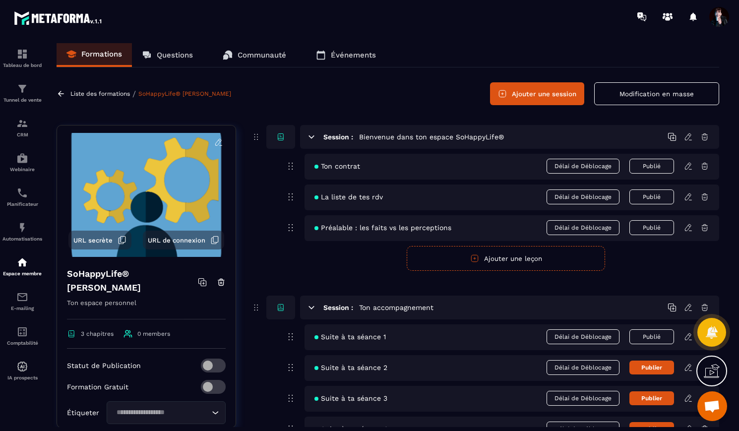
click at [114, 96] on p "Liste des formations" at bounding box center [99, 93] width 59 height 7
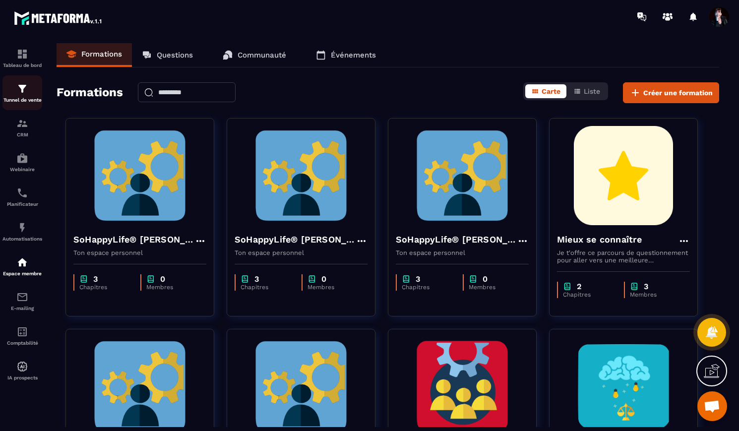
click at [25, 92] on img at bounding box center [22, 89] width 12 height 12
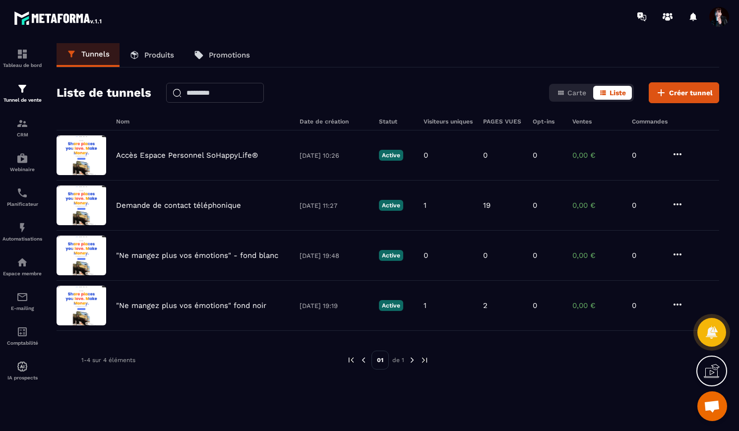
click at [159, 55] on p "Produits" at bounding box center [159, 55] width 30 height 9
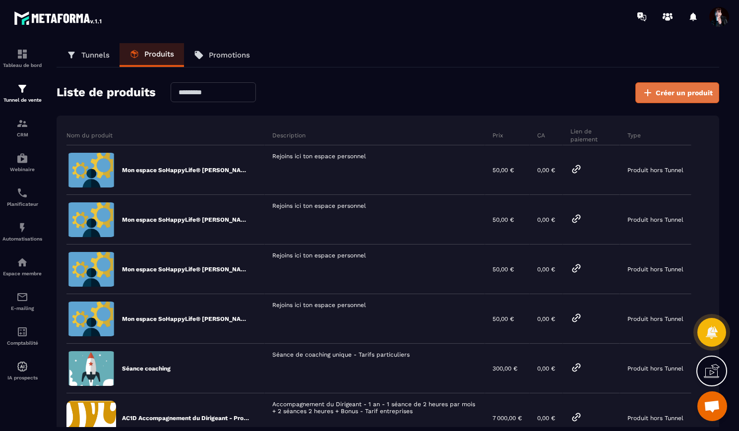
click at [697, 90] on span "Créer un produit" at bounding box center [683, 93] width 57 height 10
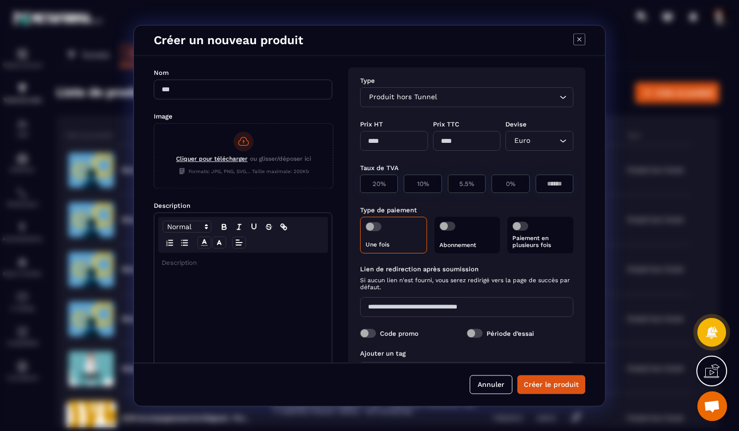
click at [271, 92] on input "Modal window" at bounding box center [243, 89] width 178 height 20
click at [491, 381] on button "Annuler" at bounding box center [491, 384] width 43 height 19
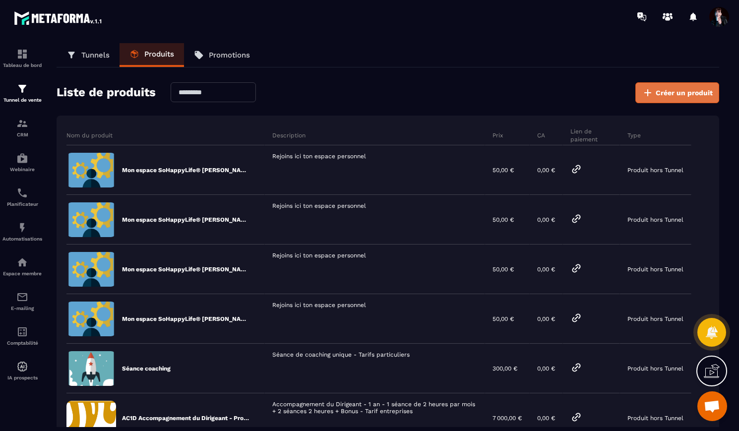
click at [673, 88] on span "Créer un produit" at bounding box center [683, 93] width 57 height 10
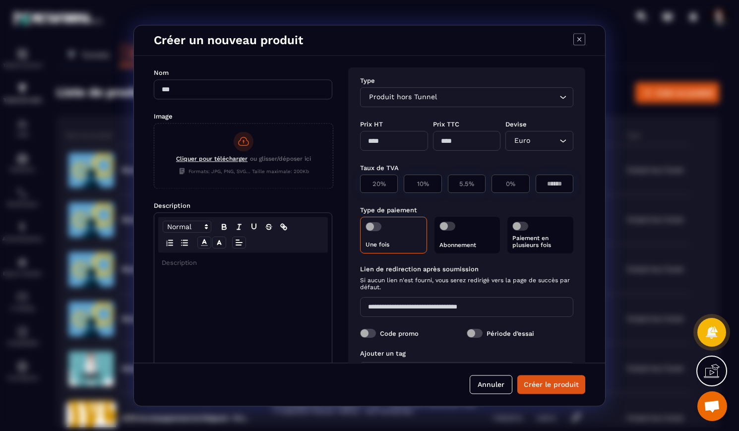
click at [253, 90] on input "Modal window" at bounding box center [243, 89] width 178 height 20
drag, startPoint x: 305, startPoint y: 88, endPoint x: 256, endPoint y: 91, distance: 49.1
click at [256, 91] on input "**********" at bounding box center [243, 89] width 178 height 20
type input "**********"
click at [248, 141] on icon "Modal window" at bounding box center [243, 141] width 10 height 8
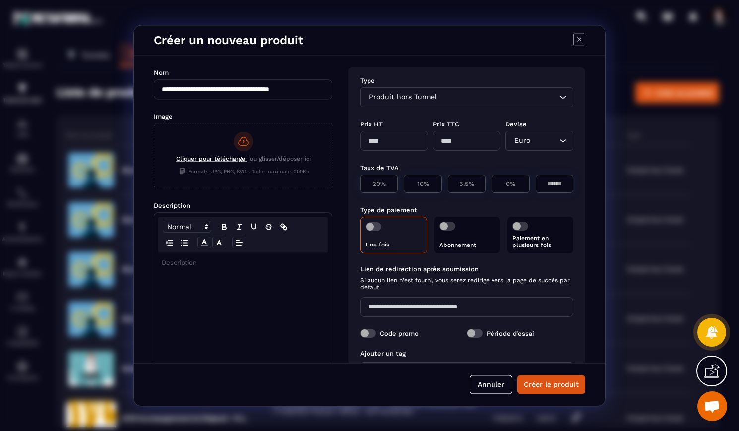
click at [154, 188] on input "Cliquer pour télécharger ou glisser/déposer ici Formats: JPG, PNG, SVG... Taill…" at bounding box center [154, 188] width 0 height 0
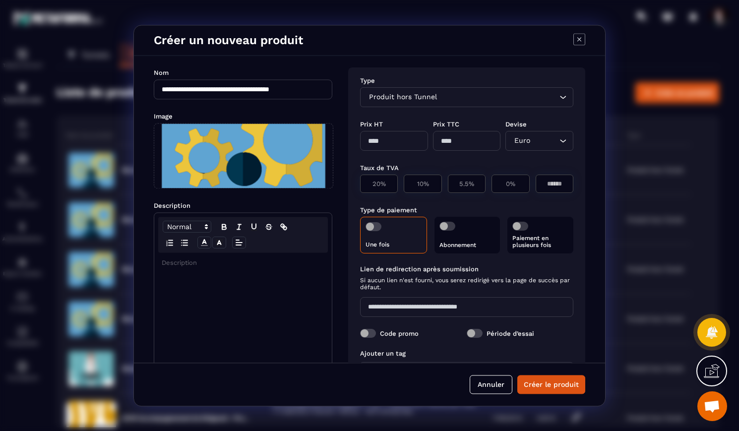
click at [369, 143] on input "Modal window" at bounding box center [394, 141] width 68 height 20
type input "*****"
type input "**"
click at [515, 182] on p "0%" at bounding box center [510, 183] width 27 height 7
type input "*"
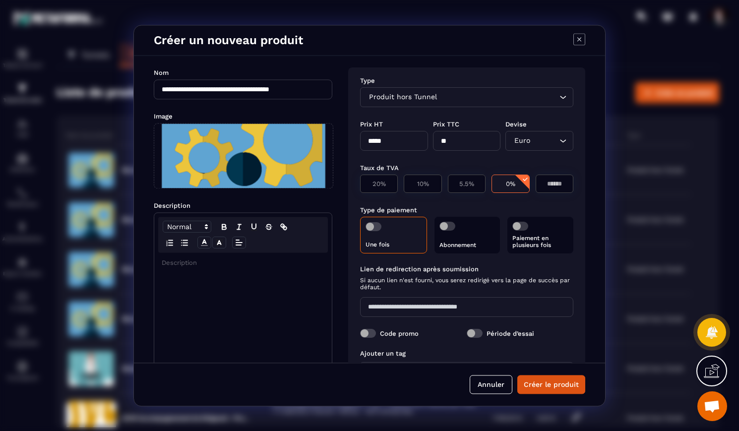
click at [375, 228] on span "Modal window" at bounding box center [373, 226] width 16 height 9
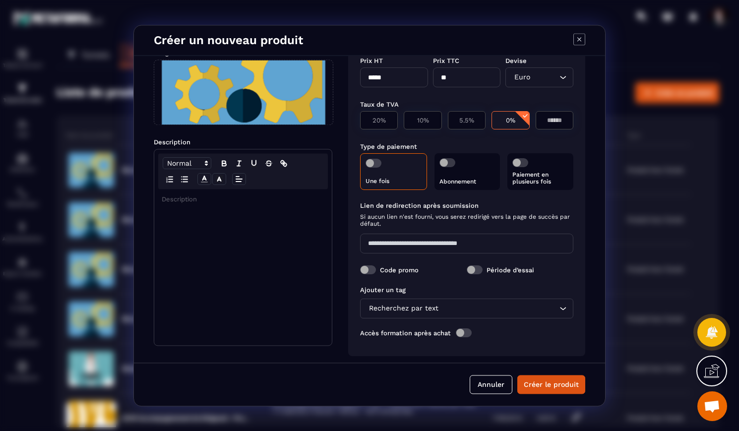
scroll to position [69, 0]
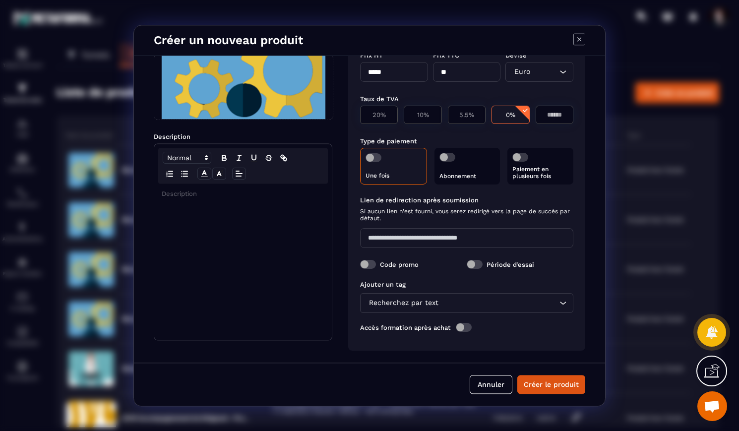
click at [374, 267] on span "Modal window" at bounding box center [368, 264] width 16 height 9
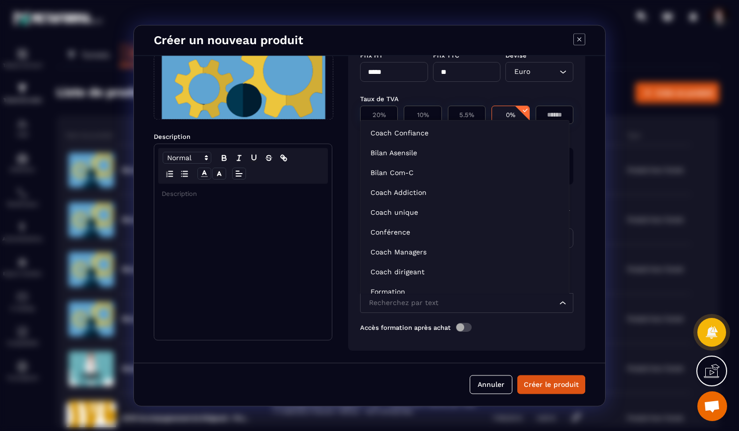
click at [562, 307] on icon "Search for option" at bounding box center [563, 303] width 10 height 10
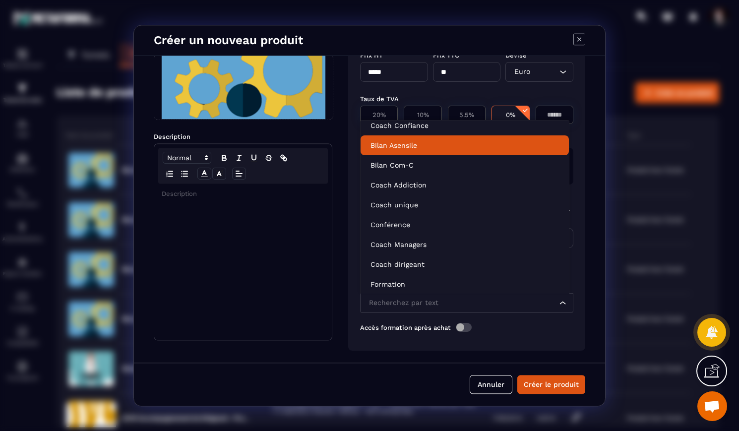
scroll to position [2, 0]
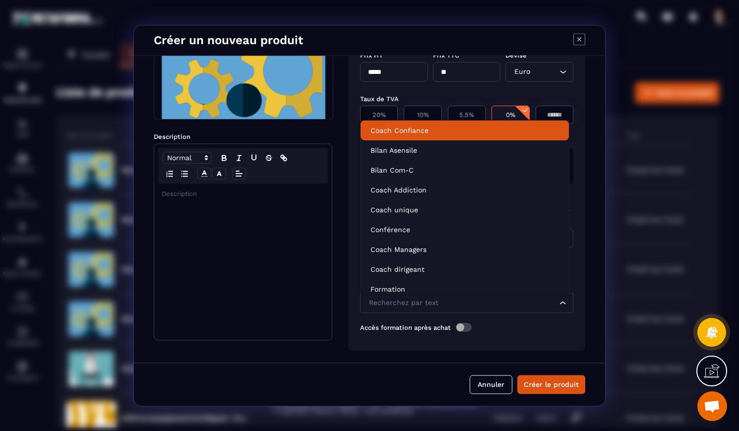
click at [432, 128] on p "Coach Confiance" at bounding box center [464, 130] width 188 height 10
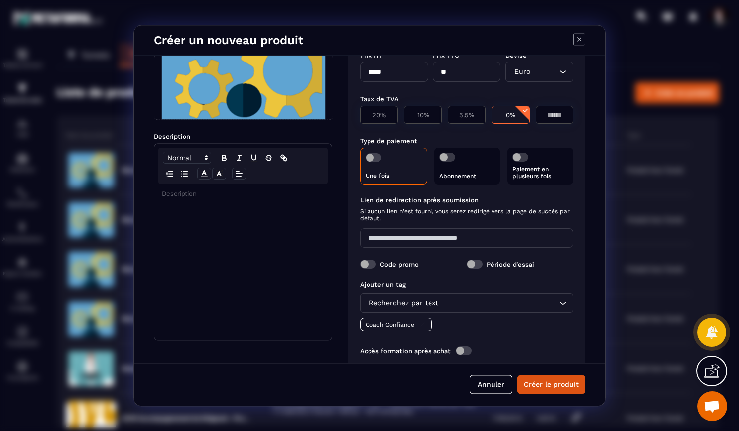
scroll to position [92, 0]
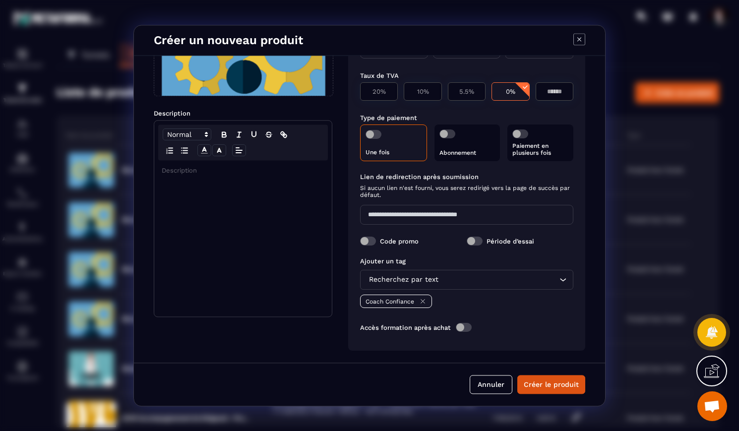
click at [469, 329] on span "Modal window" at bounding box center [464, 327] width 16 height 9
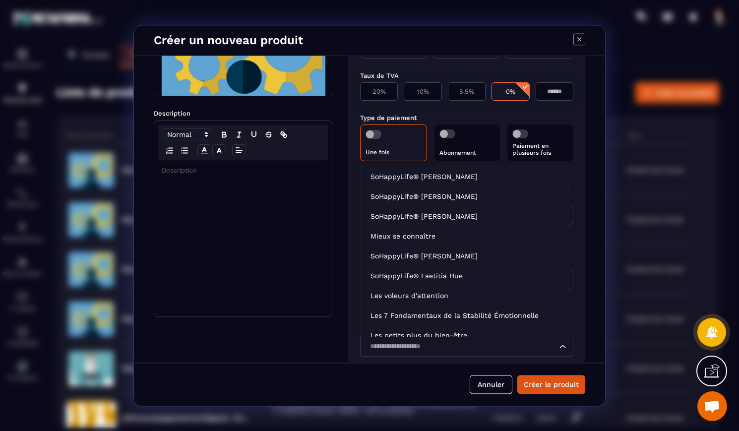
click at [560, 347] on icon "Search for option" at bounding box center [563, 347] width 10 height 10
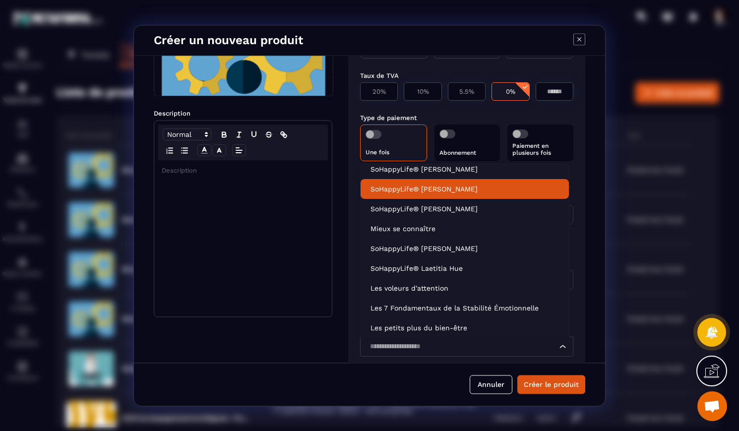
scroll to position [2, 0]
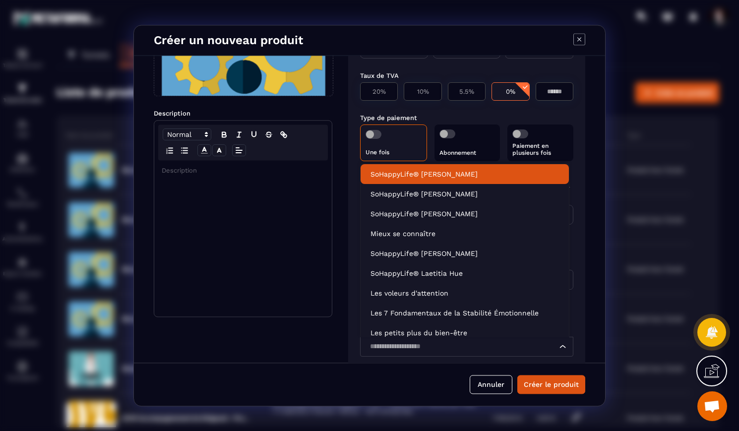
click at [489, 172] on p "SoHappyLife® [PERSON_NAME]" at bounding box center [464, 174] width 188 height 10
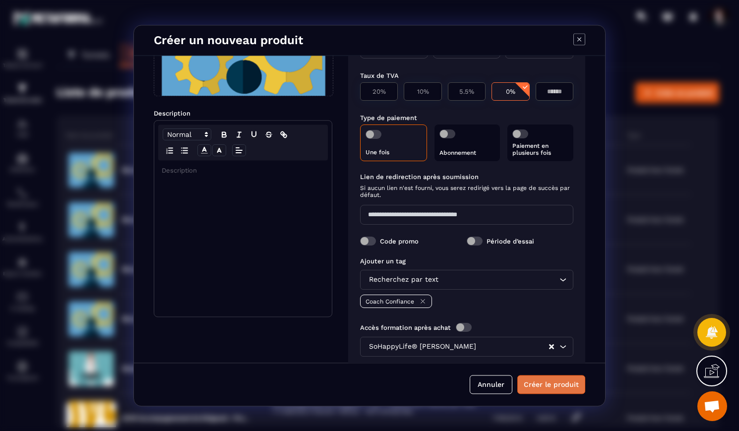
click at [557, 389] on button "Créer le produit" at bounding box center [551, 384] width 68 height 19
drag, startPoint x: 336, startPoint y: 41, endPoint x: 356, endPoint y: 59, distance: 27.1
click at [362, 56] on div "**********" at bounding box center [369, 215] width 472 height 381
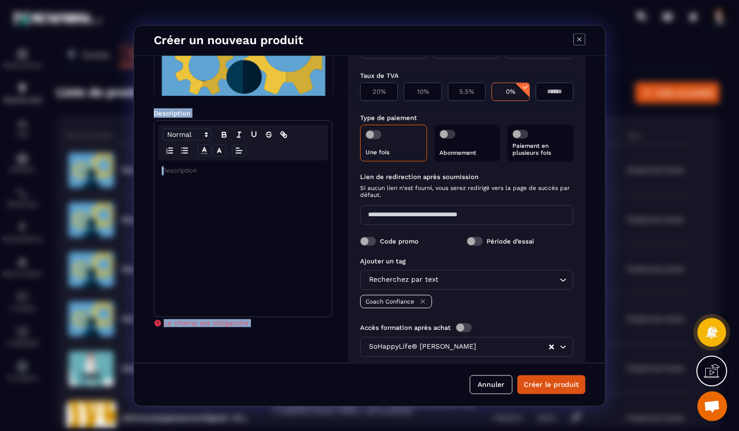
click at [192, 178] on div "Modal window" at bounding box center [242, 238] width 177 height 156
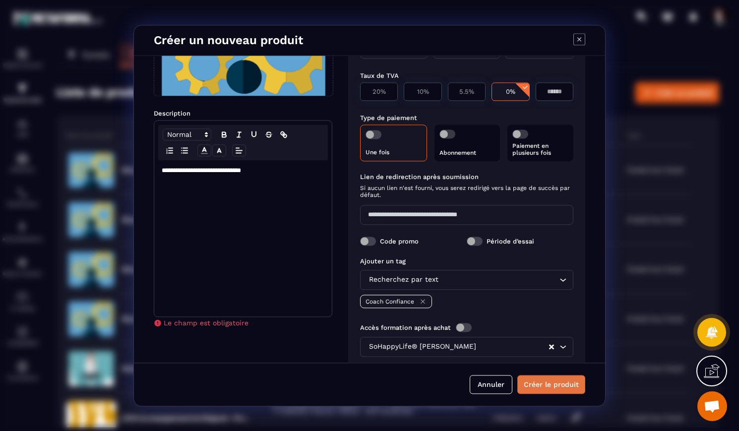
click at [558, 387] on button "Créer le produit" at bounding box center [551, 384] width 68 height 19
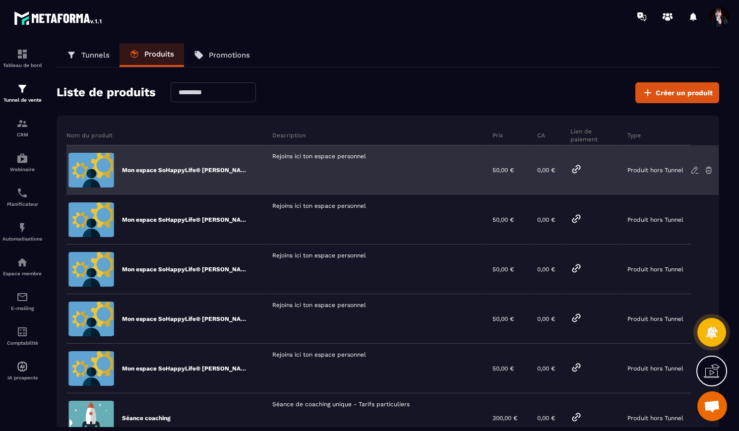
click at [576, 170] on icon at bounding box center [576, 169] width 12 height 12
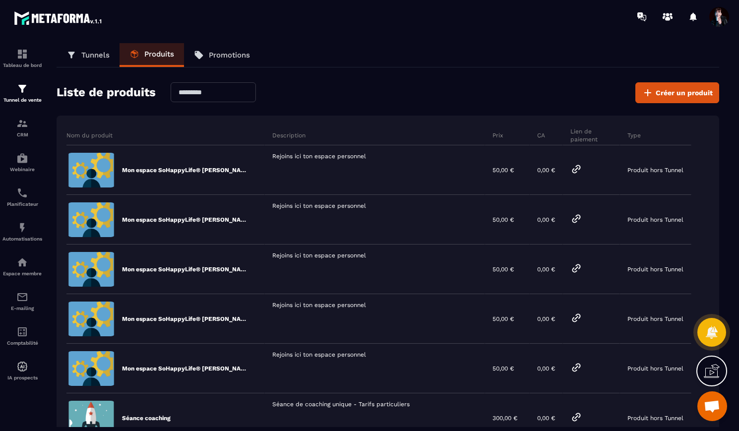
click at [714, 371] on icon at bounding box center [712, 371] width 16 height 16
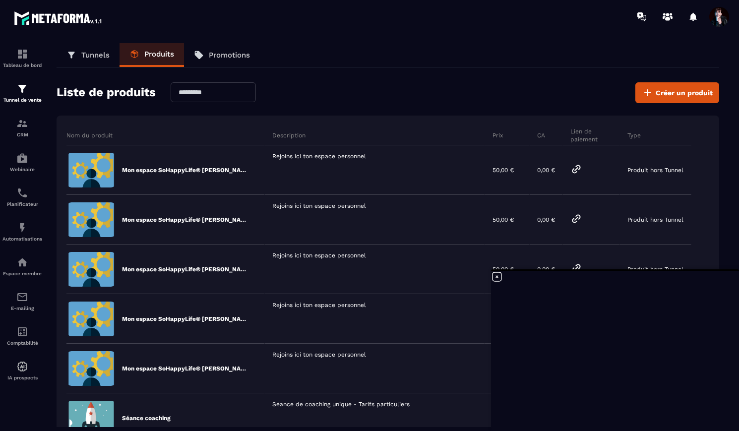
click at [499, 277] on icon at bounding box center [497, 277] width 12 height 12
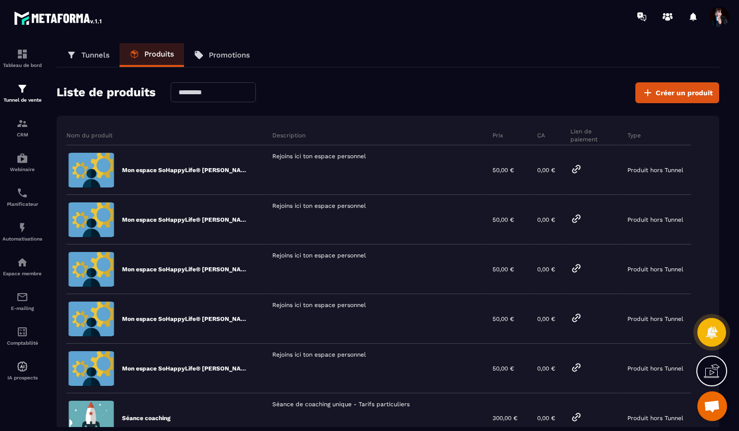
click at [718, 13] on span at bounding box center [719, 17] width 20 height 20
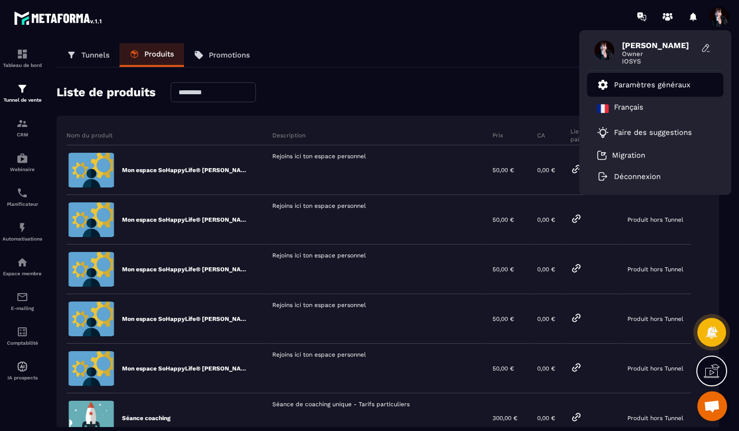
click at [677, 87] on p "Paramètres généraux" at bounding box center [652, 84] width 76 height 9
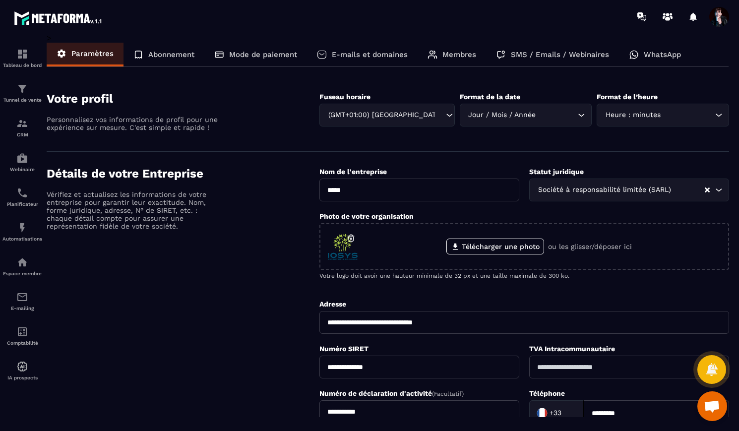
click at [393, 55] on p "E-mails et domaines" at bounding box center [370, 54] width 76 height 9
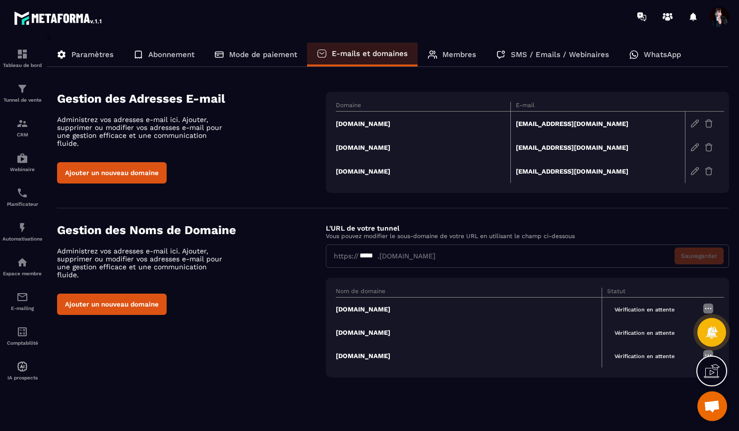
click at [698, 409] on span "Ouvrir le chat" at bounding box center [712, 406] width 30 height 30
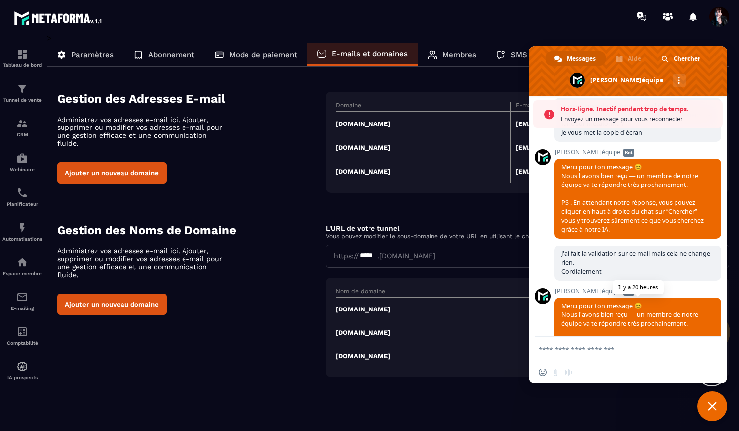
scroll to position [6775, 0]
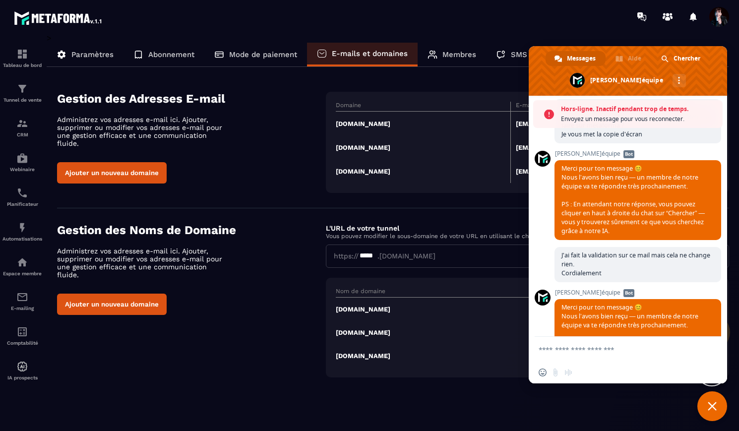
click at [667, 96] on span at bounding box center [666, 66] width 109 height 59
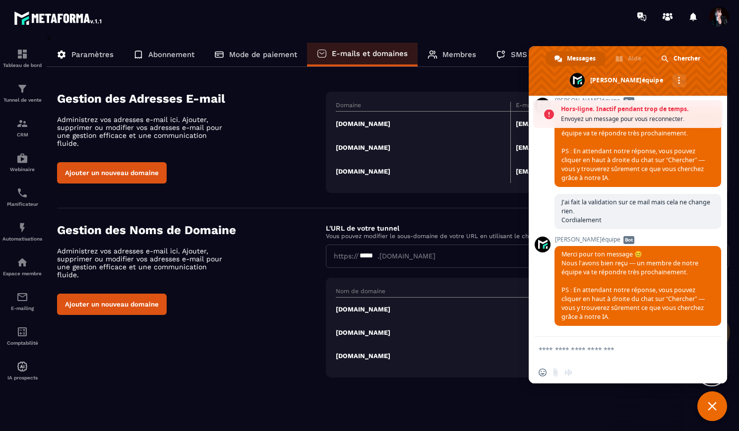
scroll to position [7006, 0]
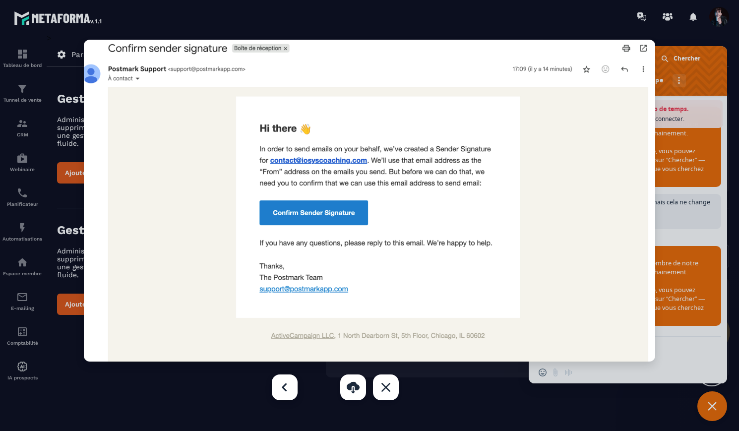
click at [282, 386] on link at bounding box center [285, 387] width 26 height 26
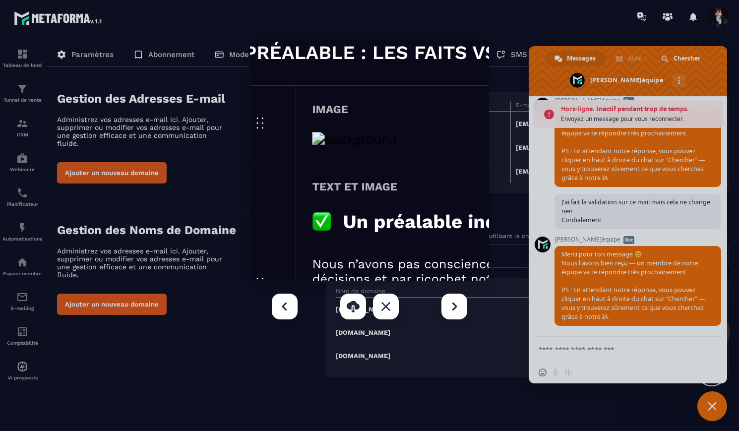
click at [388, 307] on link at bounding box center [386, 307] width 26 height 26
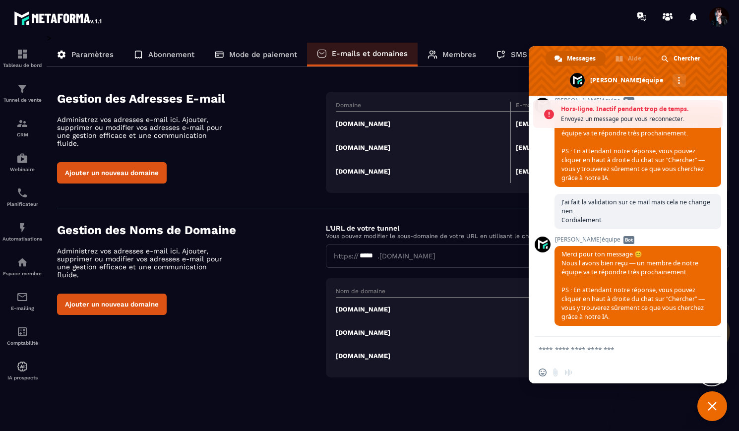
scroll to position [7034, 0]
click at [712, 407] on span "Fermer le chat" at bounding box center [711, 406] width 9 height 9
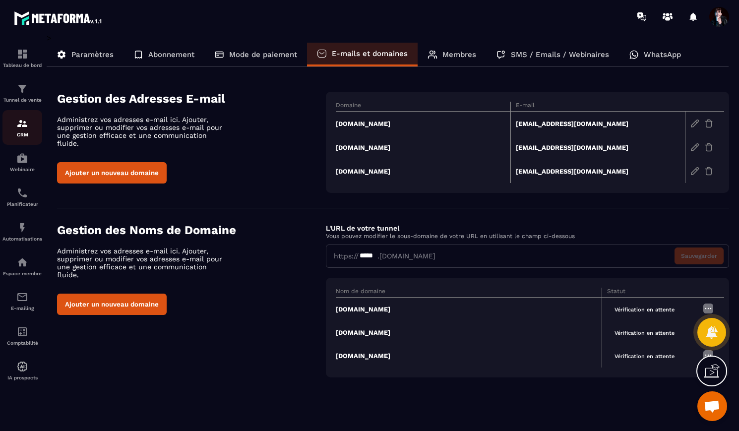
click at [23, 126] on img at bounding box center [22, 124] width 12 height 12
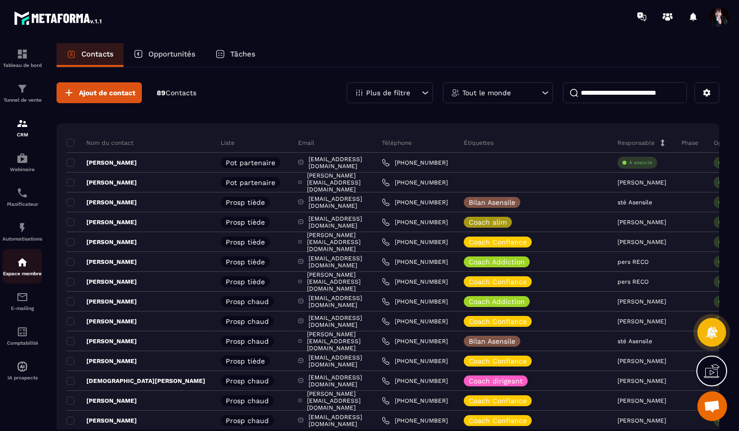
click at [22, 267] on img at bounding box center [22, 262] width 12 height 12
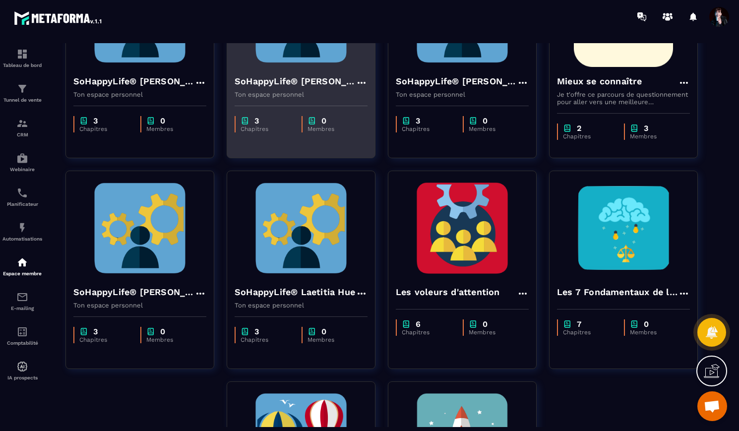
scroll to position [171, 0]
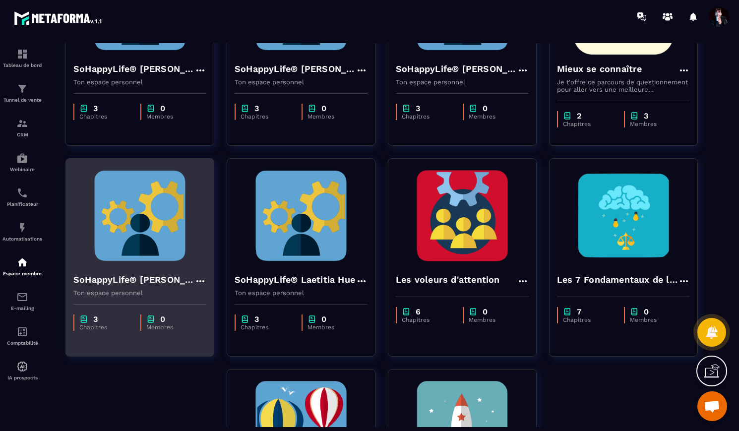
click at [177, 248] on img at bounding box center [139, 215] width 133 height 99
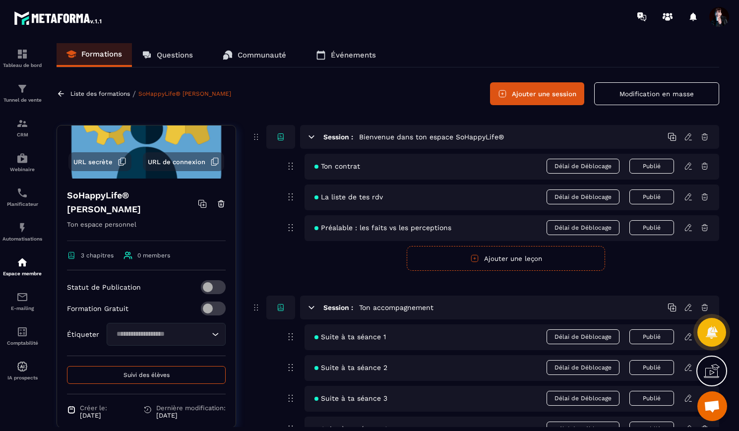
scroll to position [115, 0]
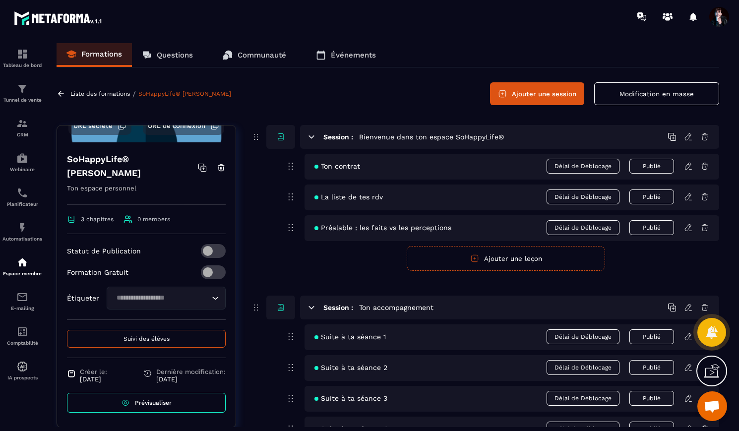
click at [164, 339] on span "Suivi des élèves" at bounding box center [146, 338] width 46 height 7
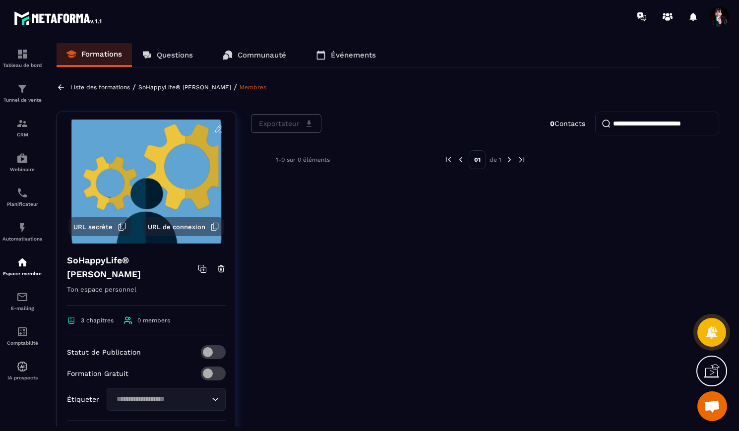
click at [114, 88] on p "Liste des formations" at bounding box center [99, 87] width 59 height 7
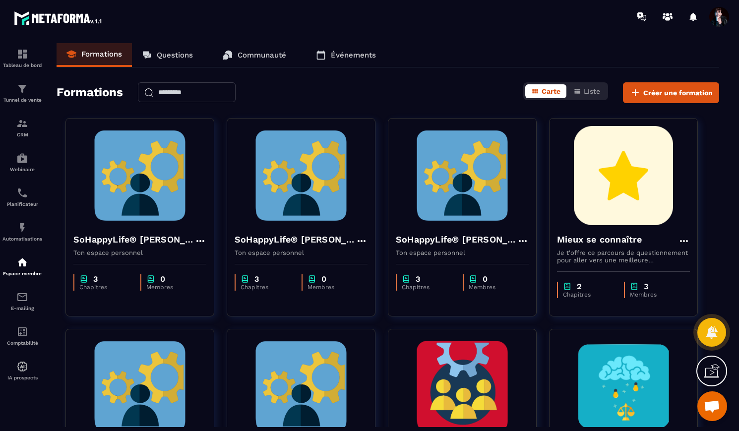
click at [253, 54] on p "Communauté" at bounding box center [261, 55] width 49 height 9
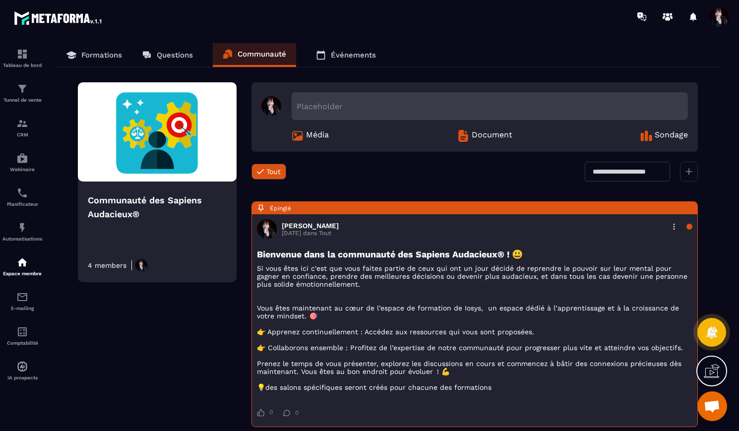
click at [141, 268] on img at bounding box center [141, 265] width 14 height 14
click at [109, 57] on p "Formations" at bounding box center [101, 55] width 41 height 9
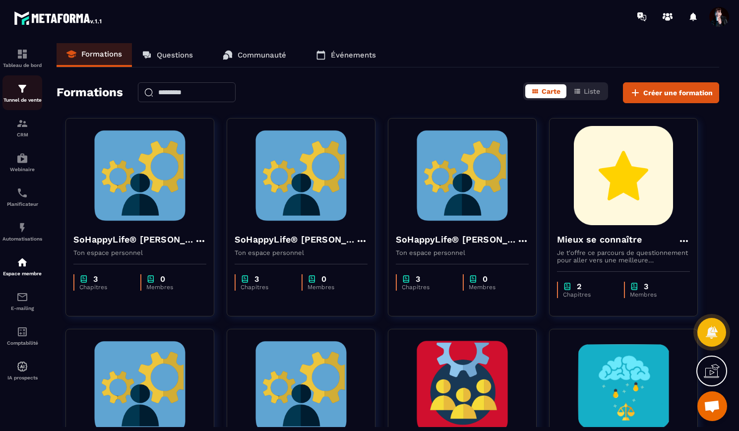
click at [24, 93] on img at bounding box center [22, 89] width 12 height 12
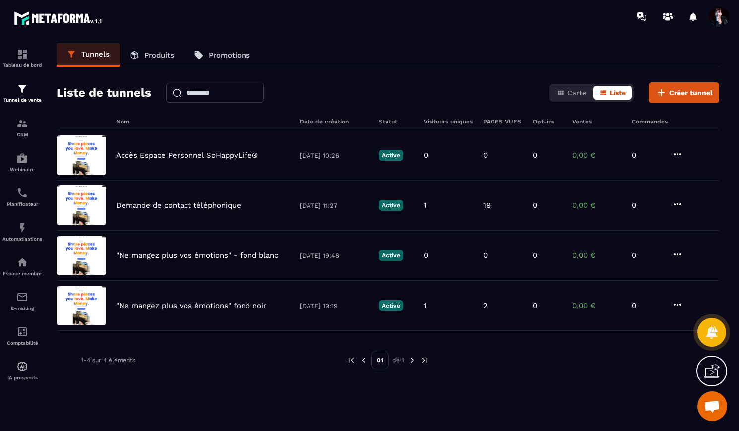
click at [164, 59] on link "Produits" at bounding box center [151, 55] width 64 height 24
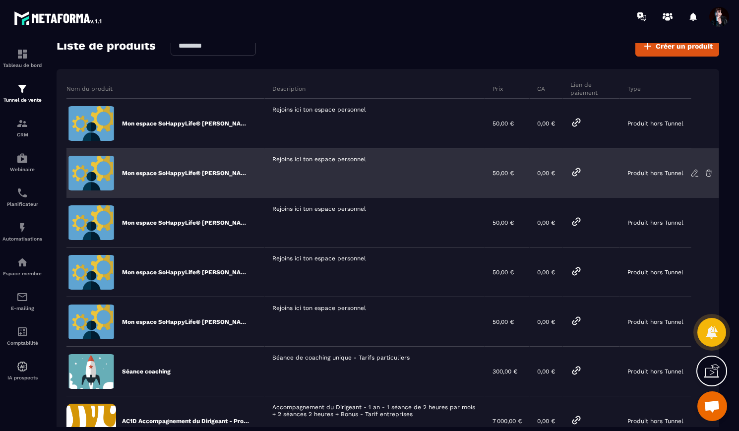
scroll to position [47, 0]
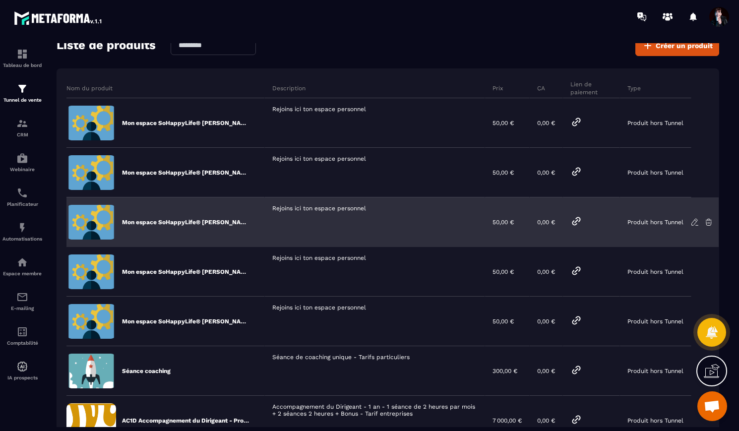
click at [575, 224] on icon at bounding box center [576, 220] width 7 height 7
click at [579, 221] on icon at bounding box center [576, 221] width 12 height 12
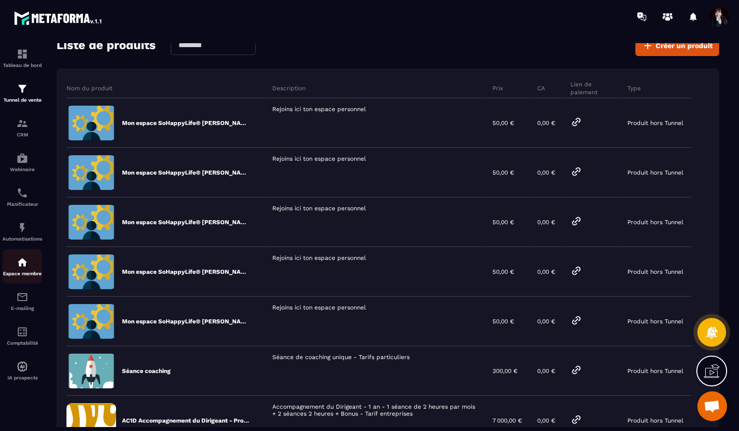
click at [21, 271] on div "Espace membre" at bounding box center [22, 266] width 40 height 20
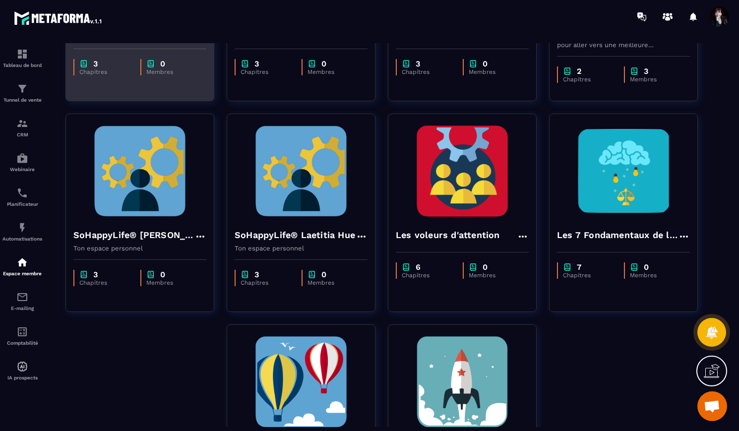
scroll to position [216, 0]
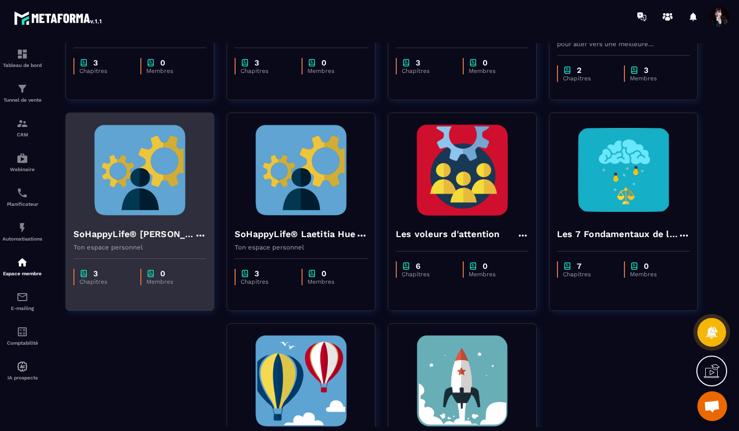
click at [122, 194] on img at bounding box center [139, 169] width 133 height 99
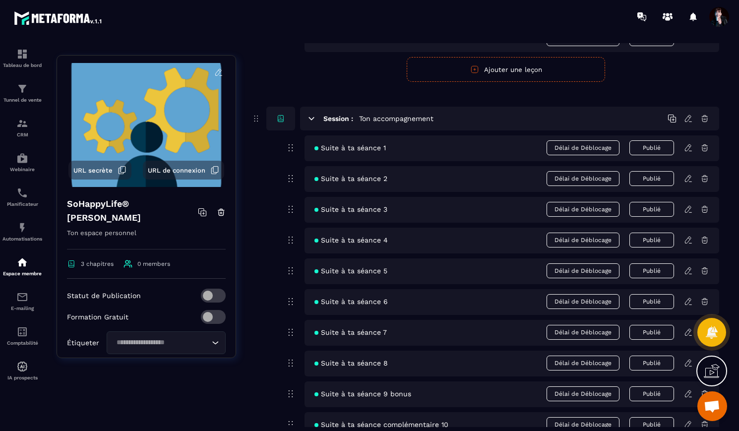
scroll to position [194, 0]
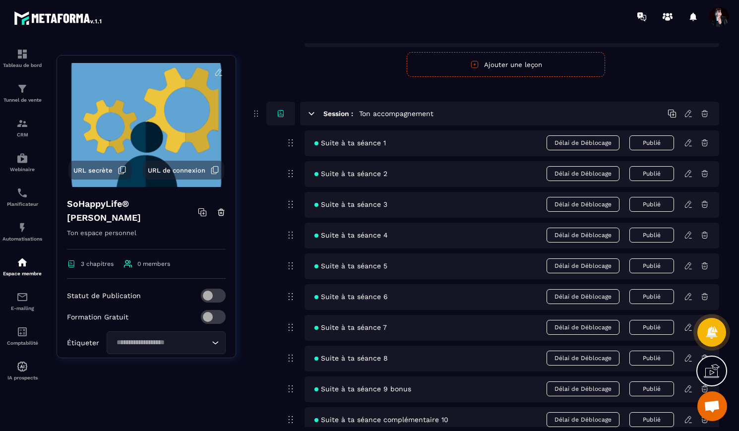
click at [686, 235] on icon at bounding box center [688, 235] width 9 height 9
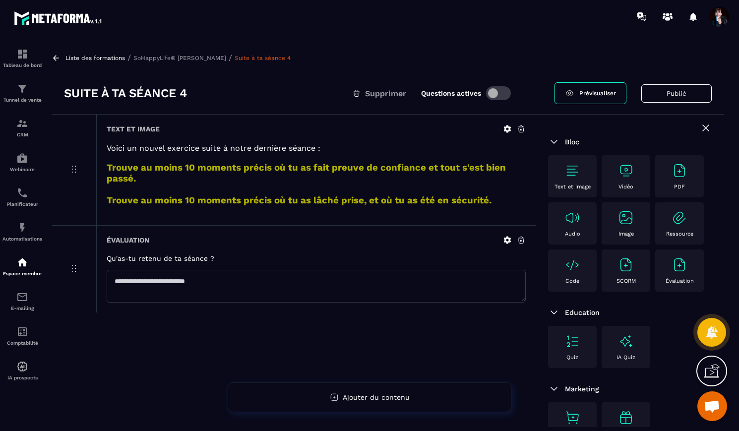
click at [100, 59] on p "Liste des formations" at bounding box center [94, 58] width 59 height 7
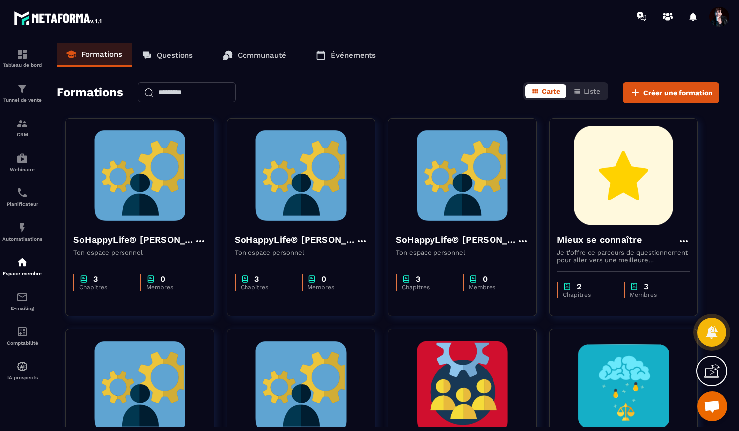
click at [711, 401] on span "Ouvrir le chat" at bounding box center [712, 407] width 16 height 14
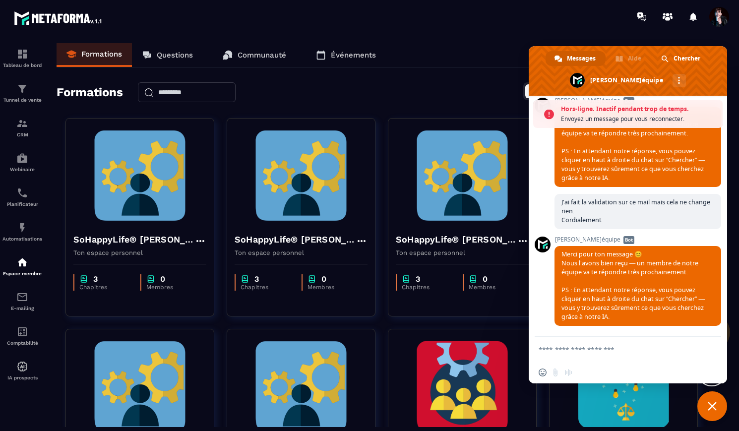
scroll to position [7034, 0]
click at [560, 352] on textarea "Entrez votre message..." at bounding box center [617, 349] width 159 height 25
type textarea "*"
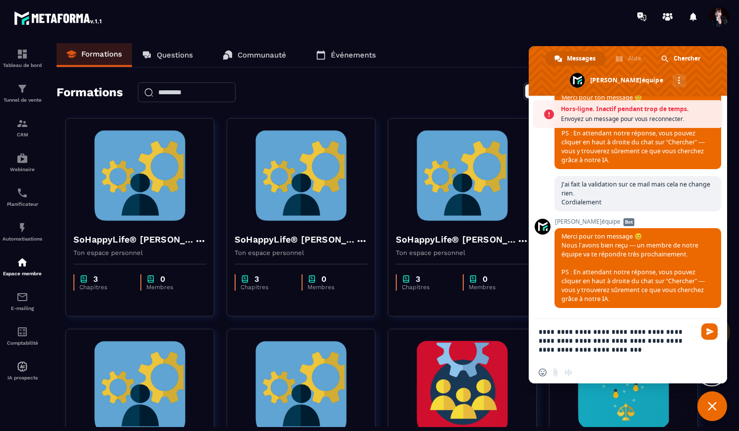
drag, startPoint x: 670, startPoint y: 342, endPoint x: 657, endPoint y: 341, distance: 13.4
click at [657, 341] on textarea "**********" at bounding box center [617, 340] width 159 height 43
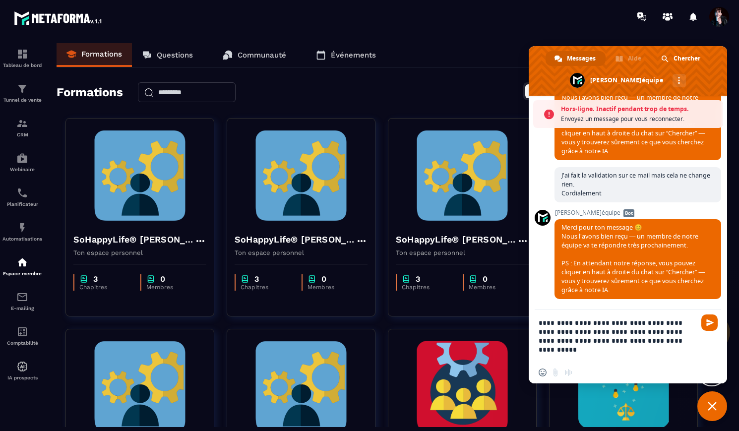
click at [652, 341] on textarea "**********" at bounding box center [617, 336] width 159 height 52
click at [716, 409] on span "Fermer le chat" at bounding box center [712, 406] width 30 height 30
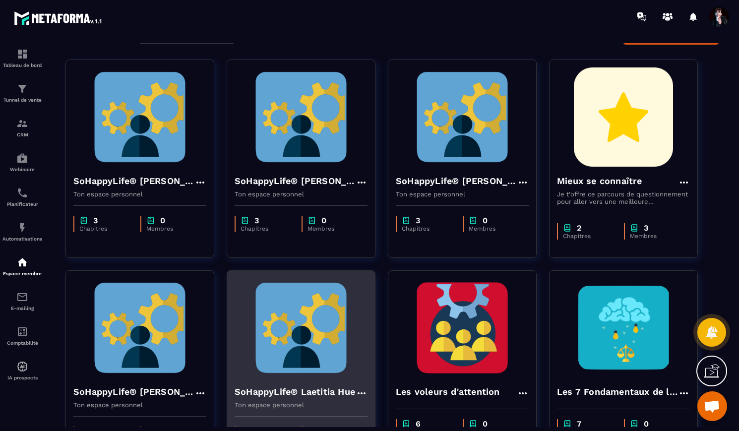
scroll to position [66, 0]
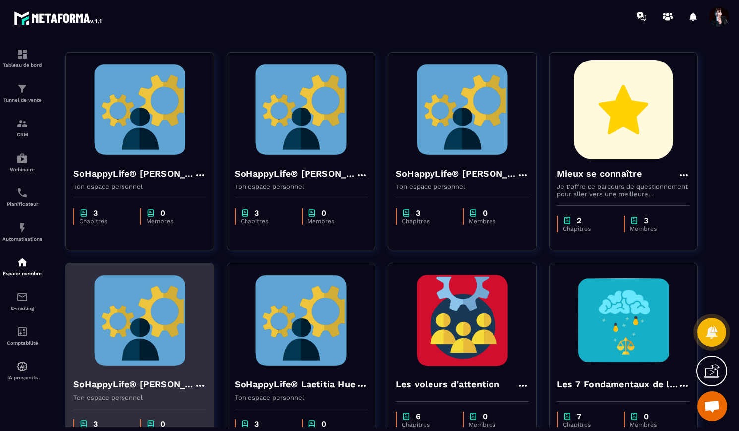
click at [192, 349] on img at bounding box center [139, 320] width 133 height 99
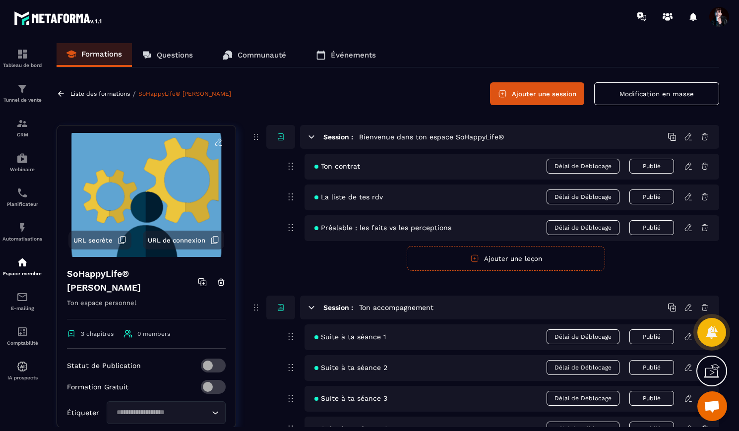
click at [686, 337] on icon at bounding box center [688, 336] width 6 height 6
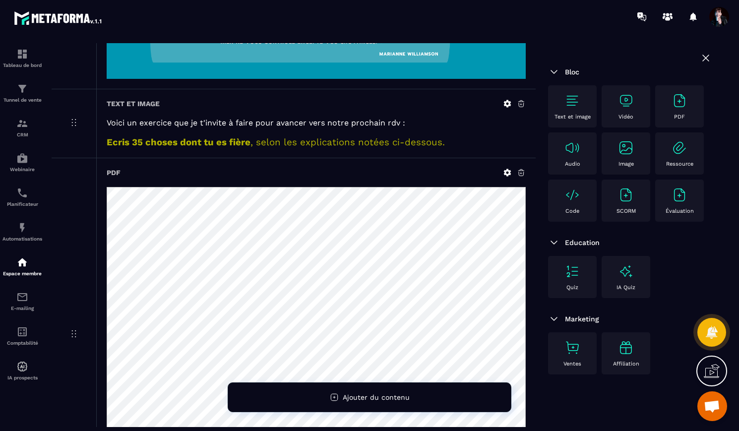
scroll to position [167, 0]
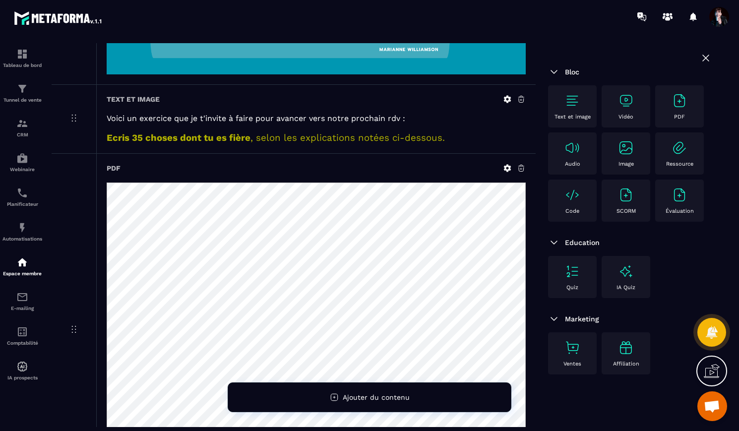
click at [713, 403] on span "Ouvrir le chat" at bounding box center [712, 407] width 16 height 14
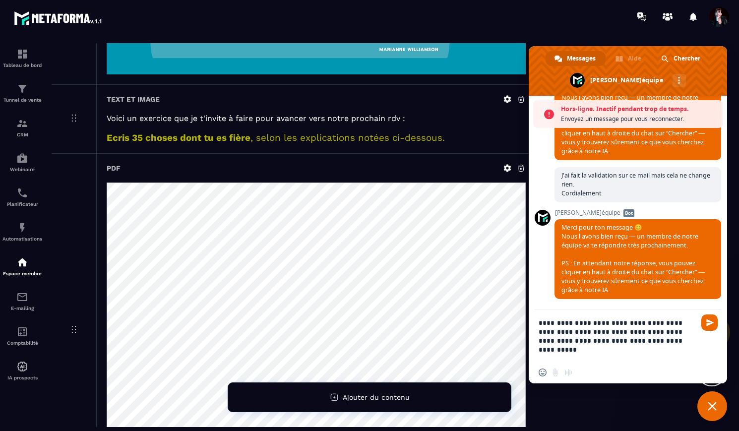
scroll to position [7061, 0]
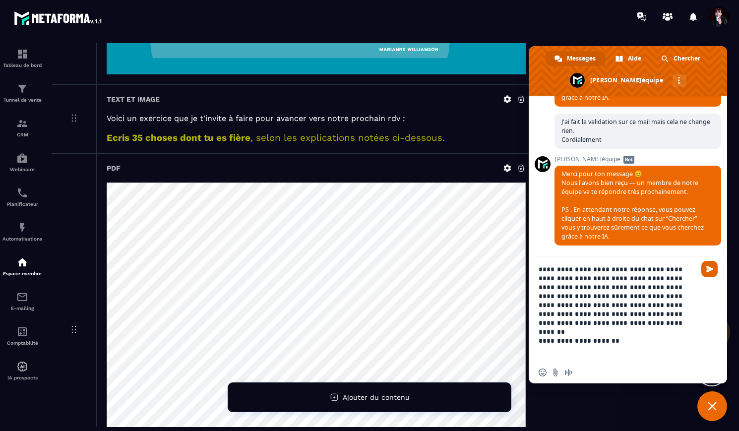
type textarea "**********"
click at [706, 269] on span "Envoyer" at bounding box center [709, 268] width 7 height 7
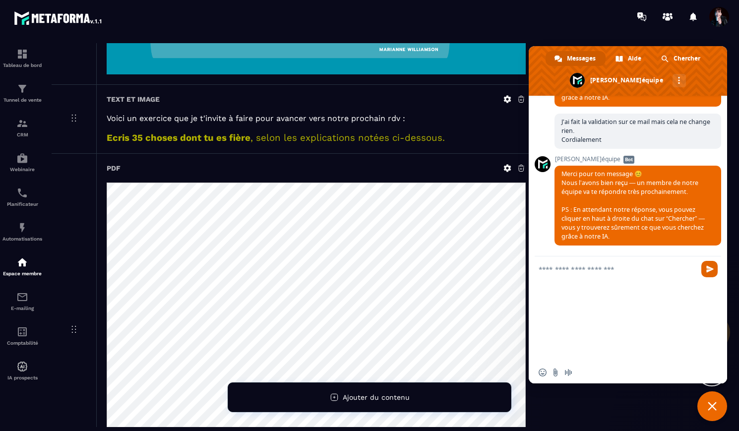
scroll to position [7111, 0]
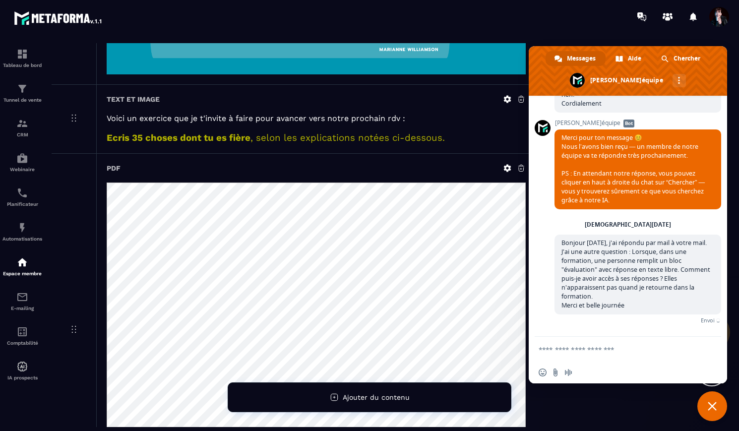
click at [714, 408] on span "Fermer le chat" at bounding box center [711, 406] width 9 height 9
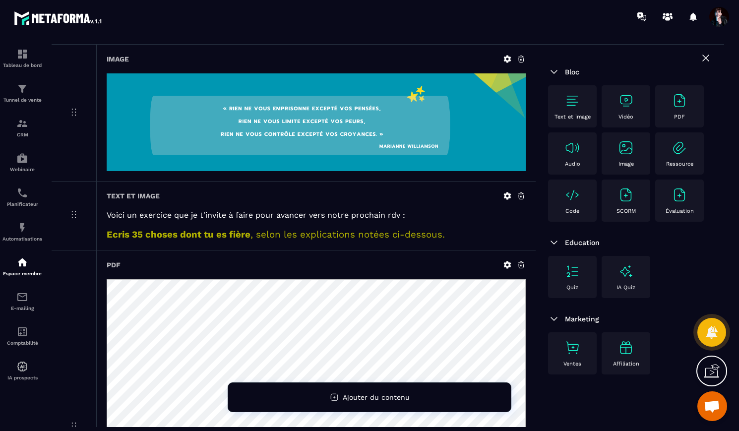
scroll to position [0, 0]
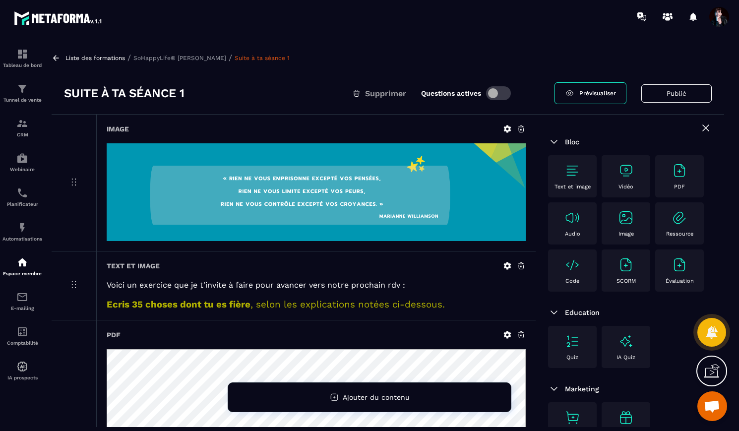
click at [101, 57] on p "Liste des formations" at bounding box center [94, 58] width 59 height 7
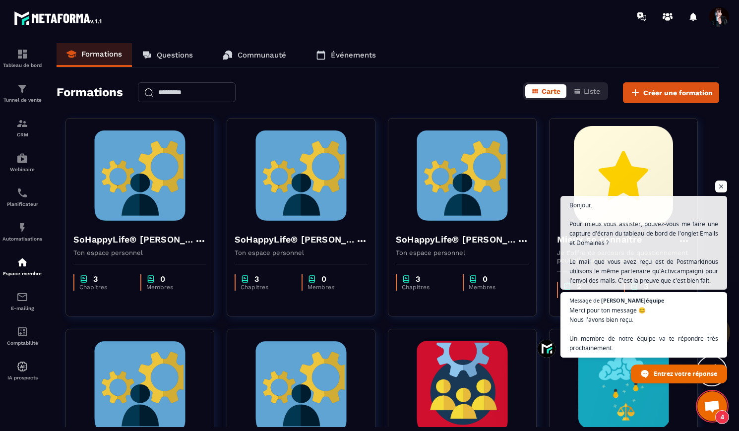
click at [715, 410] on span "Ouvrir le chat" at bounding box center [712, 407] width 16 height 14
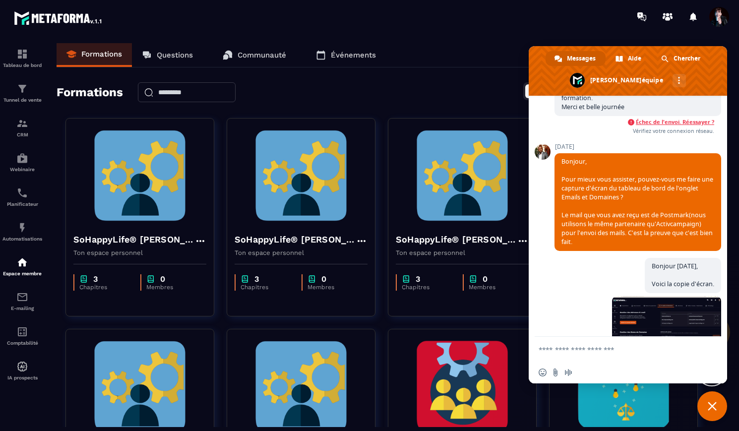
scroll to position [7413, 0]
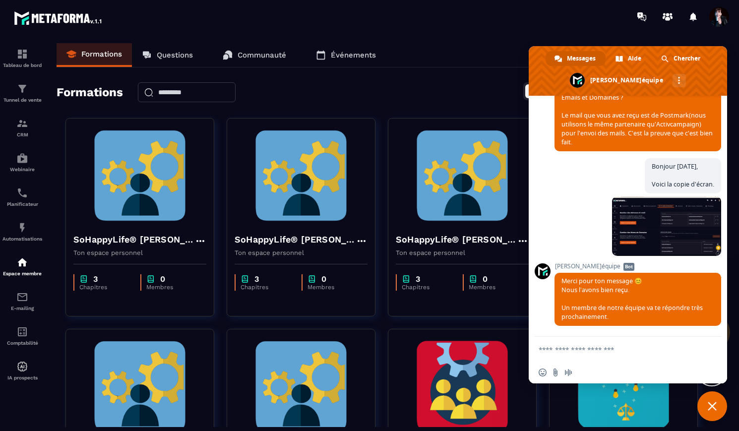
click at [716, 408] on span "Fermer le chat" at bounding box center [711, 406] width 9 height 9
